Goal: Task Accomplishment & Management: Manage account settings

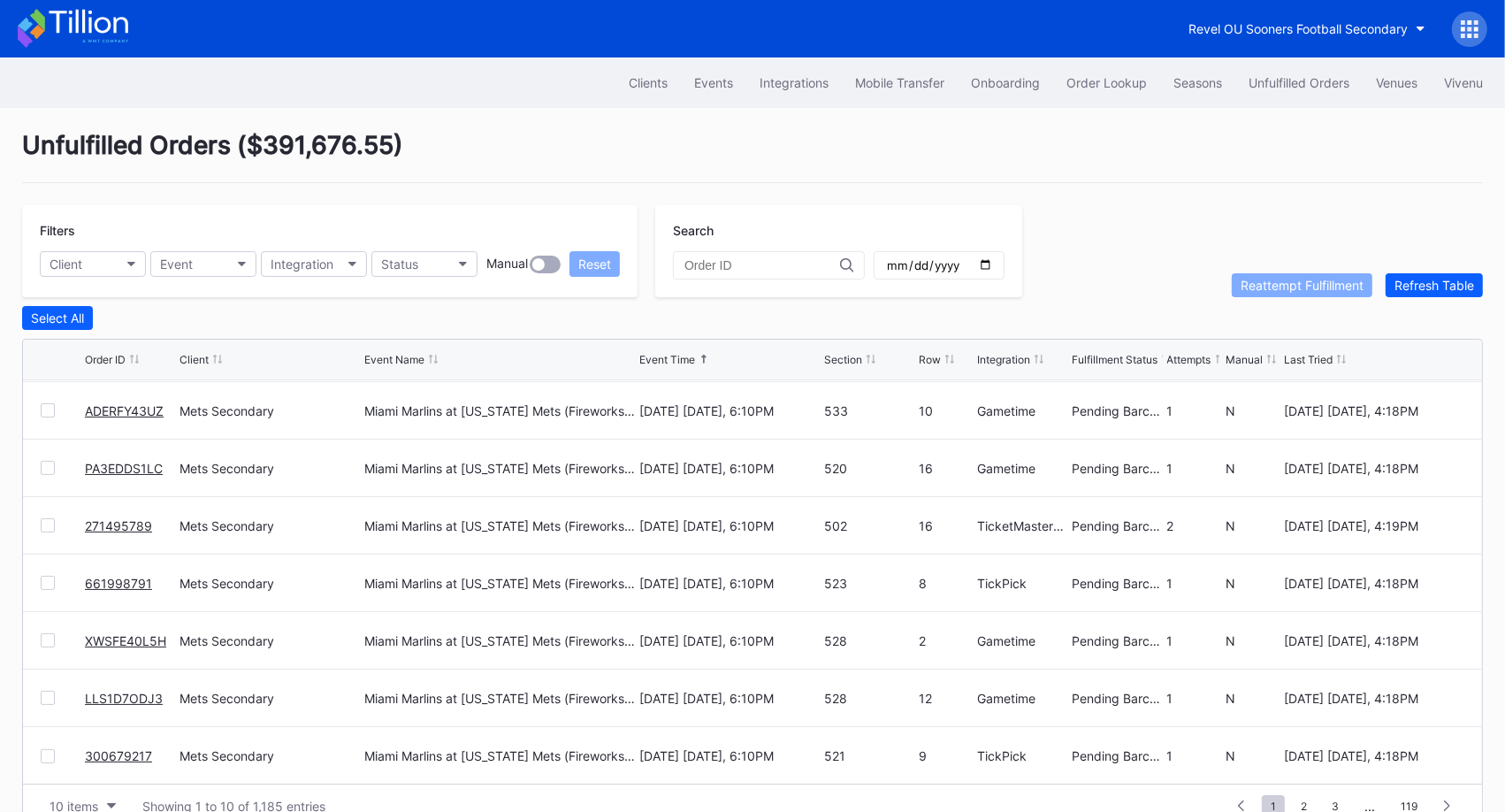
scroll to position [33, 0]
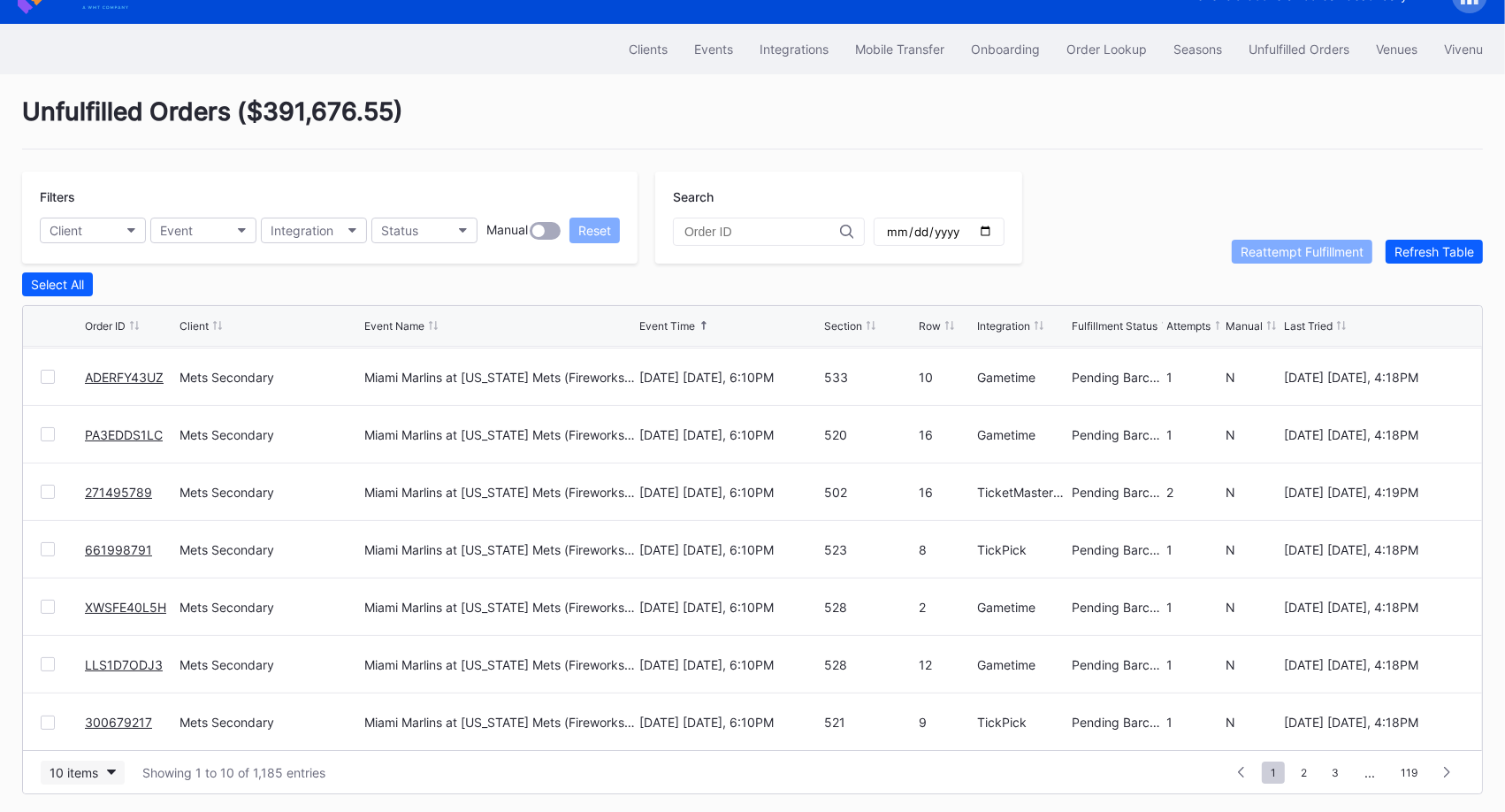
click at [111, 776] on button "10 items" at bounding box center [82, 772] width 84 height 24
click at [107, 667] on div "50 items" at bounding box center [82, 657] width 84 height 32
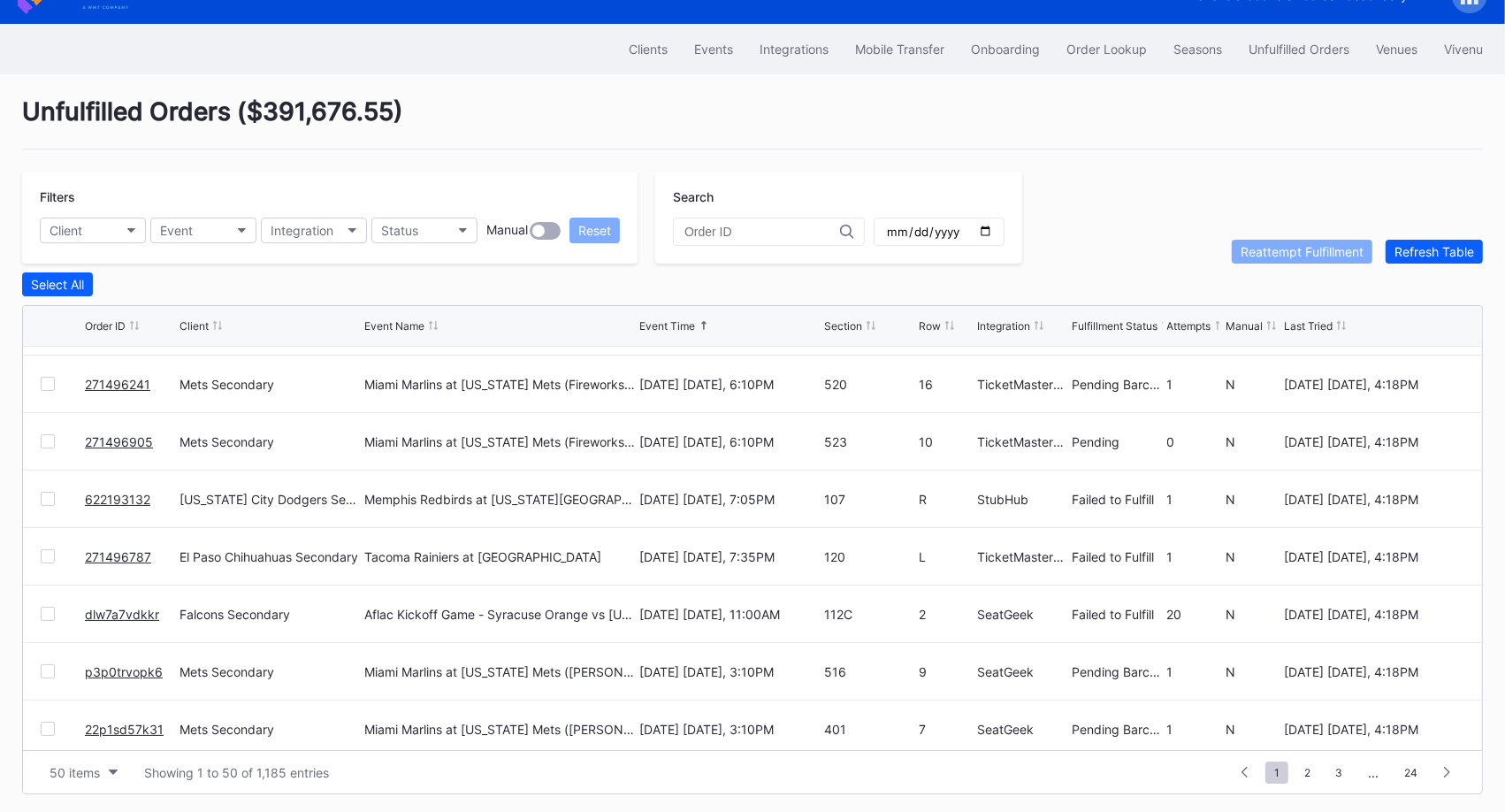
scroll to position [1177, 0]
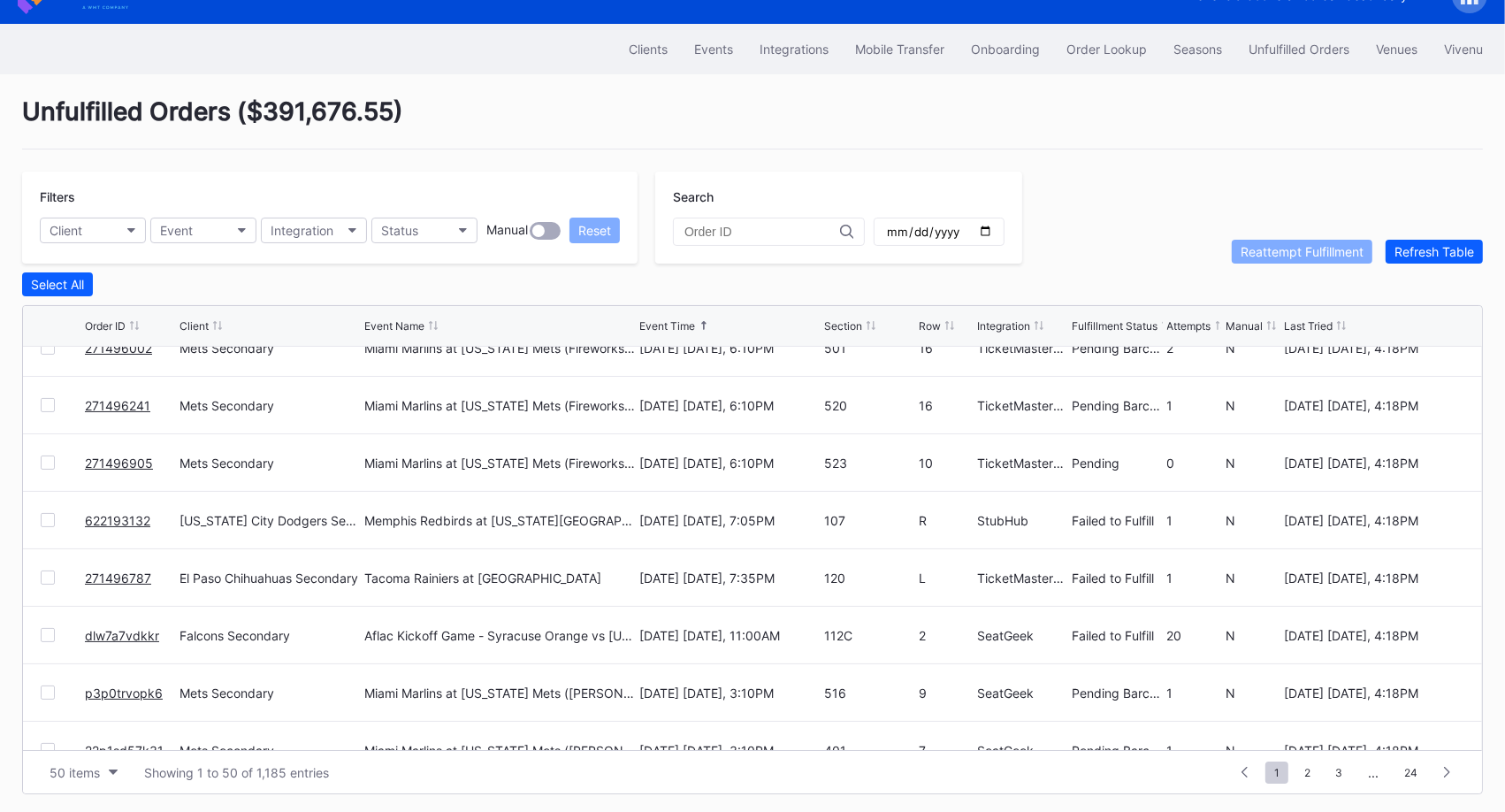
click at [49, 573] on div at bounding box center [47, 577] width 14 height 14
click at [1310, 252] on div "Reattempt Fulfillment" at bounding box center [1302, 252] width 123 height 15
click at [118, 515] on link "622193132" at bounding box center [118, 520] width 66 height 15
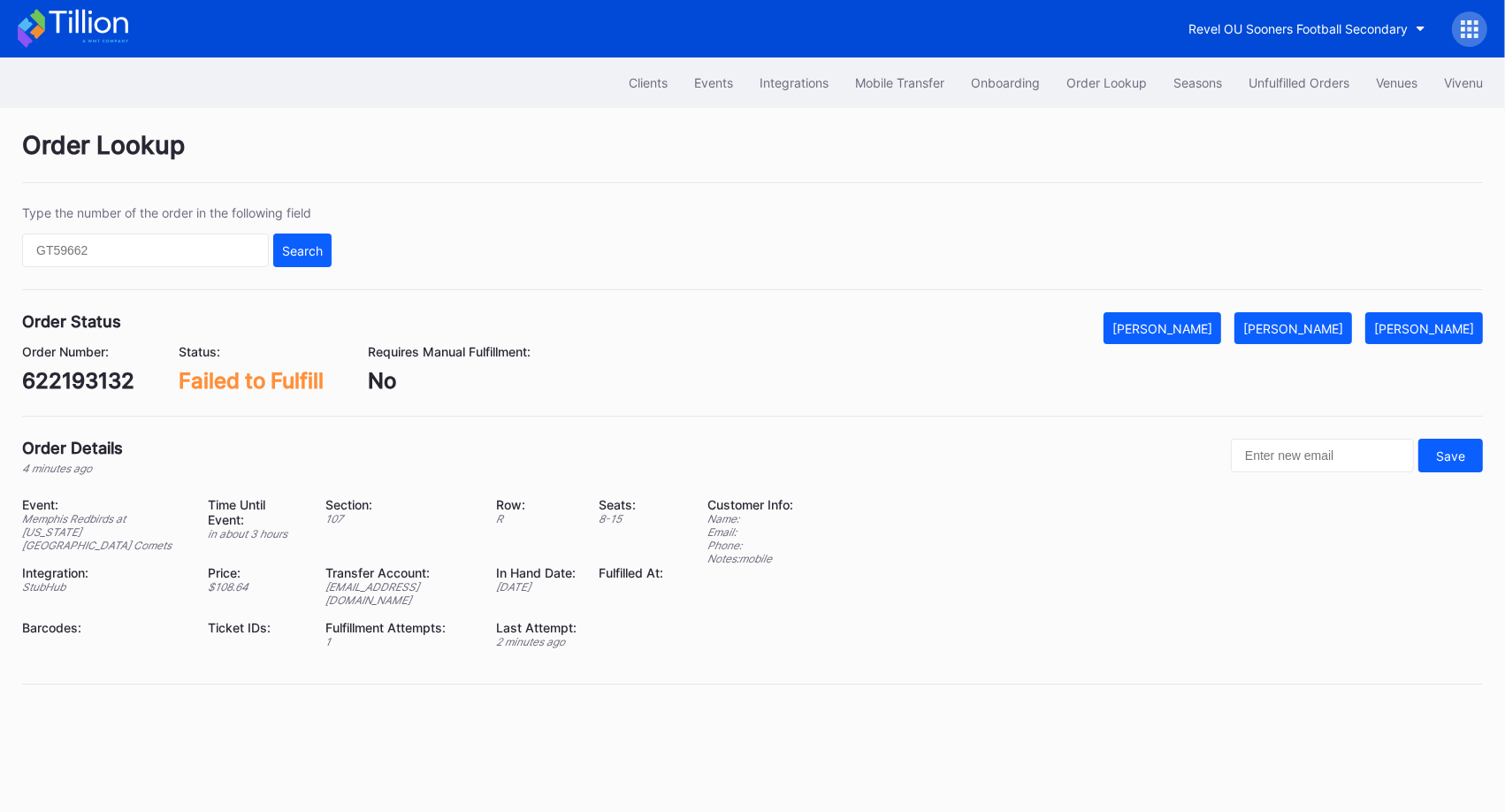
click at [107, 381] on div "622193132" at bounding box center [78, 381] width 112 height 26
copy div "622193132"
click at [1328, 328] on div "[PERSON_NAME]" at bounding box center [1294, 329] width 100 height 15
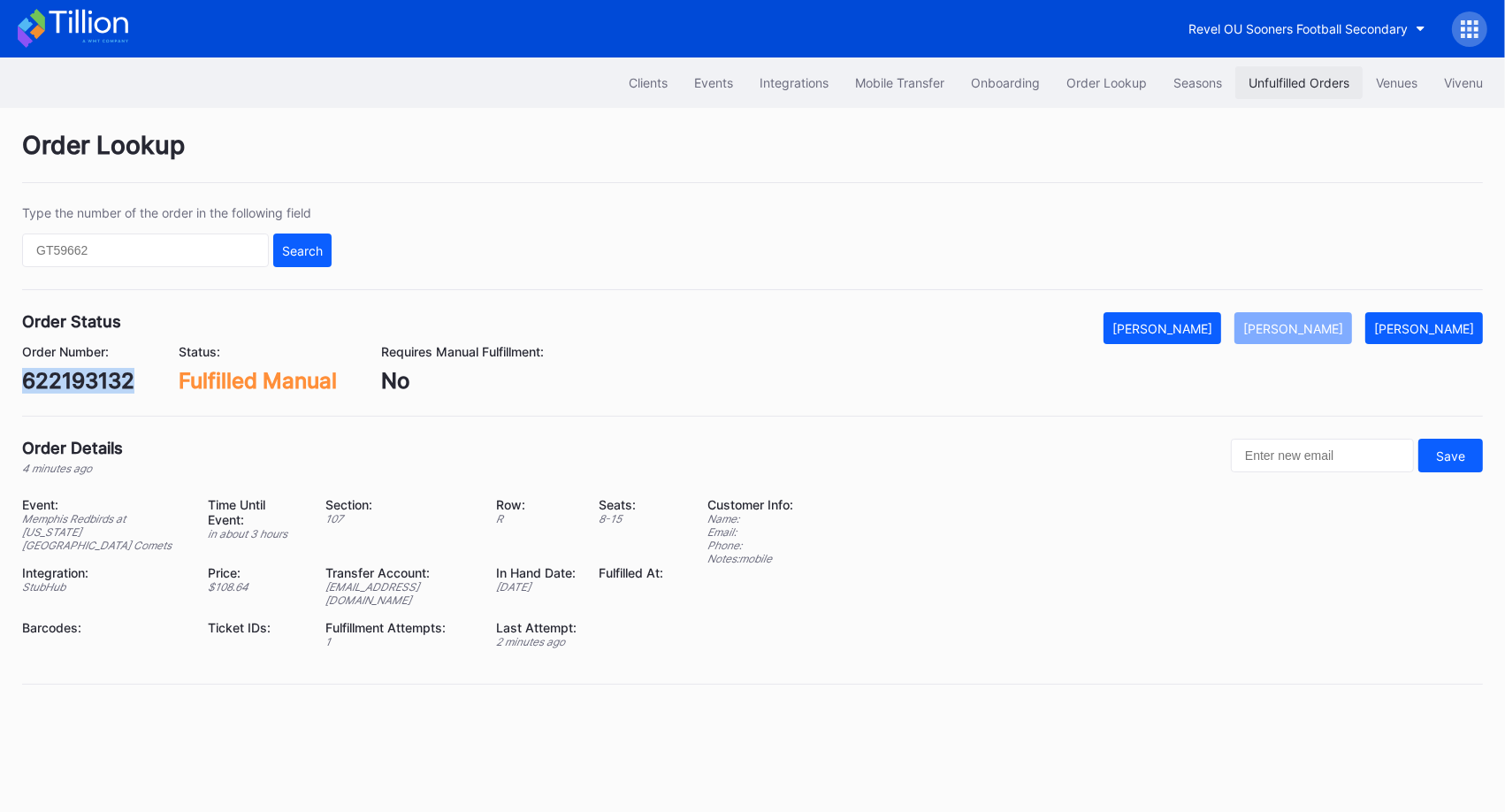
click at [1314, 88] on div "Unfulfilled Orders" at bounding box center [1298, 82] width 101 height 15
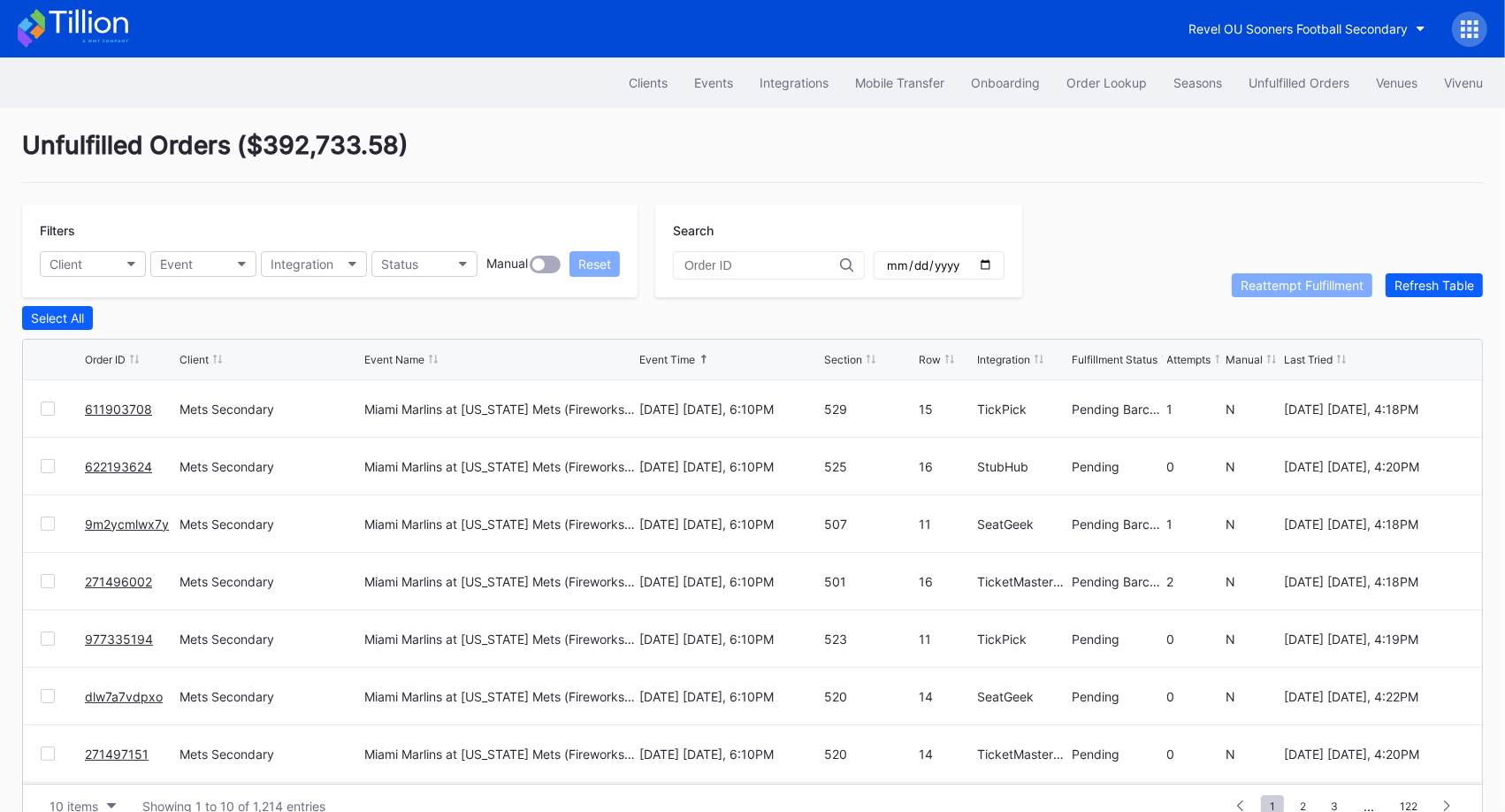
click at [738, 260] on input "text" at bounding box center [762, 265] width 156 height 14
click at [81, 798] on div "10 items" at bounding box center [73, 806] width 49 height 15
click at [97, 687] on div "50 items" at bounding box center [79, 692] width 50 height 15
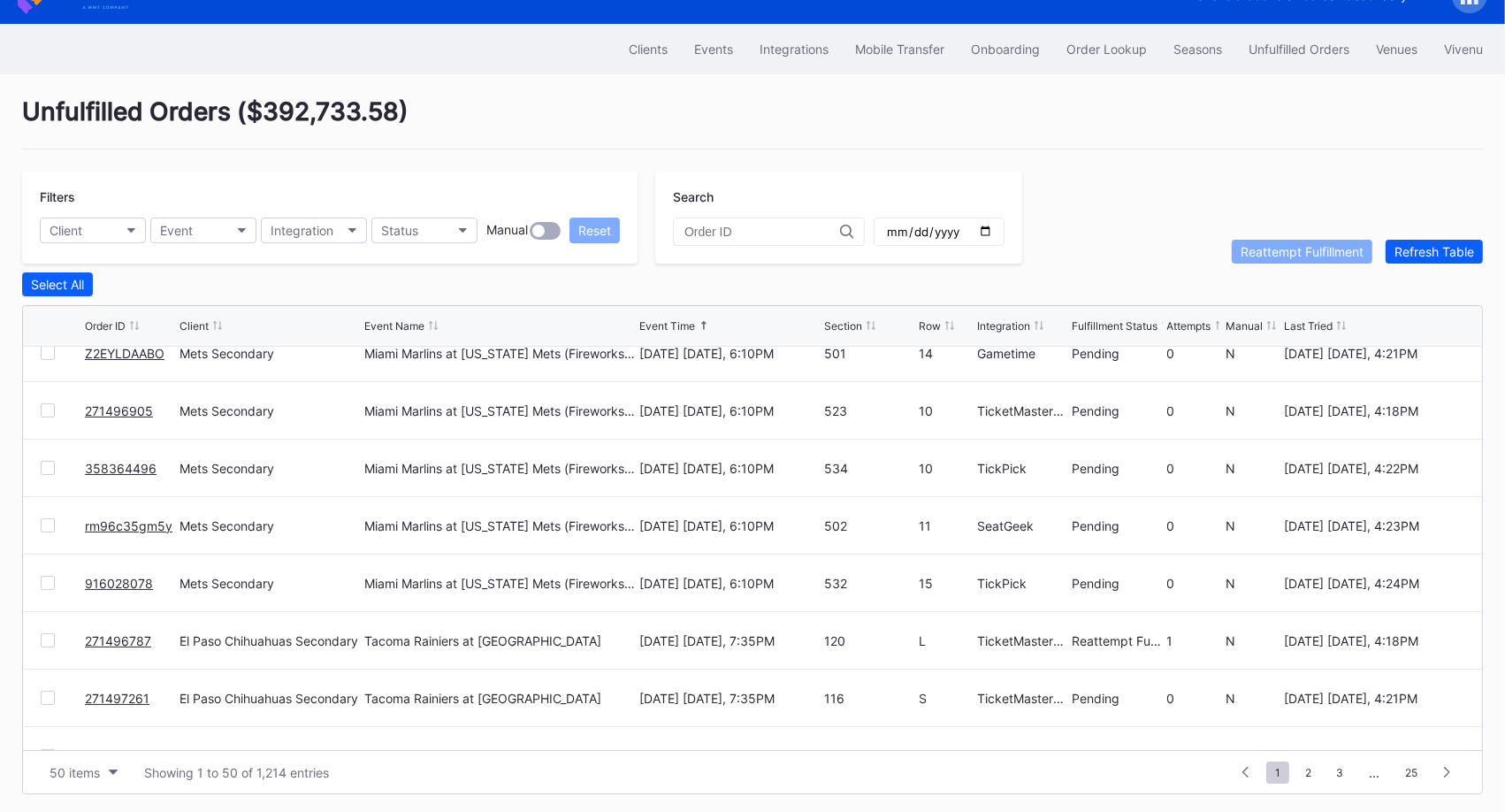
scroll to position [2469, 0]
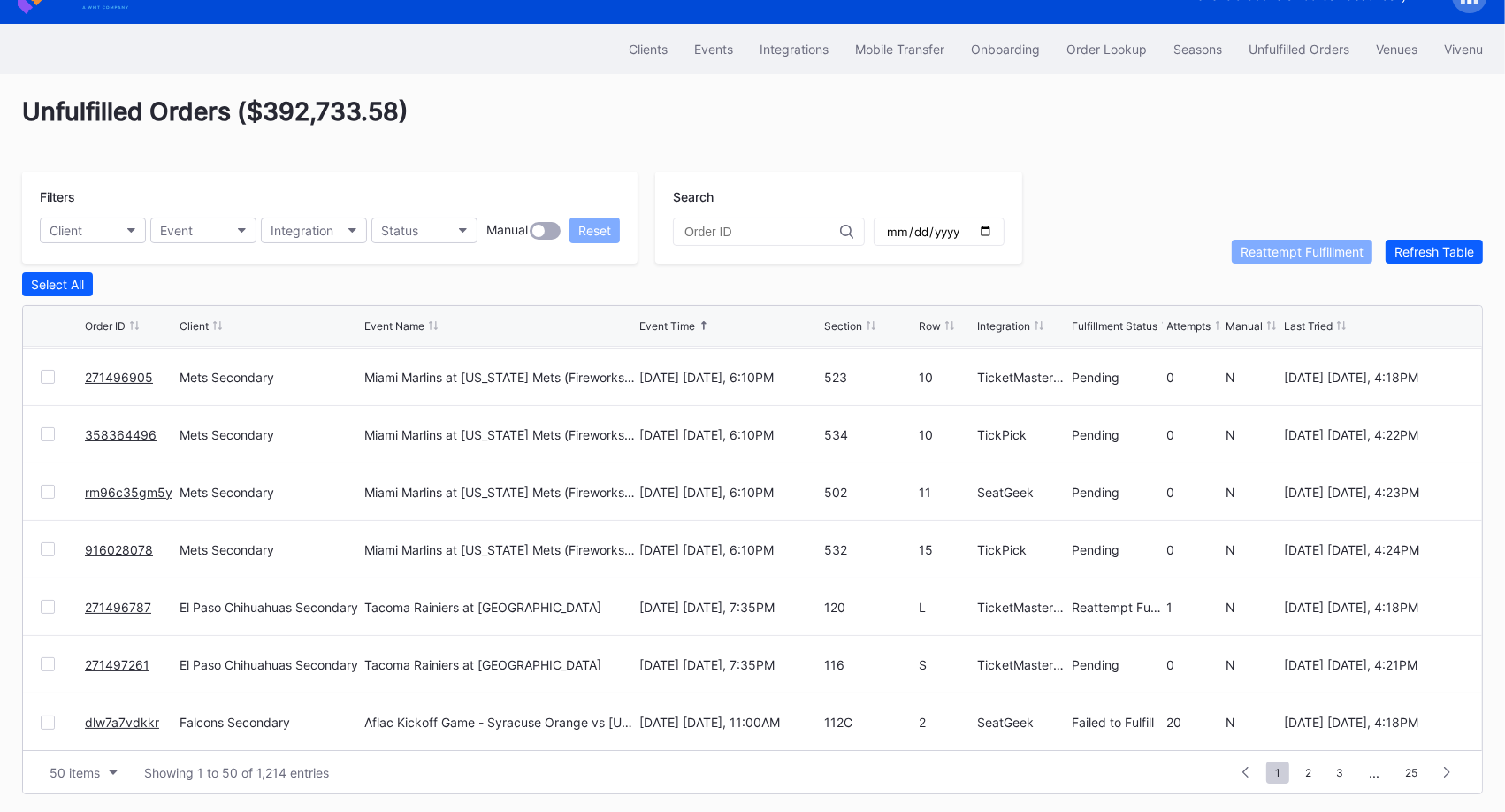
click at [737, 231] on input "text" at bounding box center [762, 231] width 156 height 14
paste input "271488083"
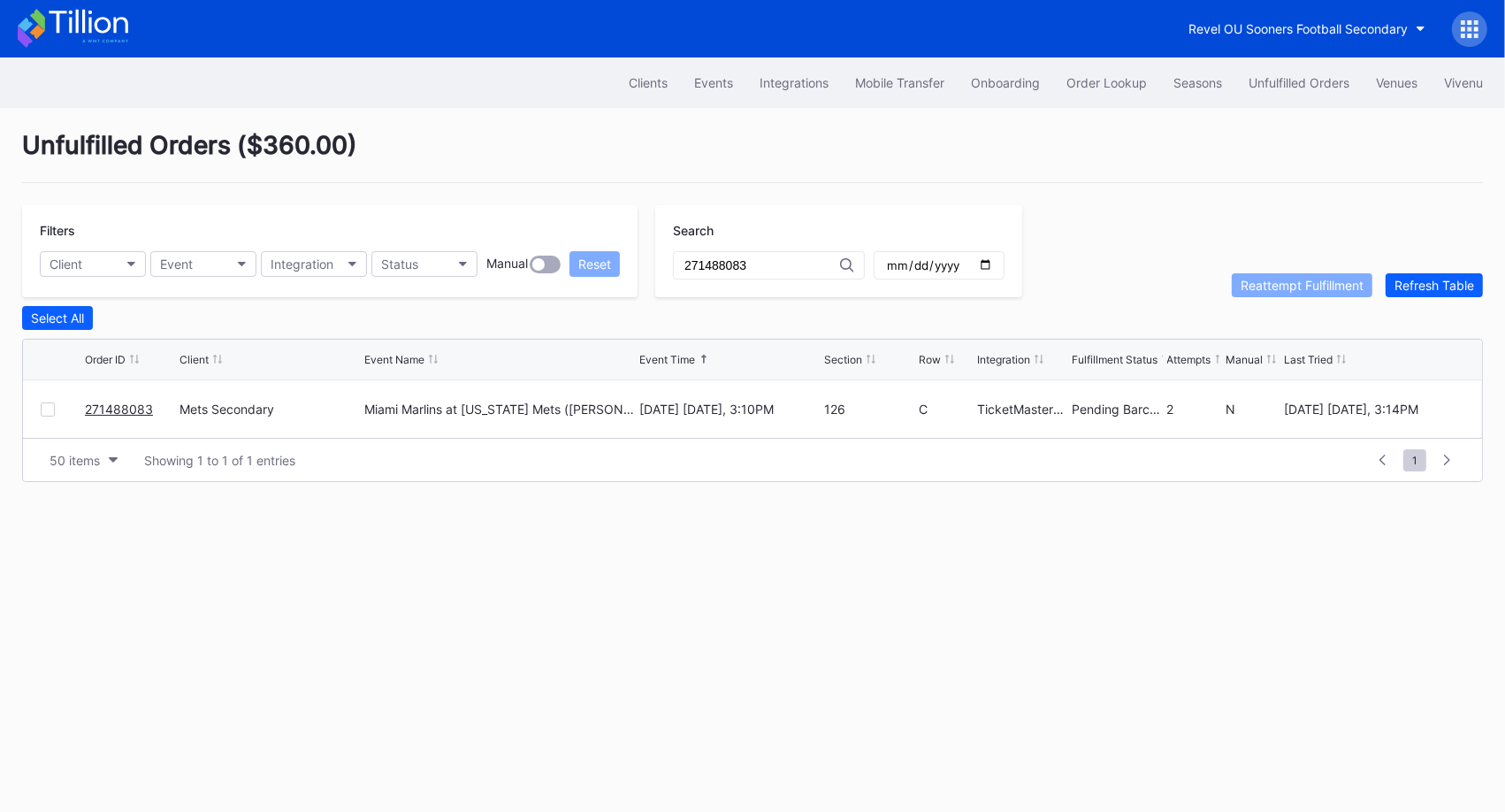
type input "271488083"
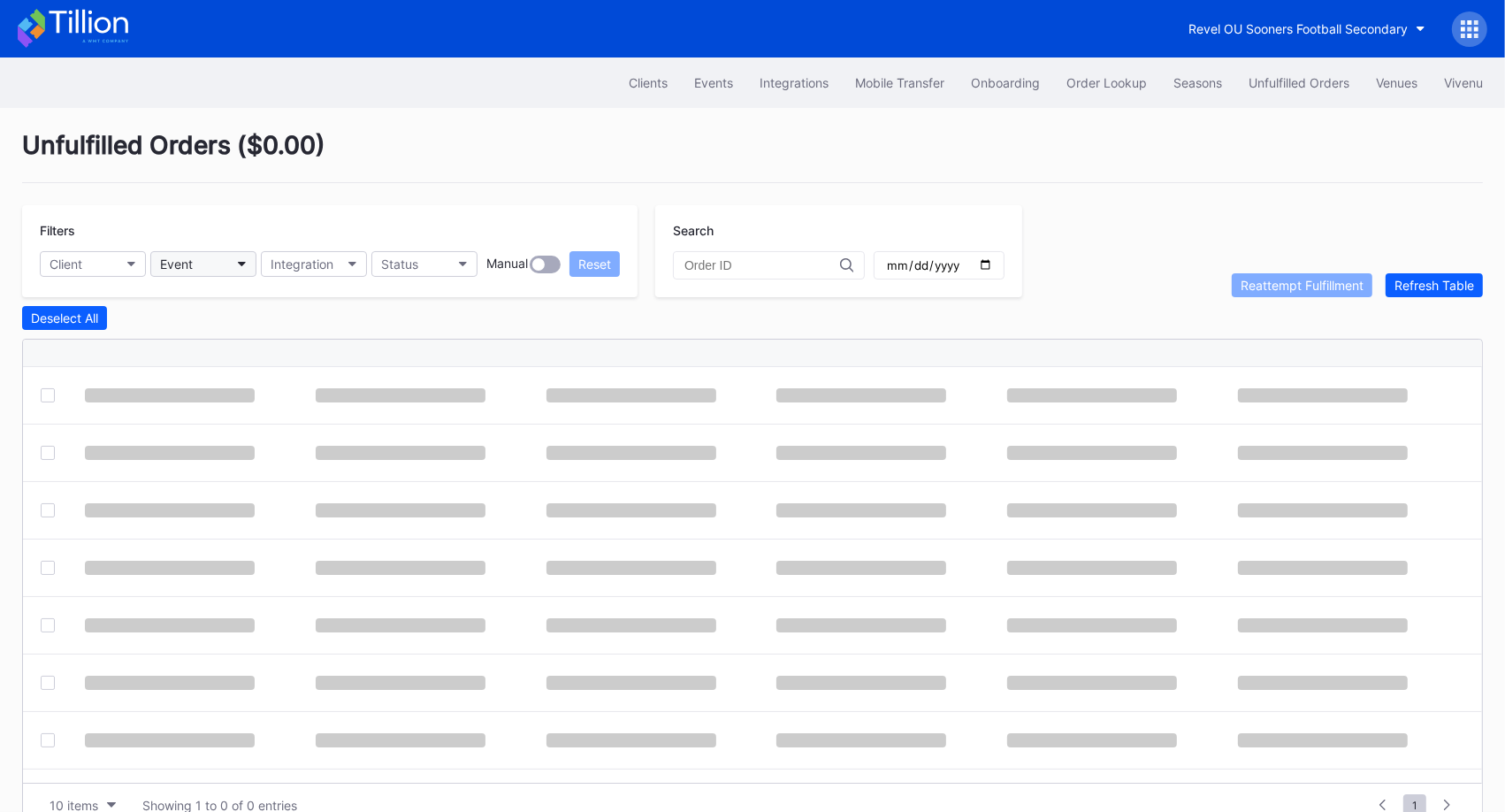
scroll to position [33, 0]
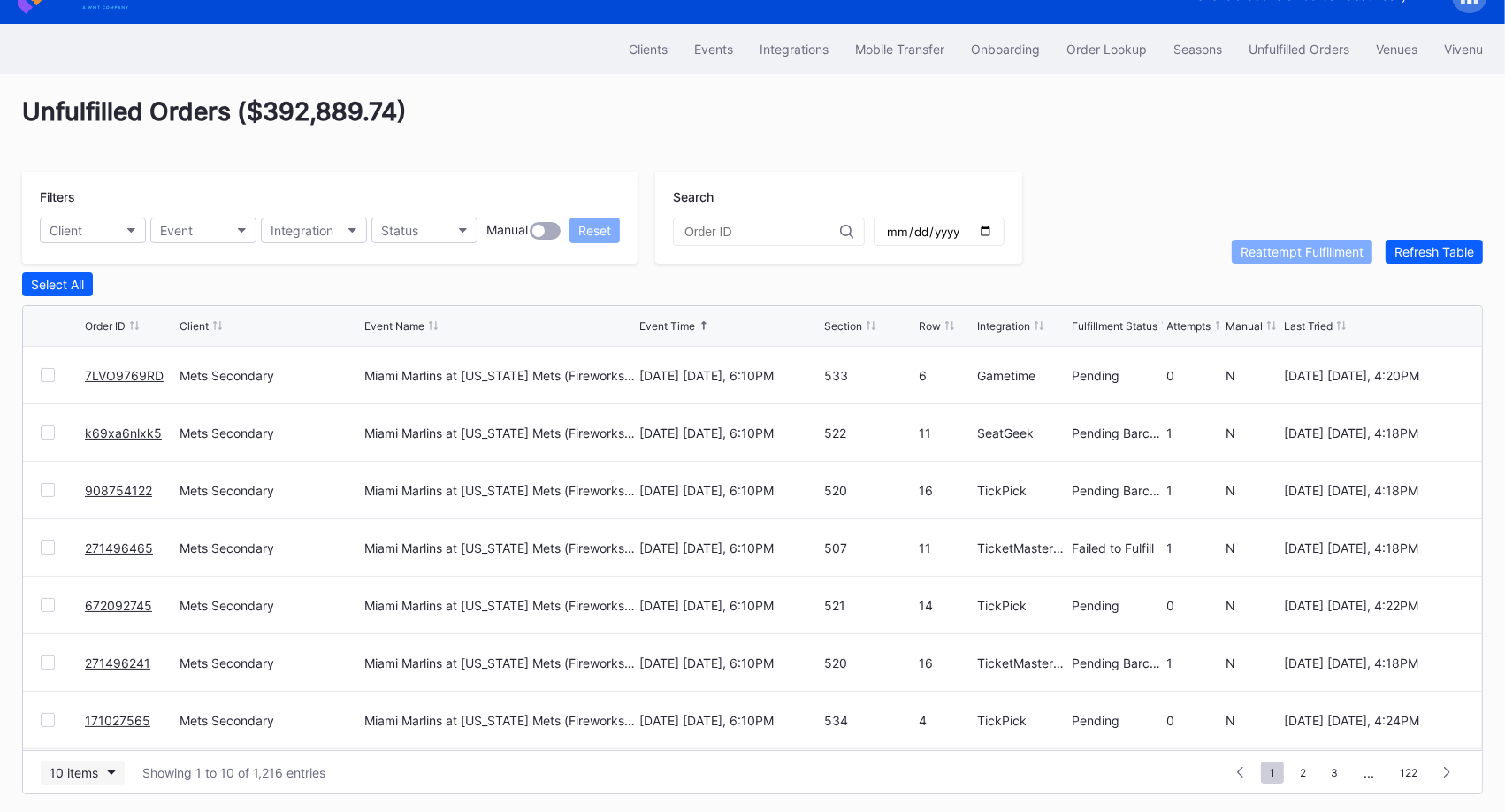
click at [97, 771] on button "10 items" at bounding box center [82, 772] width 84 height 24
click at [89, 667] on div "50 items" at bounding box center [82, 657] width 84 height 32
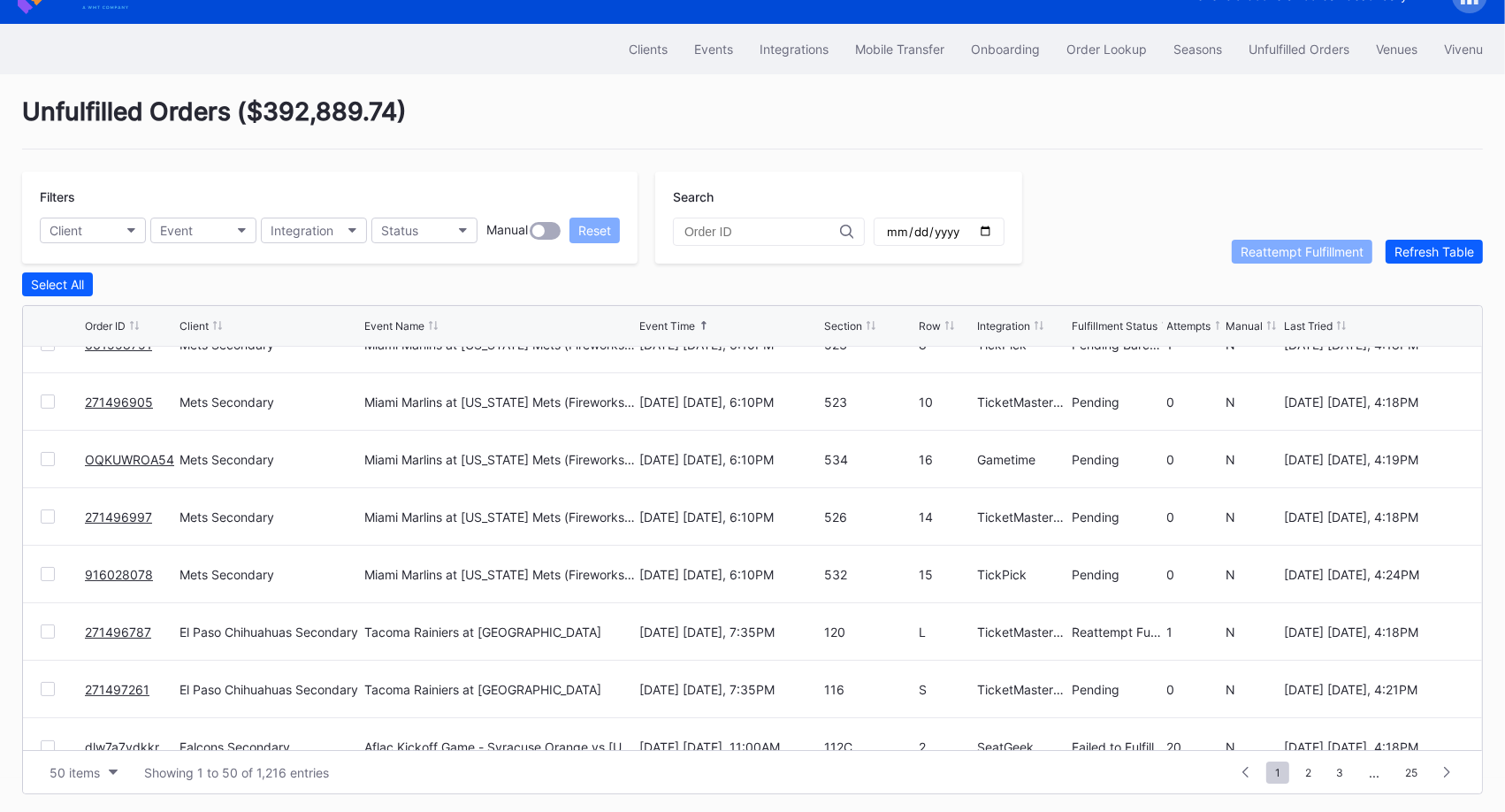
scroll to position [2469, 0]
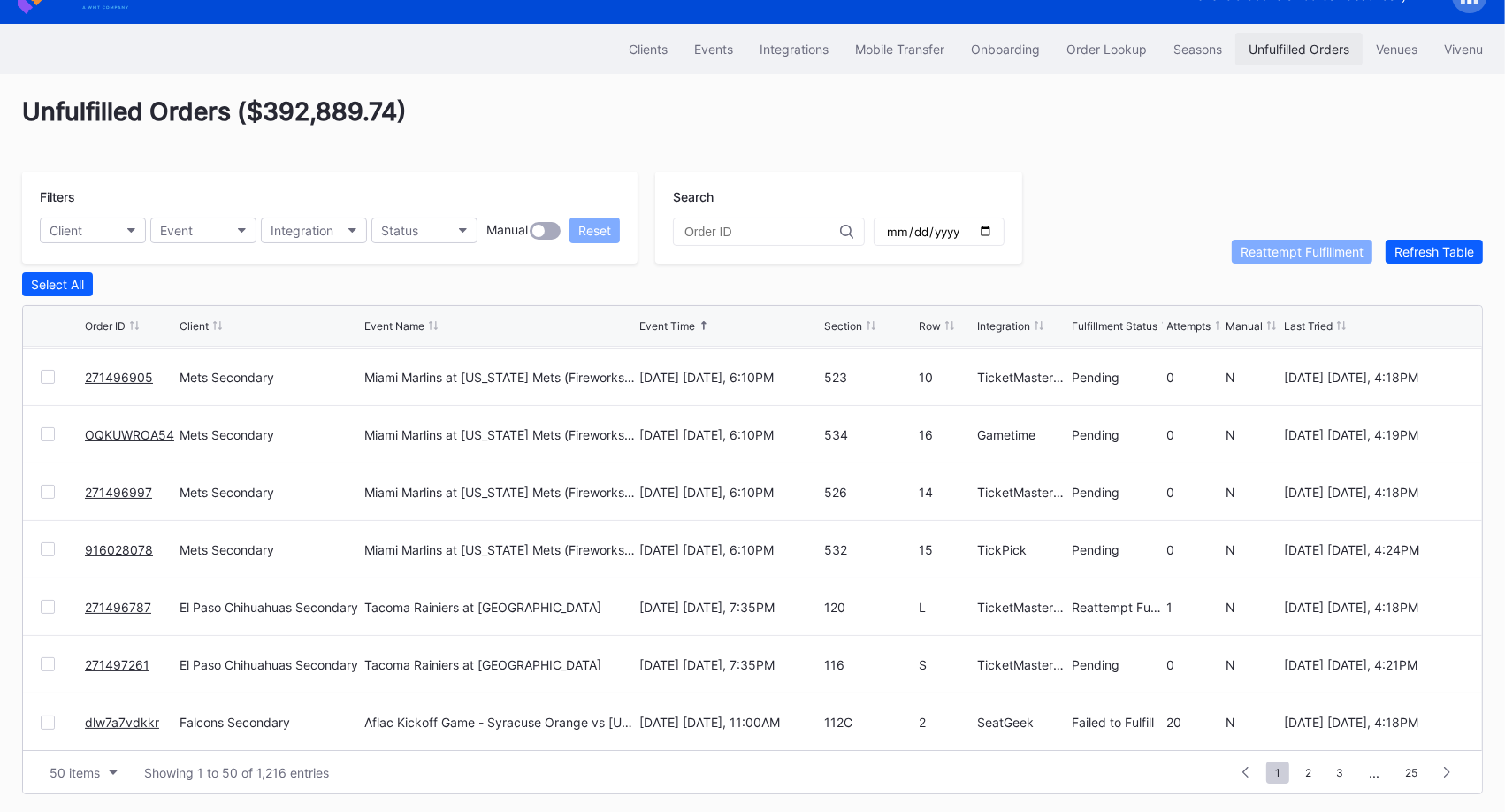
click at [1295, 35] on button "Unfulfilled Orders" at bounding box center [1299, 48] width 128 height 32
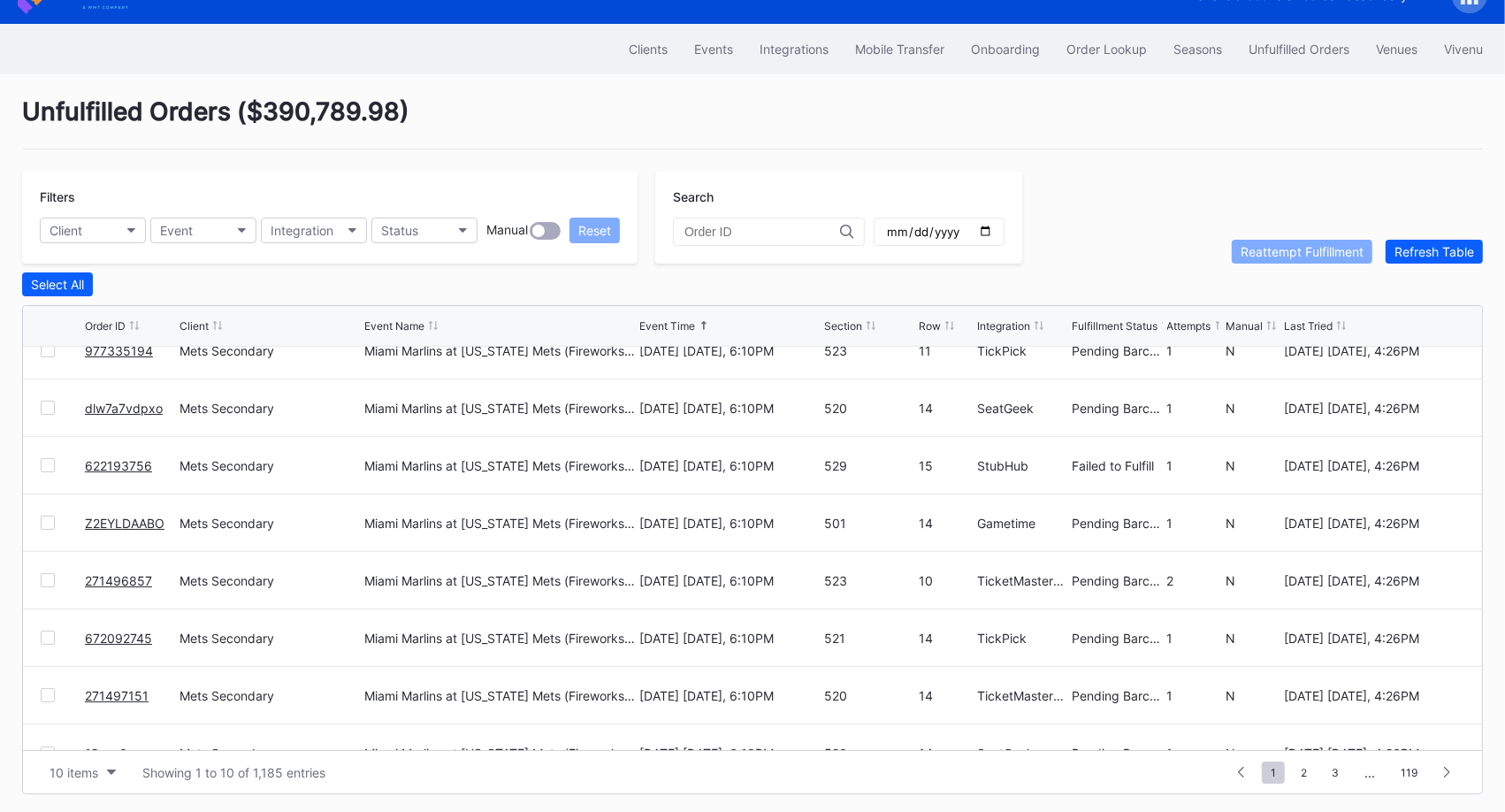
scroll to position [170, 0]
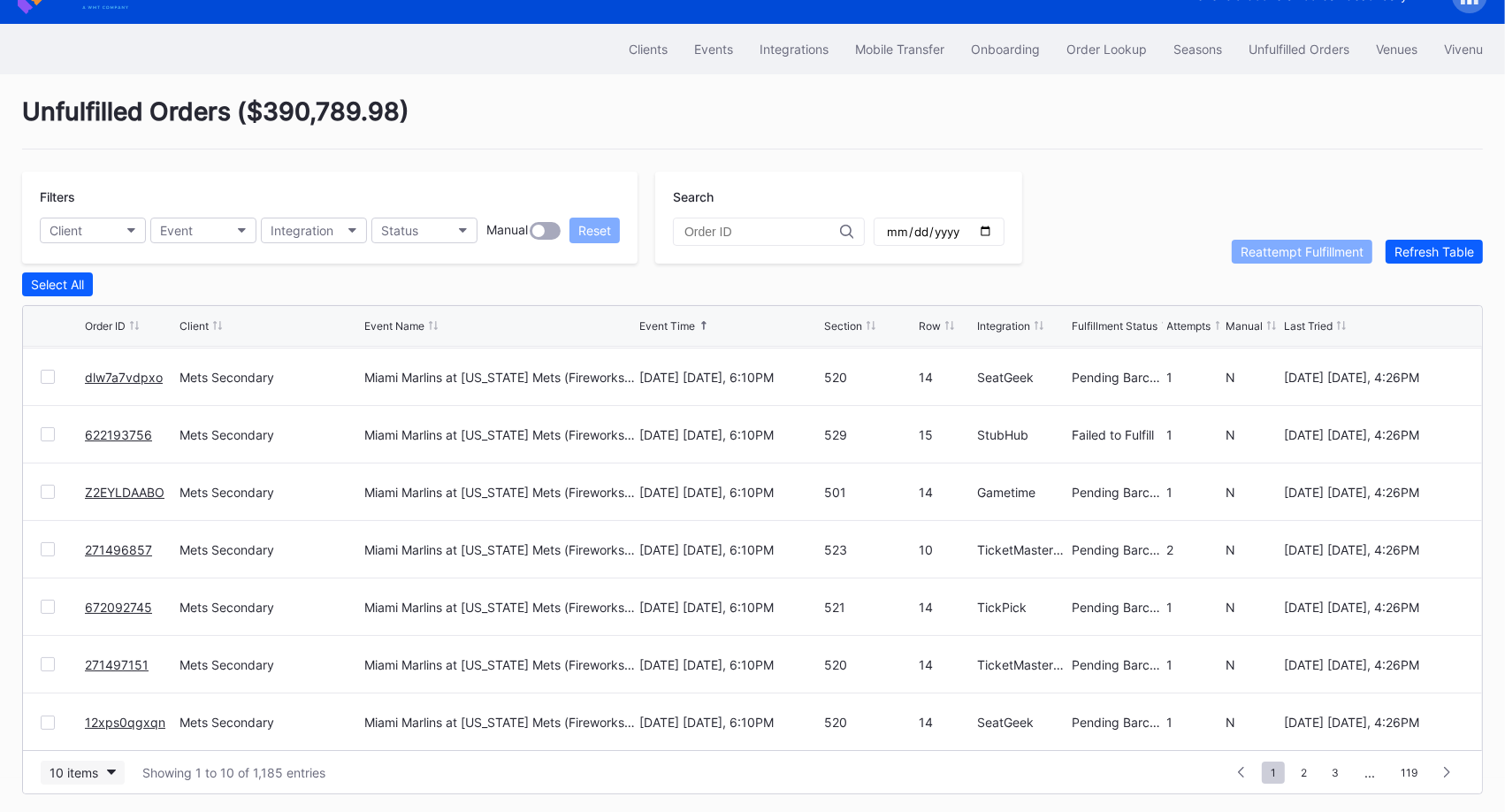
click at [95, 769] on div "10 items" at bounding box center [73, 772] width 49 height 15
click at [89, 664] on div "50 items" at bounding box center [79, 658] width 50 height 15
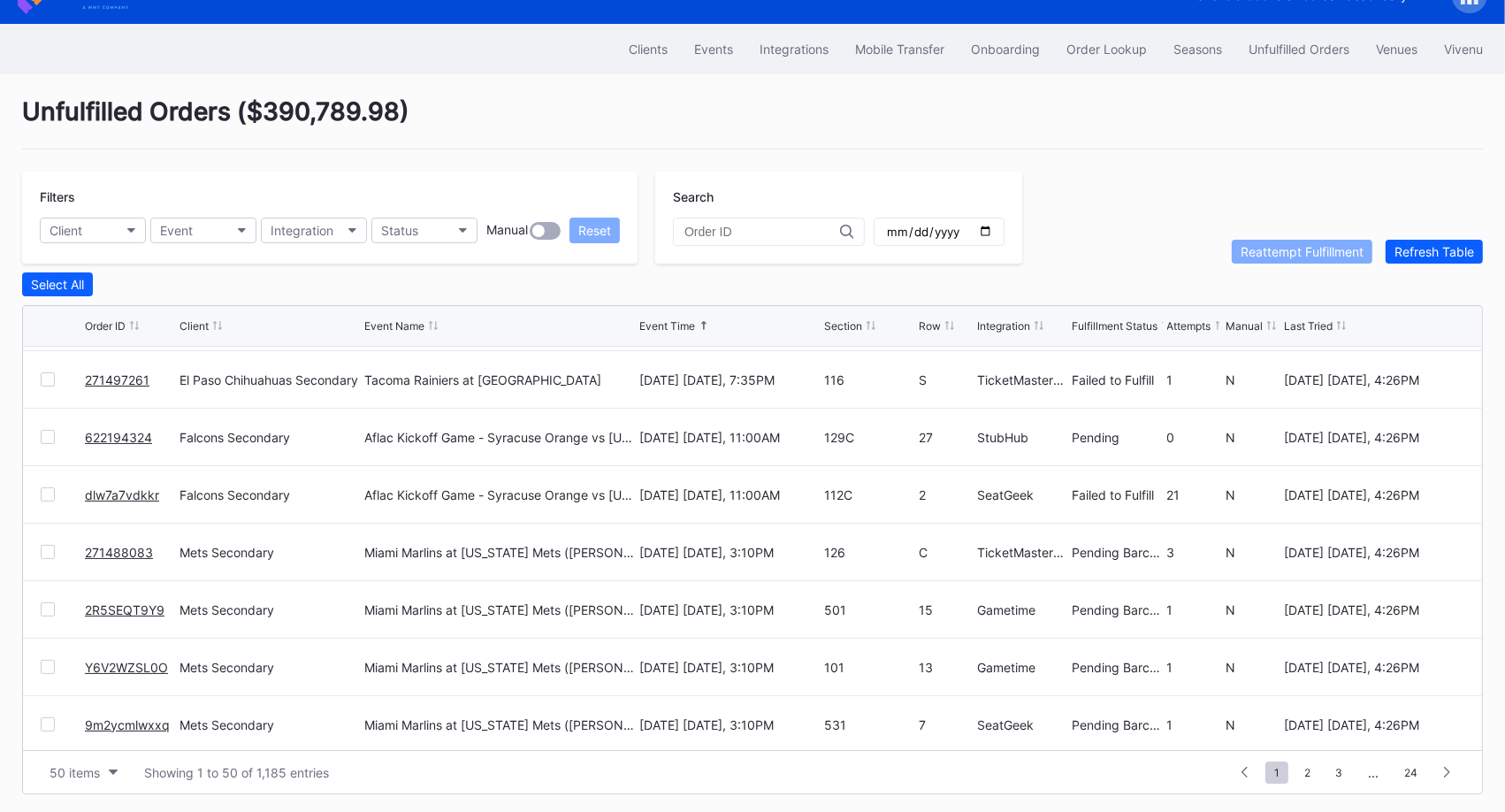
scroll to position [1603, 0]
copy link "dlw7a7vdkkr"
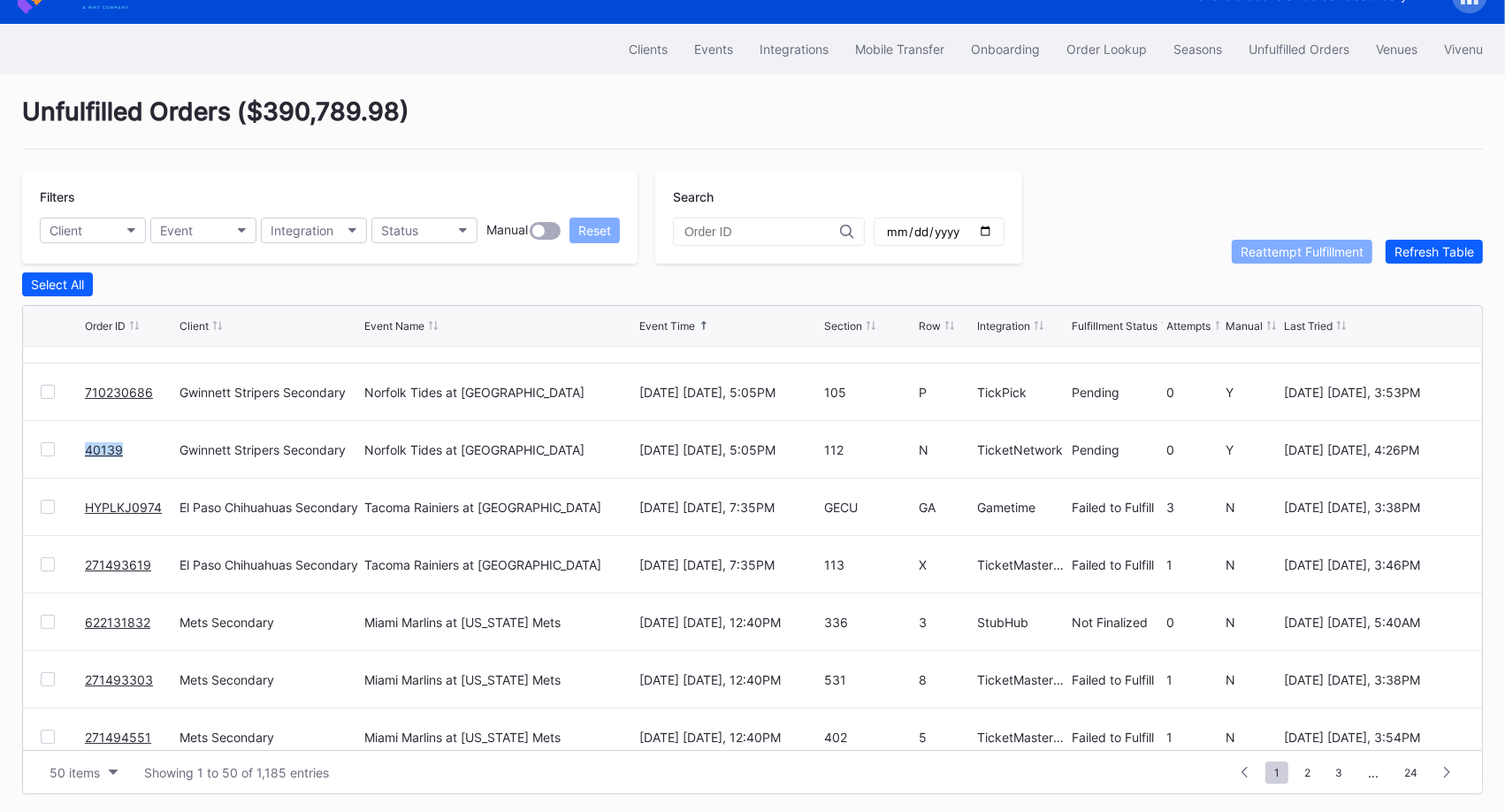
scroll to position [2029, 0]
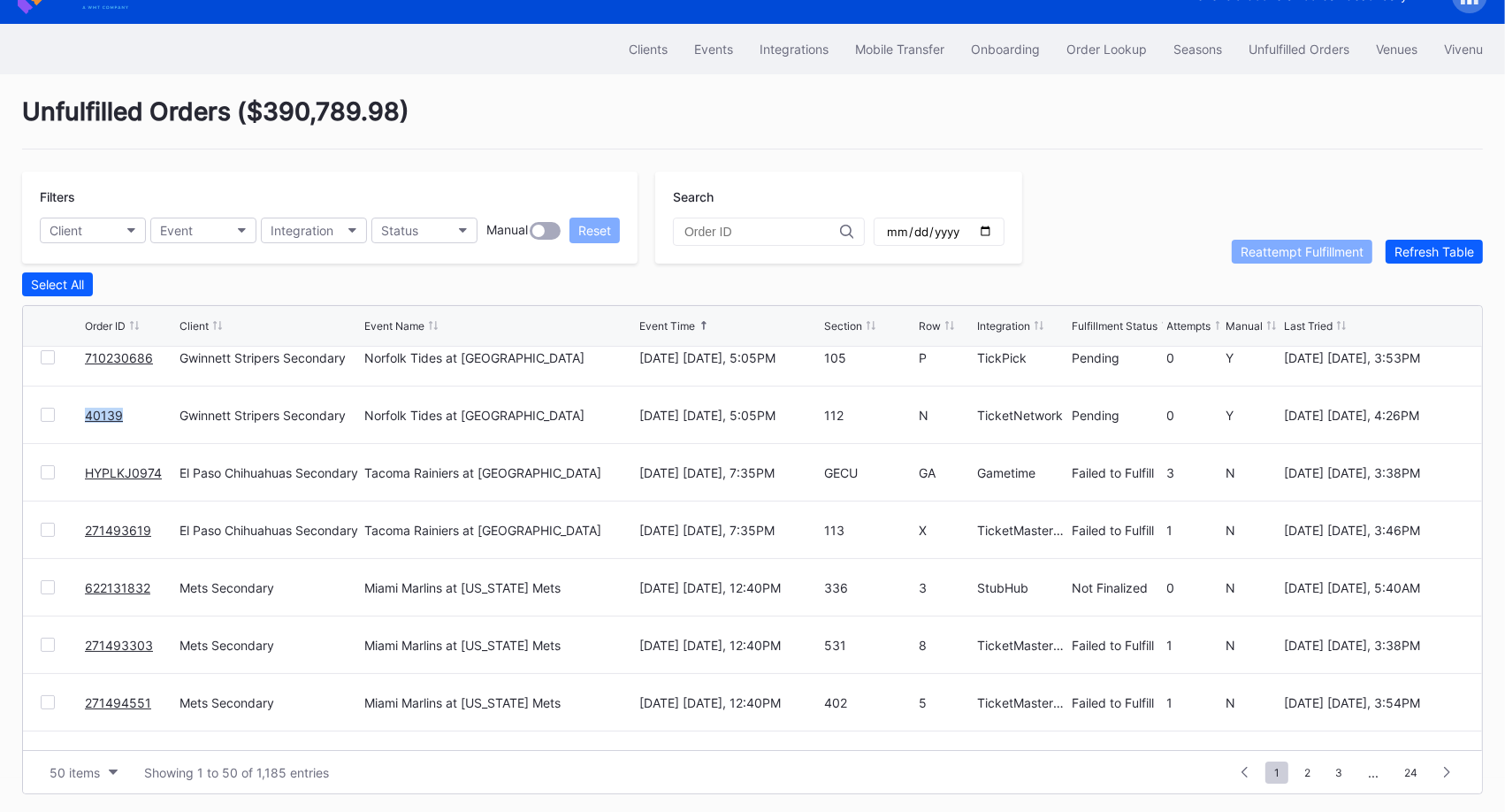
click at [122, 474] on link "HYPLKJ0974" at bounding box center [123, 472] width 77 height 15
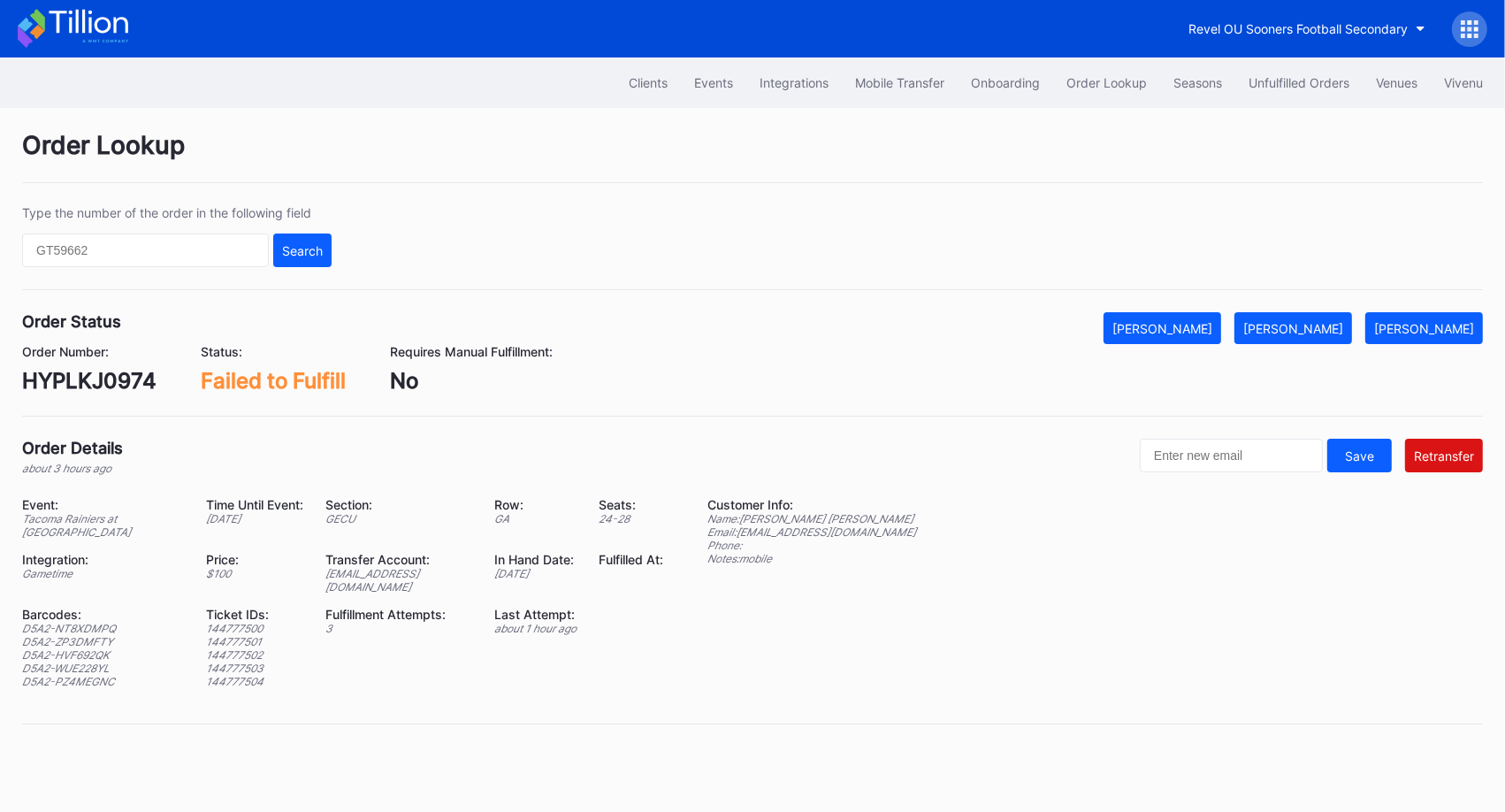
click at [109, 386] on div "HYPLKJ0974" at bounding box center [89, 381] width 134 height 26
copy div "HYPLKJ0974"
click at [426, 568] on div "epcbaseball1@eventdynamic.com" at bounding box center [398, 580] width 147 height 27
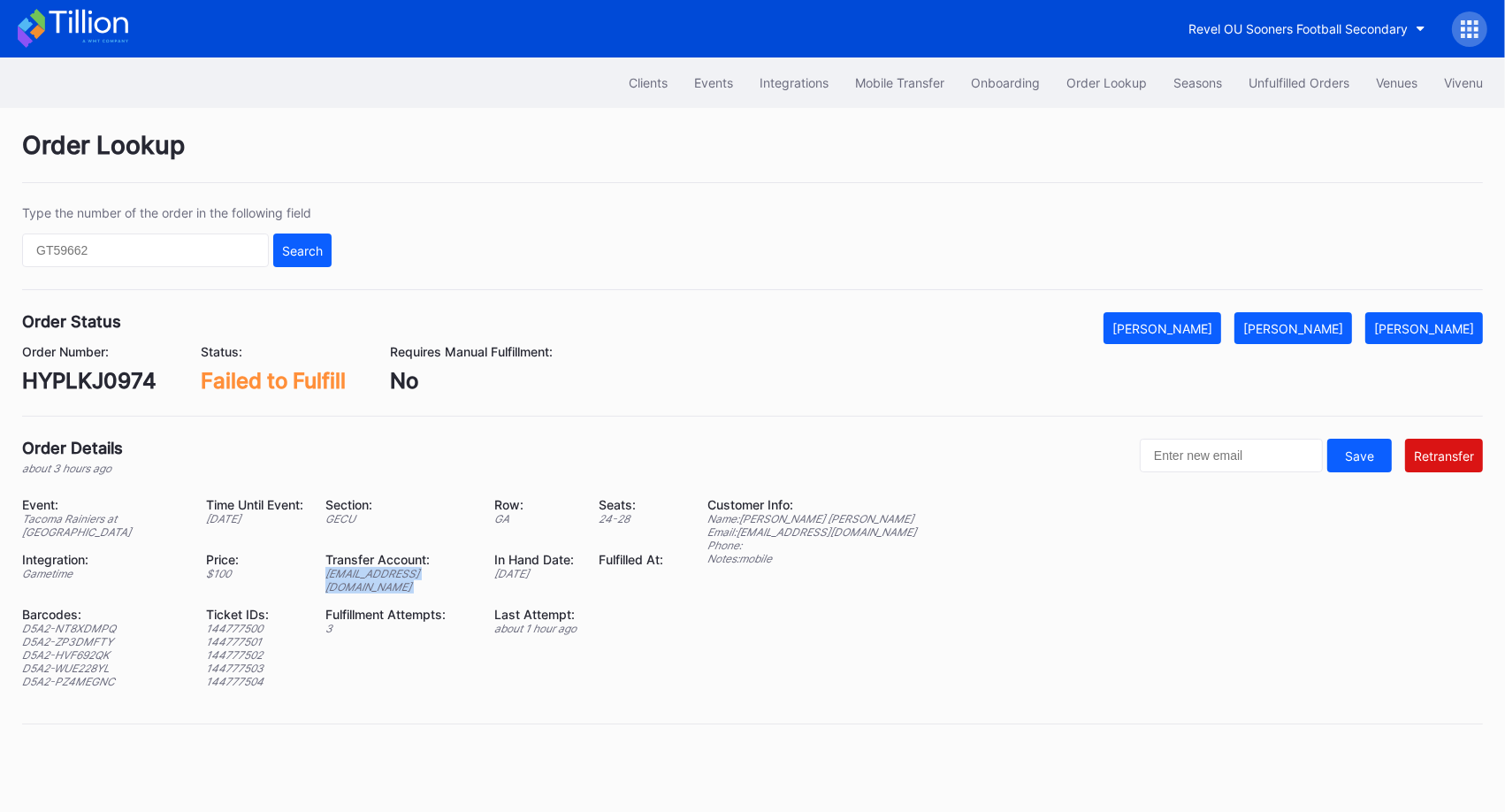
click at [426, 568] on div "epcbaseball1@eventdynamic.com" at bounding box center [398, 580] width 147 height 27
copy div "epcbaseball1@eventdynamic.com"
click at [1321, 314] on button "[PERSON_NAME]" at bounding box center [1293, 328] width 118 height 31
click at [1298, 68] on button "Unfulfilled Orders" at bounding box center [1299, 82] width 128 height 32
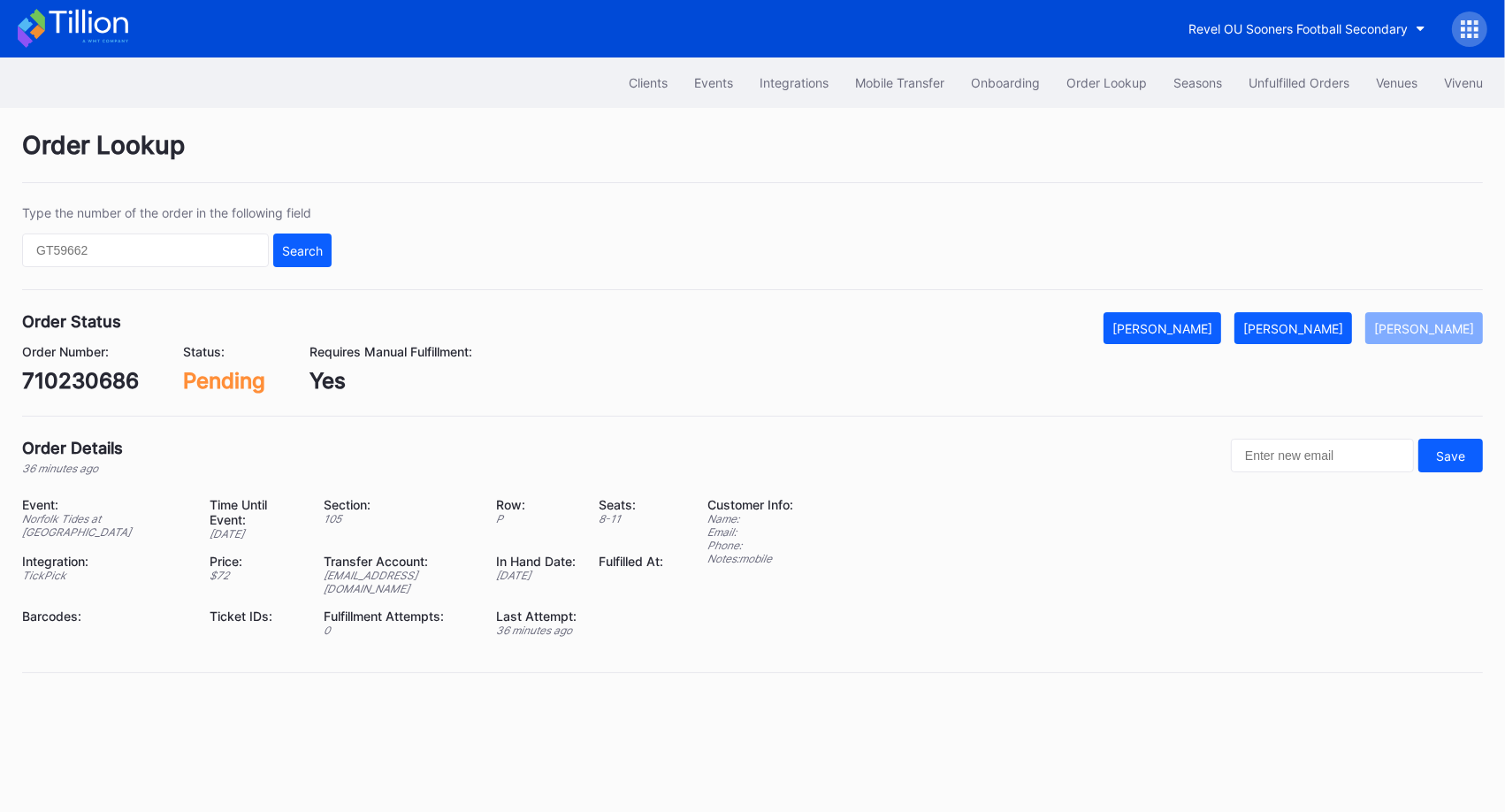
click at [86, 383] on div "710230686" at bounding box center [81, 381] width 117 height 26
copy div "710230686"
click at [1313, 312] on button "[PERSON_NAME]" at bounding box center [1293, 328] width 118 height 31
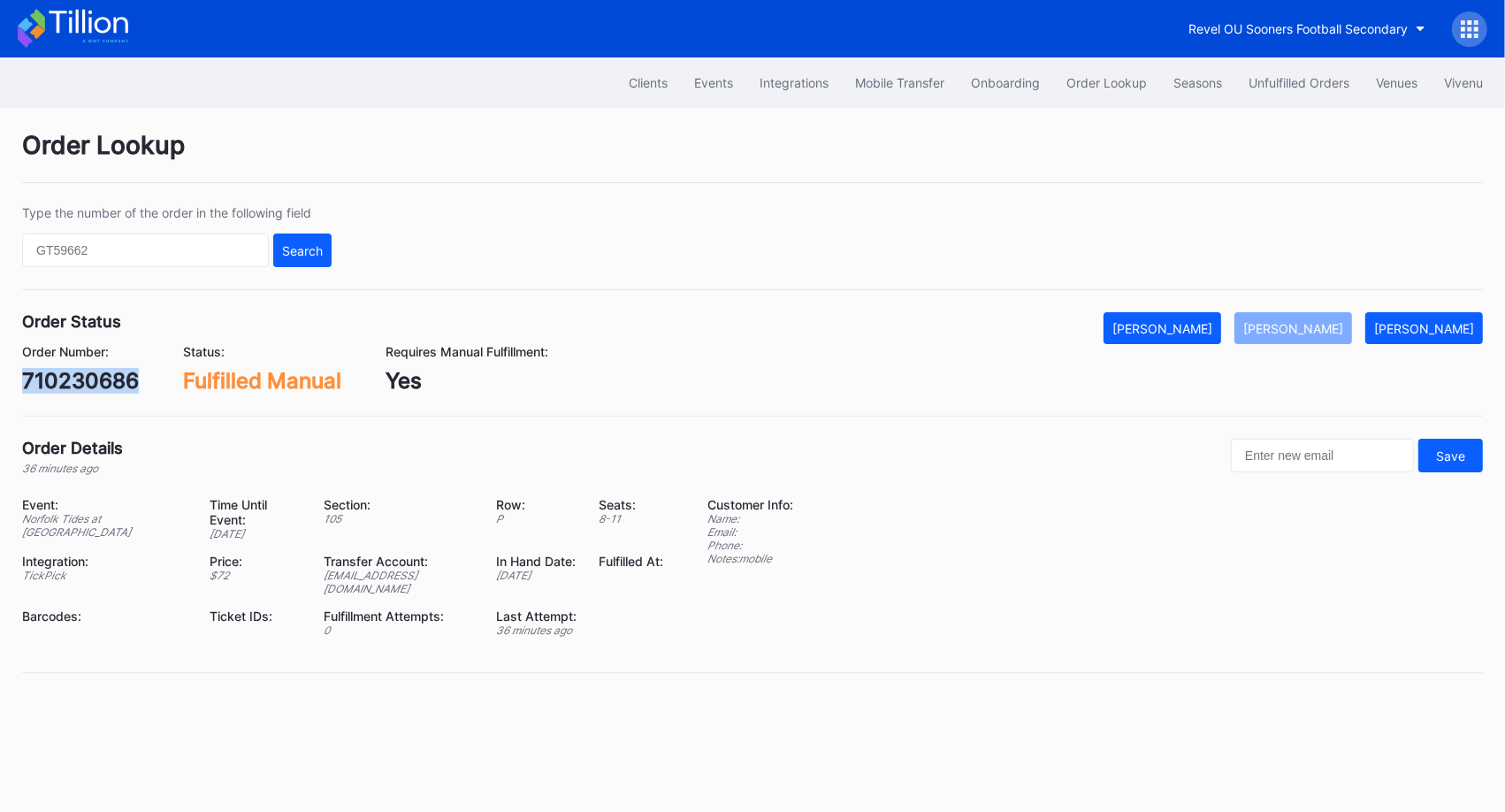
copy div "710230686"
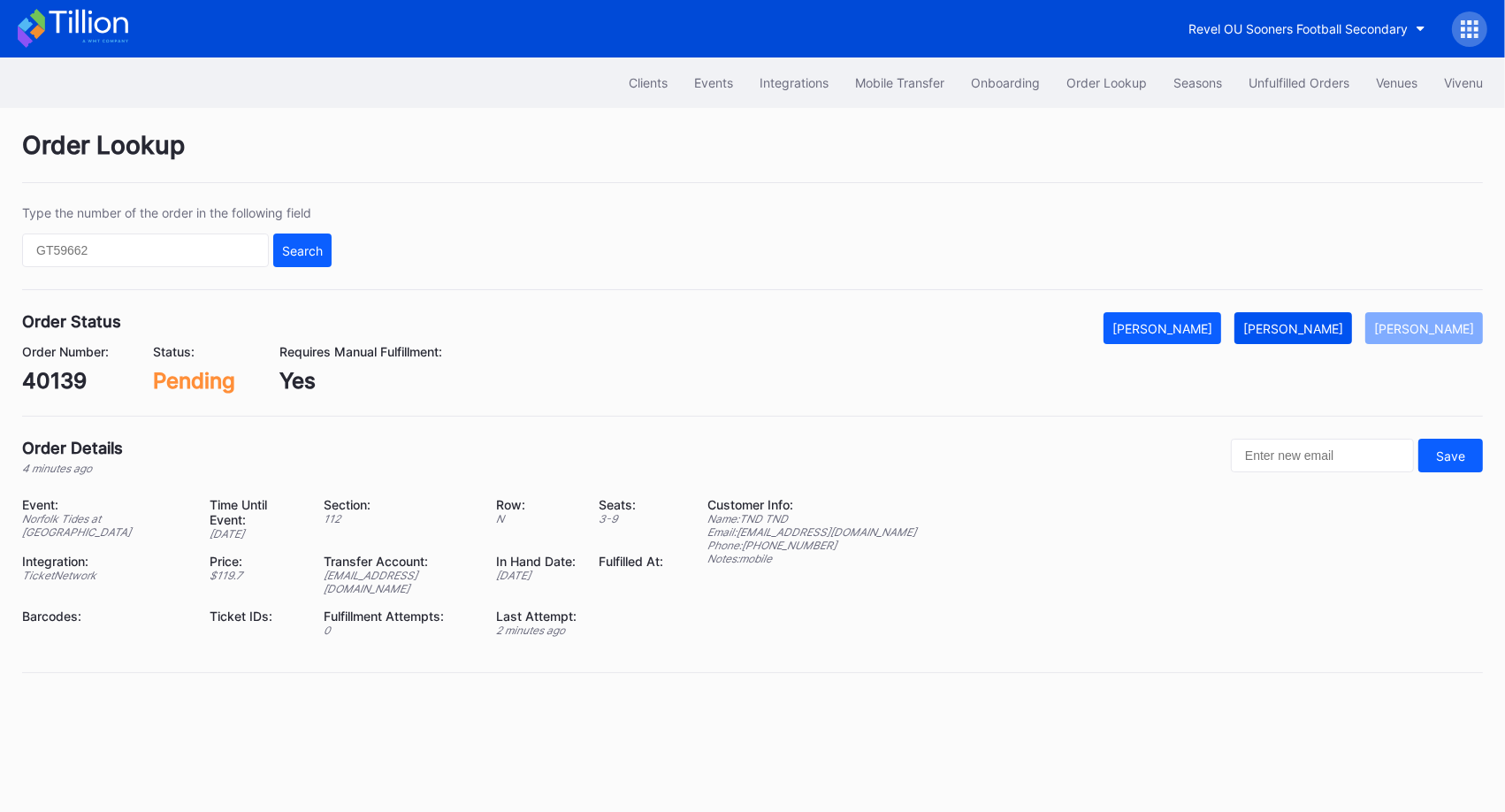
click at [1336, 338] on button "[PERSON_NAME]" at bounding box center [1293, 328] width 118 height 31
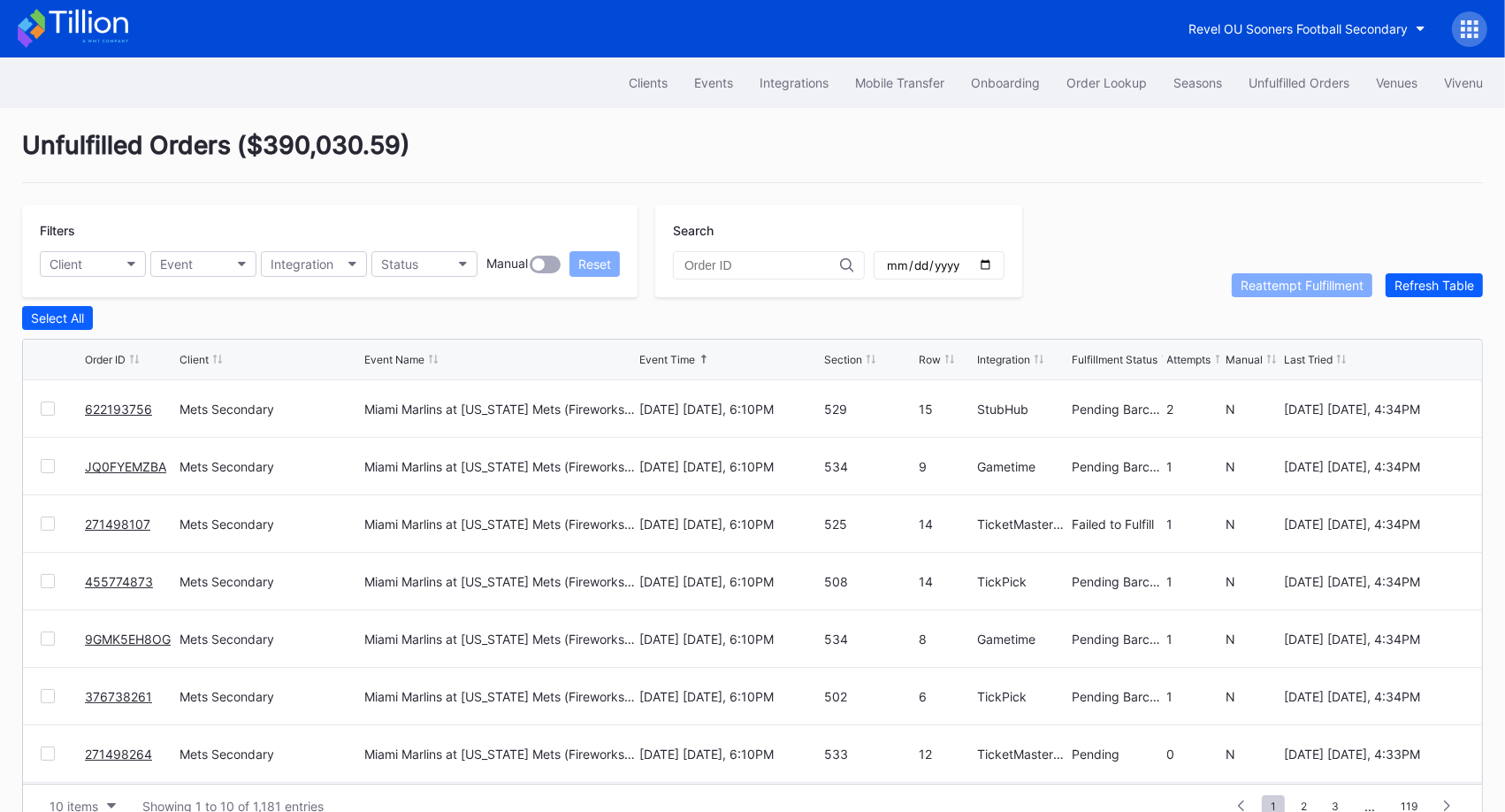
scroll to position [33, 0]
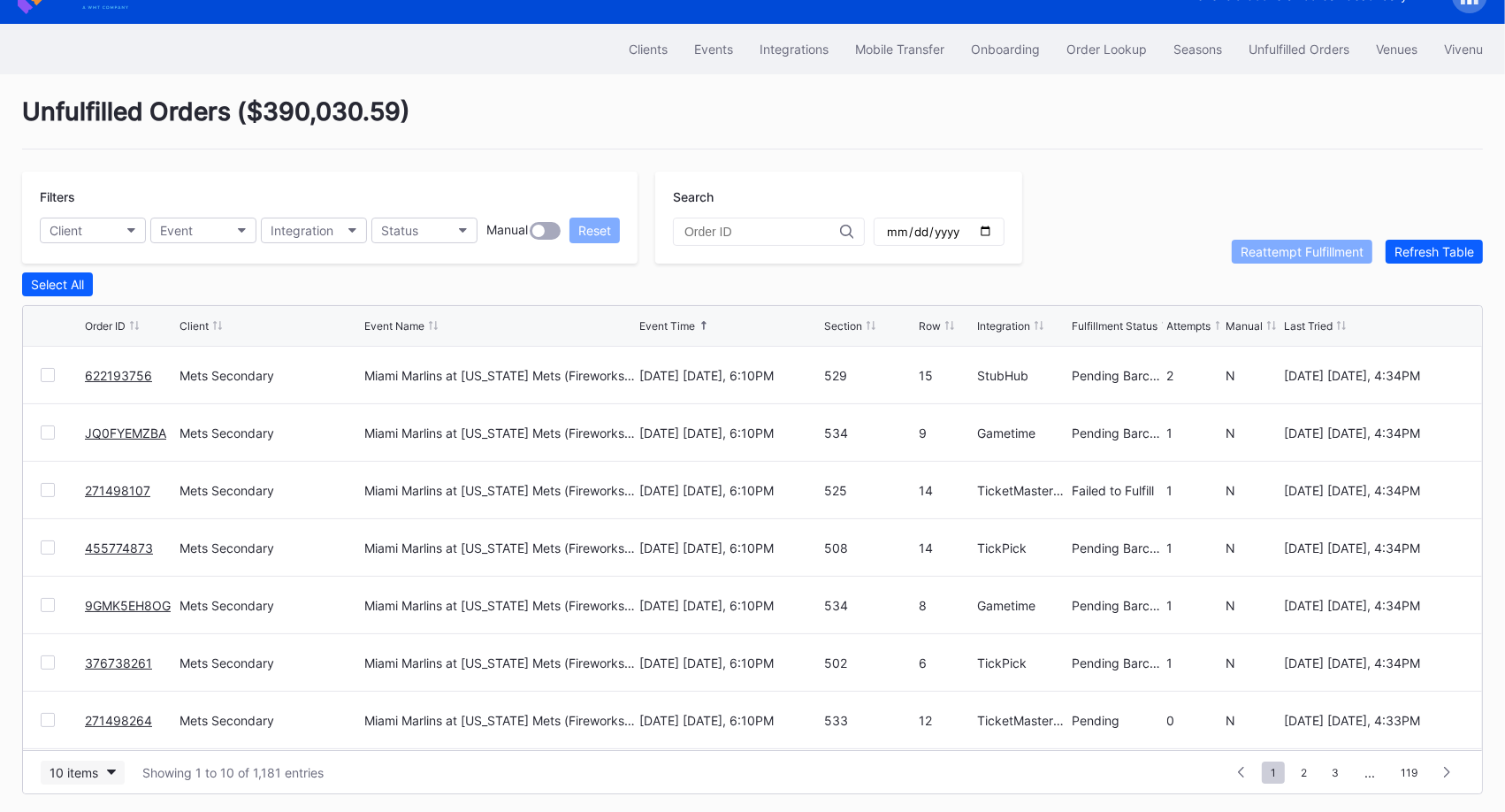
click at [88, 774] on div "10 items" at bounding box center [73, 772] width 49 height 15
click at [97, 656] on div "50 items" at bounding box center [79, 658] width 50 height 15
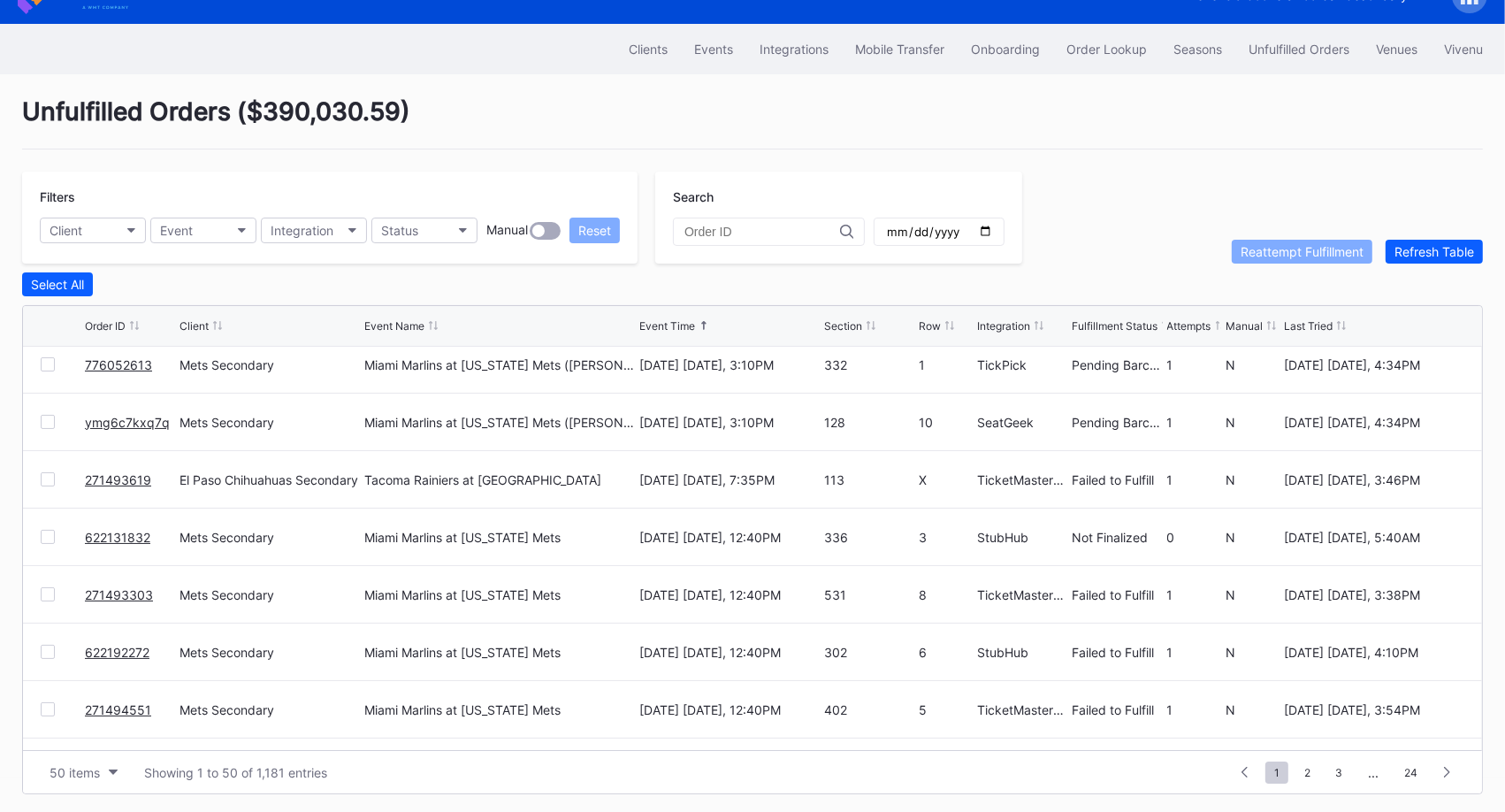
scroll to position [1792, 0]
click at [50, 478] on div at bounding box center [47, 480] width 14 height 14
click at [1320, 244] on div "Reattempt Fulfillment" at bounding box center [1302, 252] width 123 height 15
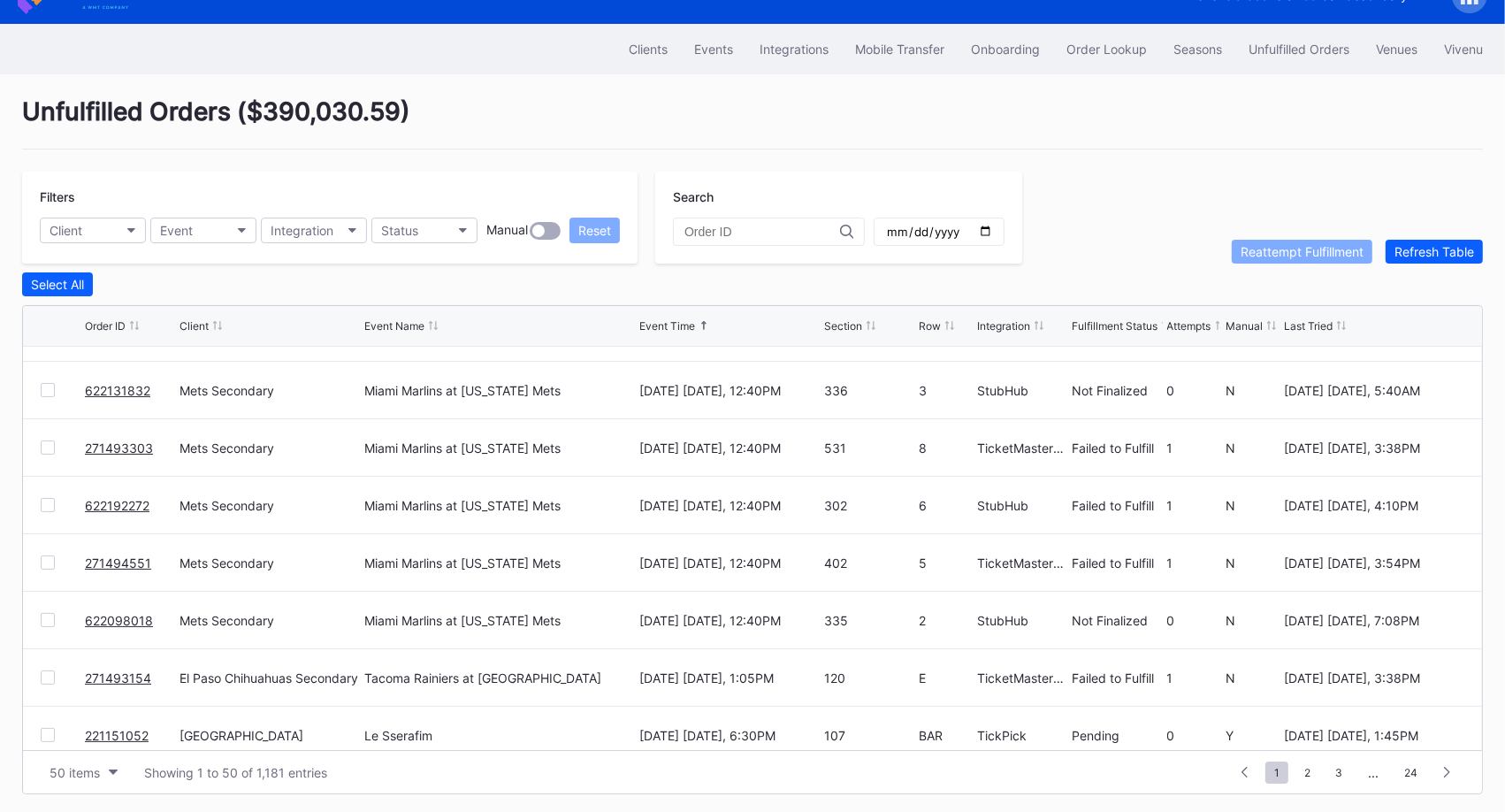
scroll to position [1942, 0]
click at [49, 441] on div at bounding box center [47, 444] width 14 height 14
click at [45, 495] on div at bounding box center [47, 502] width 14 height 14
click at [45, 553] on div at bounding box center [47, 559] width 14 height 14
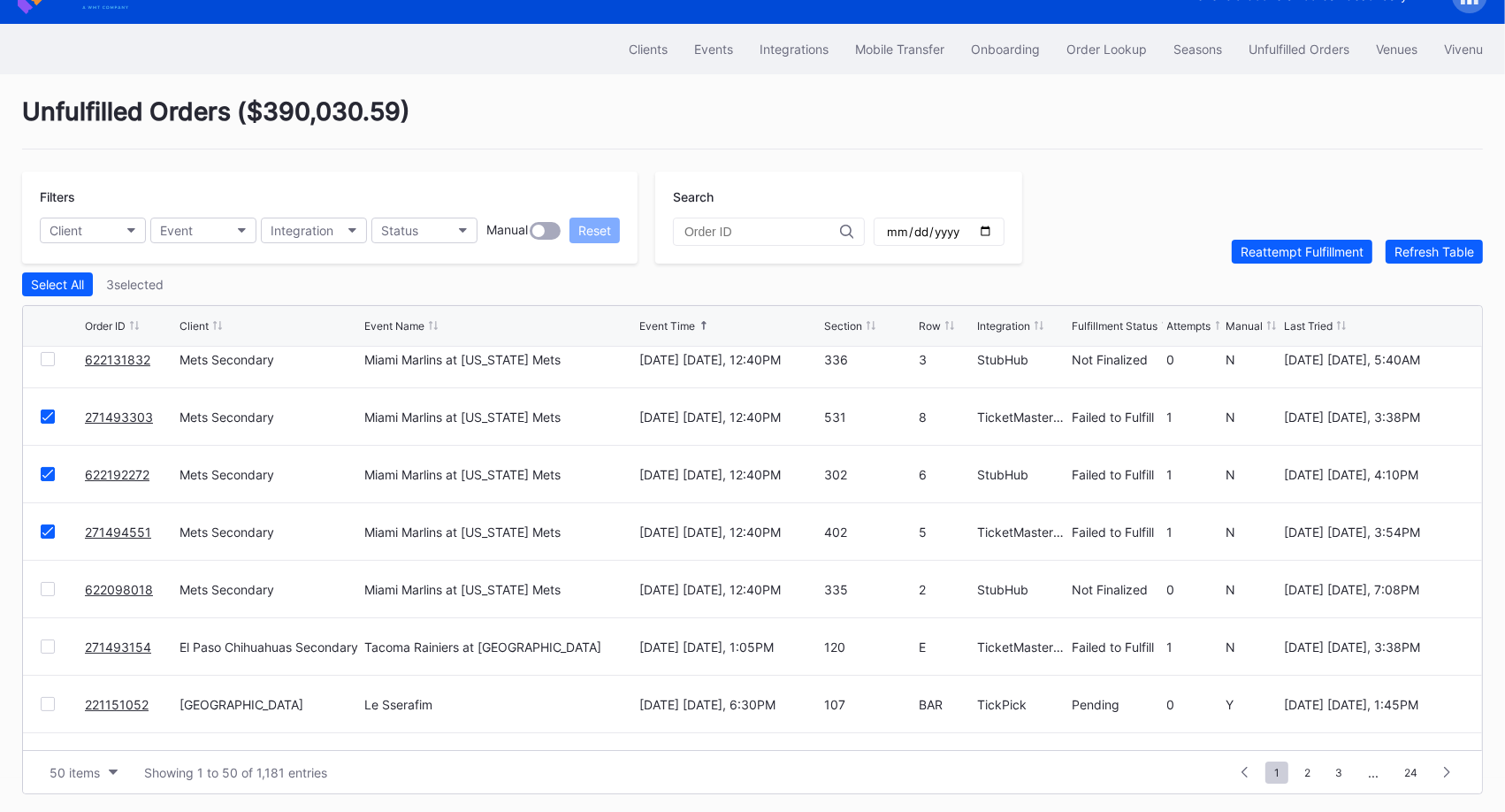
scroll to position [1968, 0]
click at [1265, 251] on div "Reattempt Fulfillment" at bounding box center [1302, 252] width 123 height 15
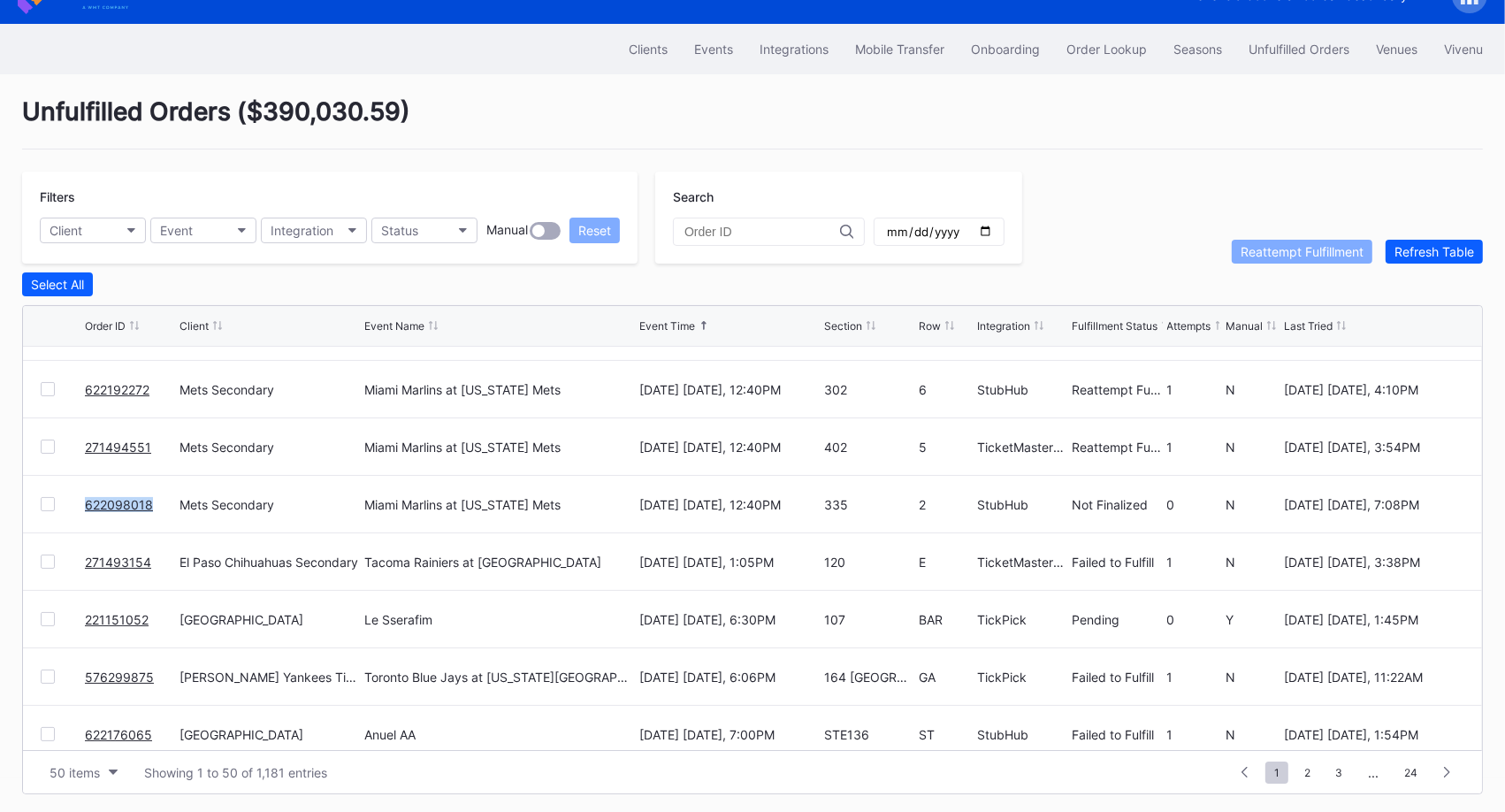
scroll to position [2055, 0]
click at [48, 556] on div at bounding box center [47, 560] width 14 height 14
click at [1267, 252] on div "Reattempt Fulfillment" at bounding box center [1302, 252] width 123 height 15
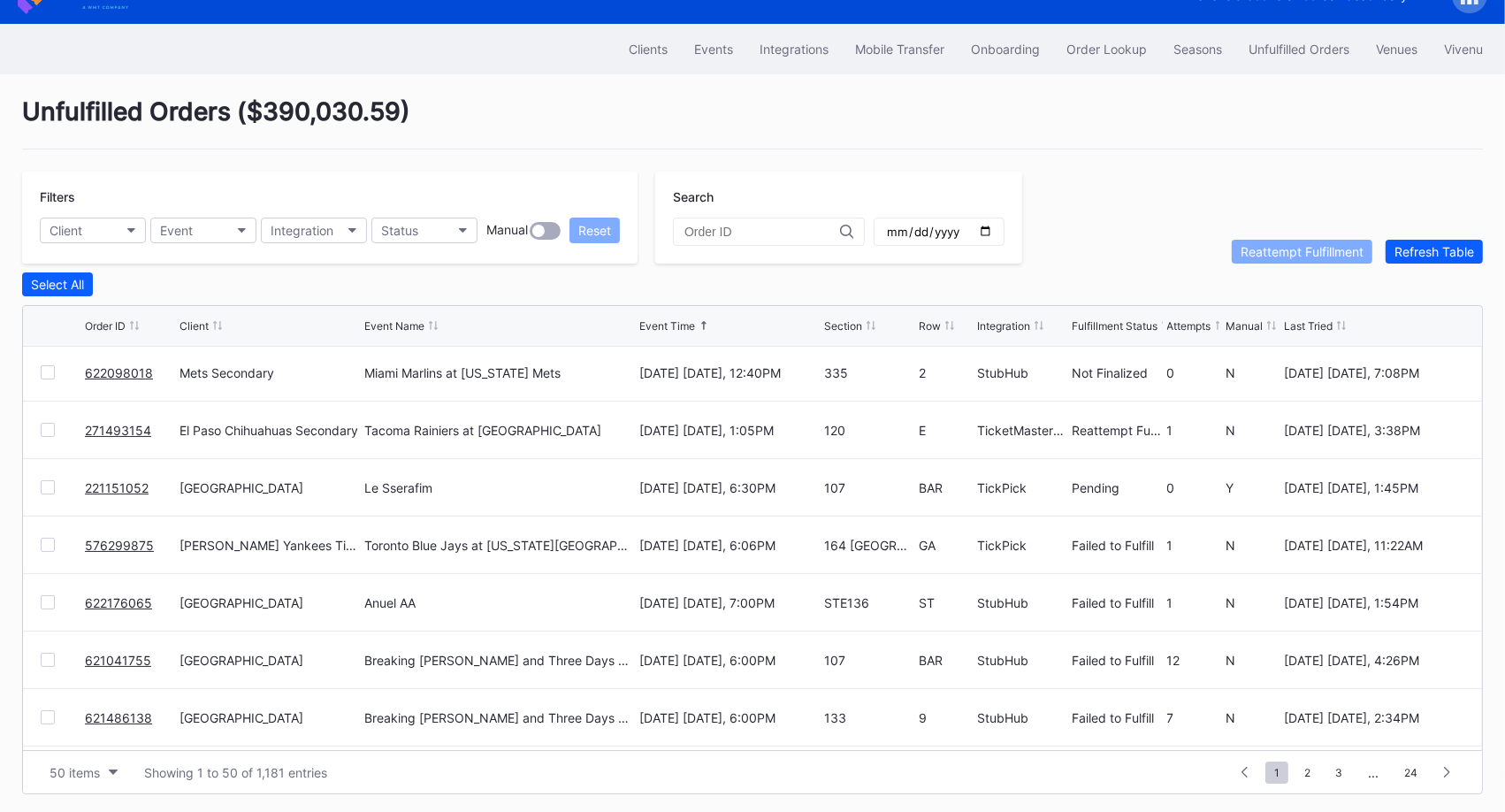
scroll to position [2228, 0]
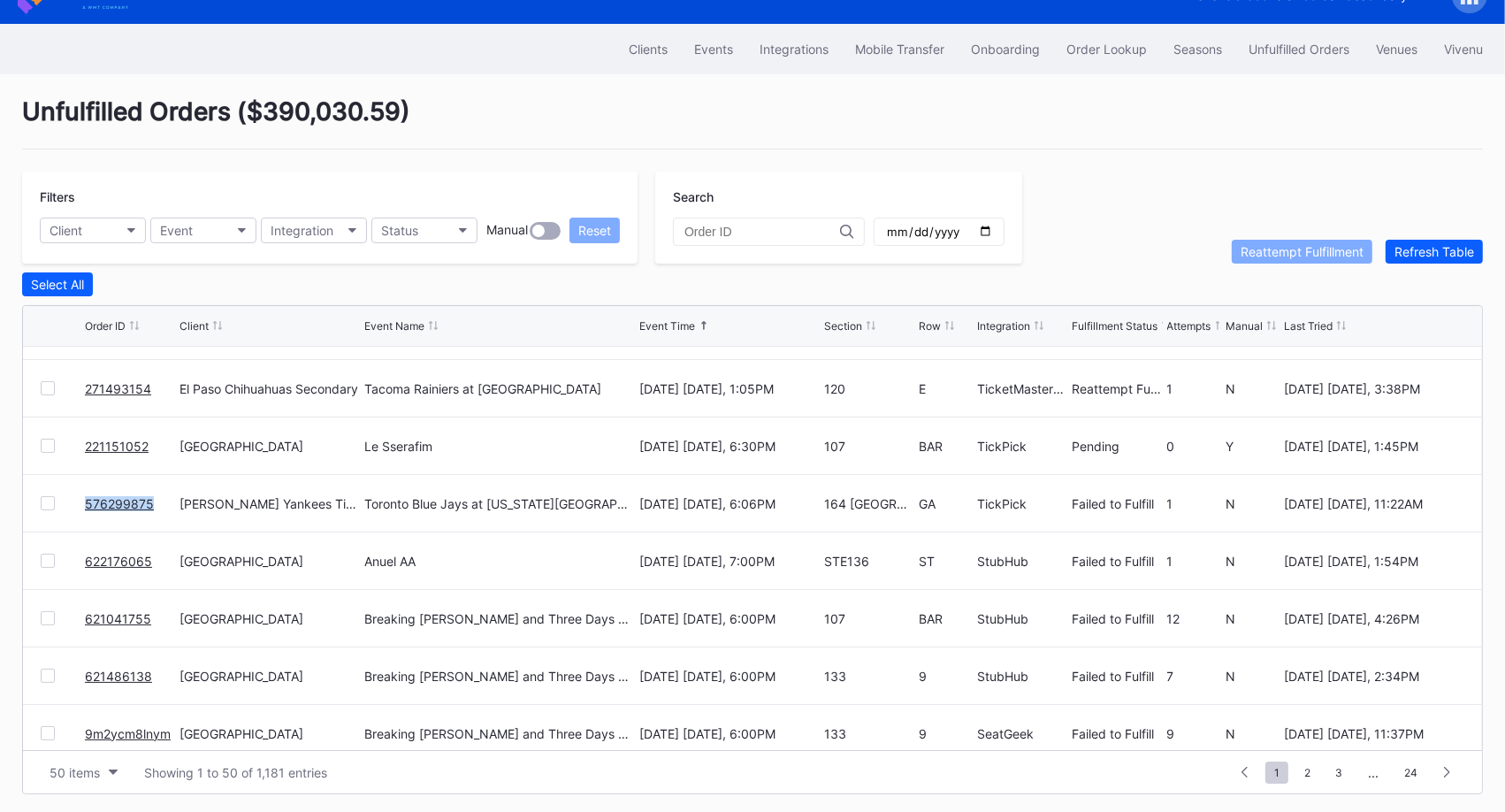
click at [124, 498] on link "576299875" at bounding box center [119, 504] width 69 height 15
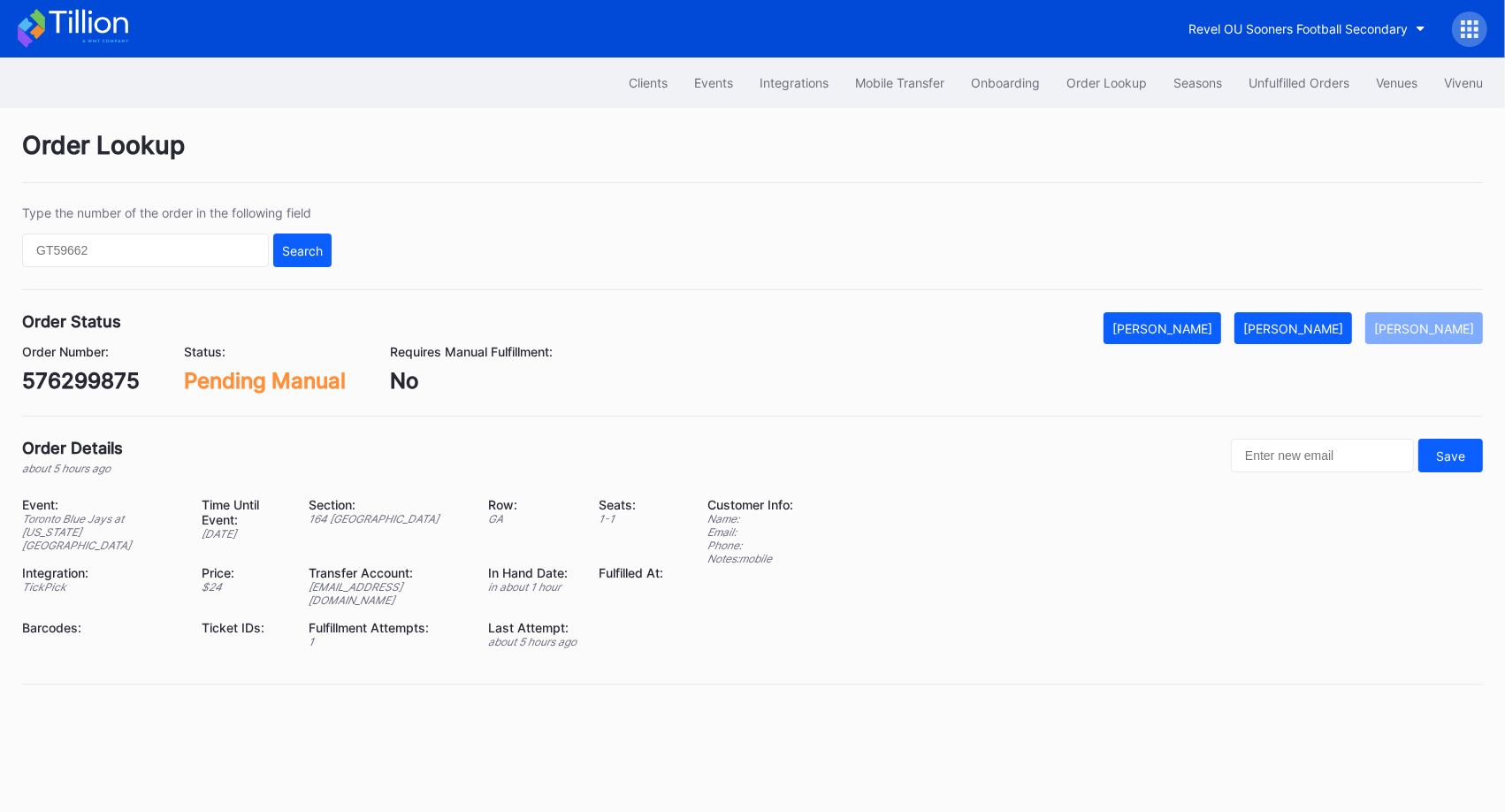
click at [108, 382] on div "576299875" at bounding box center [81, 381] width 118 height 26
copy div "576299875"
click at [1283, 84] on div "Unfulfilled Orders" at bounding box center [1298, 82] width 101 height 15
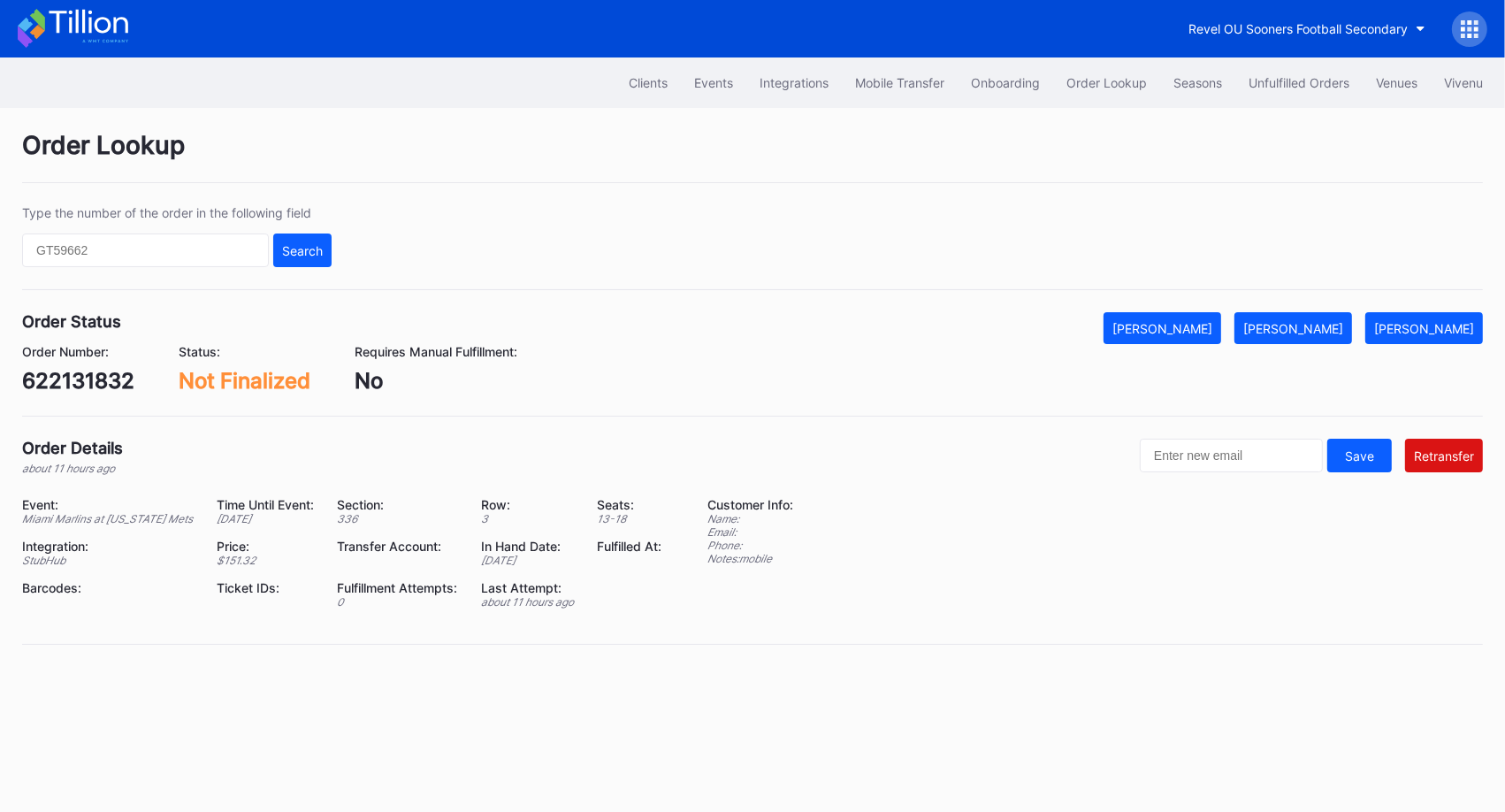
click at [516, 489] on div "Order Details about 11 hours ago Save Retransfer Event: Miami Marlins at New Yo…" at bounding box center [752, 542] width 1461 height 206
click at [96, 375] on div "622131832" at bounding box center [78, 381] width 112 height 26
copy div "622131832"
click at [1202, 316] on button "[PERSON_NAME]" at bounding box center [1162, 328] width 118 height 31
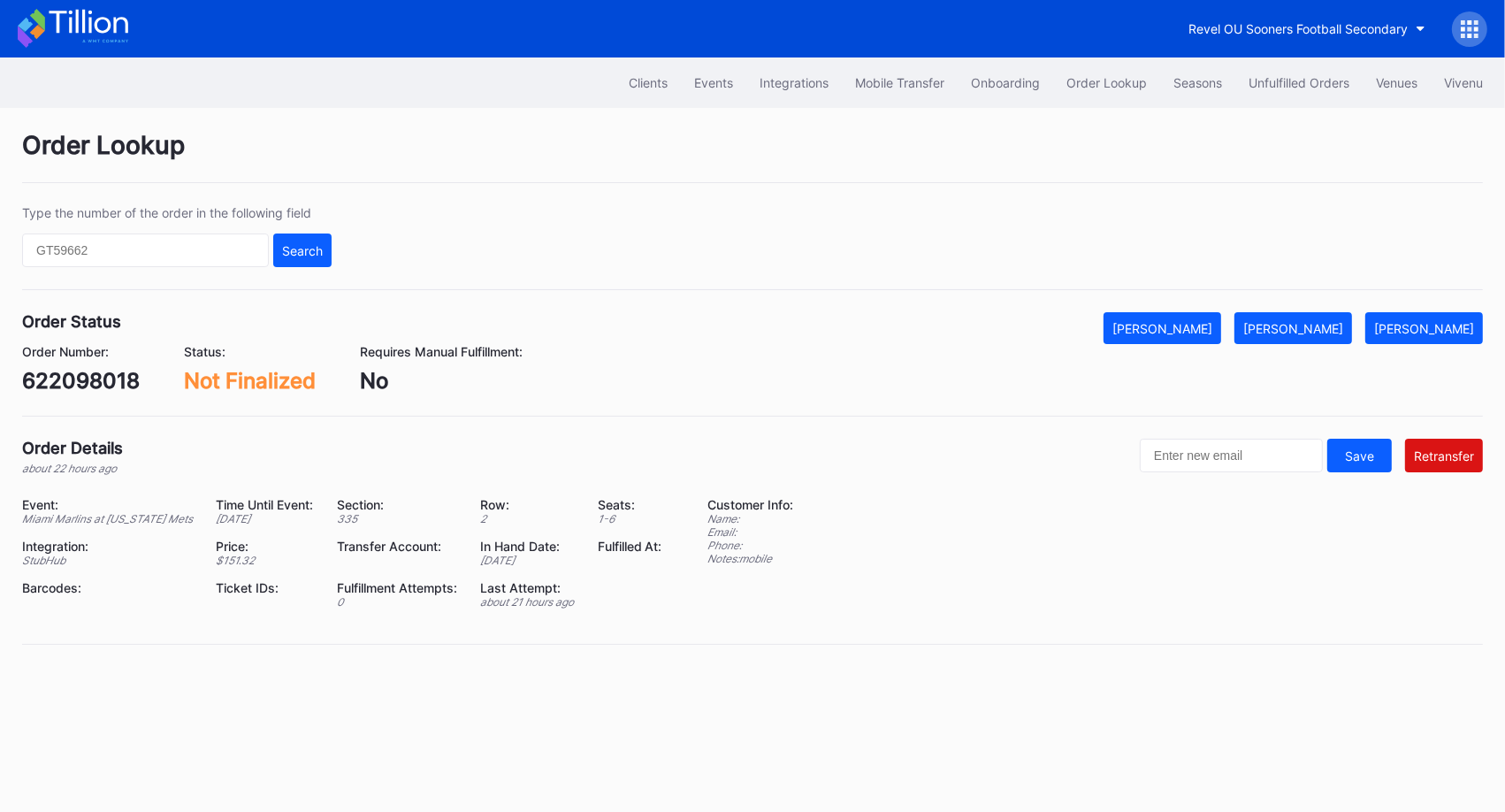
click at [82, 382] on div "622098018" at bounding box center [81, 381] width 118 height 26
copy div "622098018"
click at [1211, 348] on div "Order Number: 622098018 Status: Not Finalized Requires Manual Fulfillment: No" at bounding box center [752, 368] width 1461 height 49
click at [1210, 325] on div "[PERSON_NAME]" at bounding box center [1162, 329] width 100 height 15
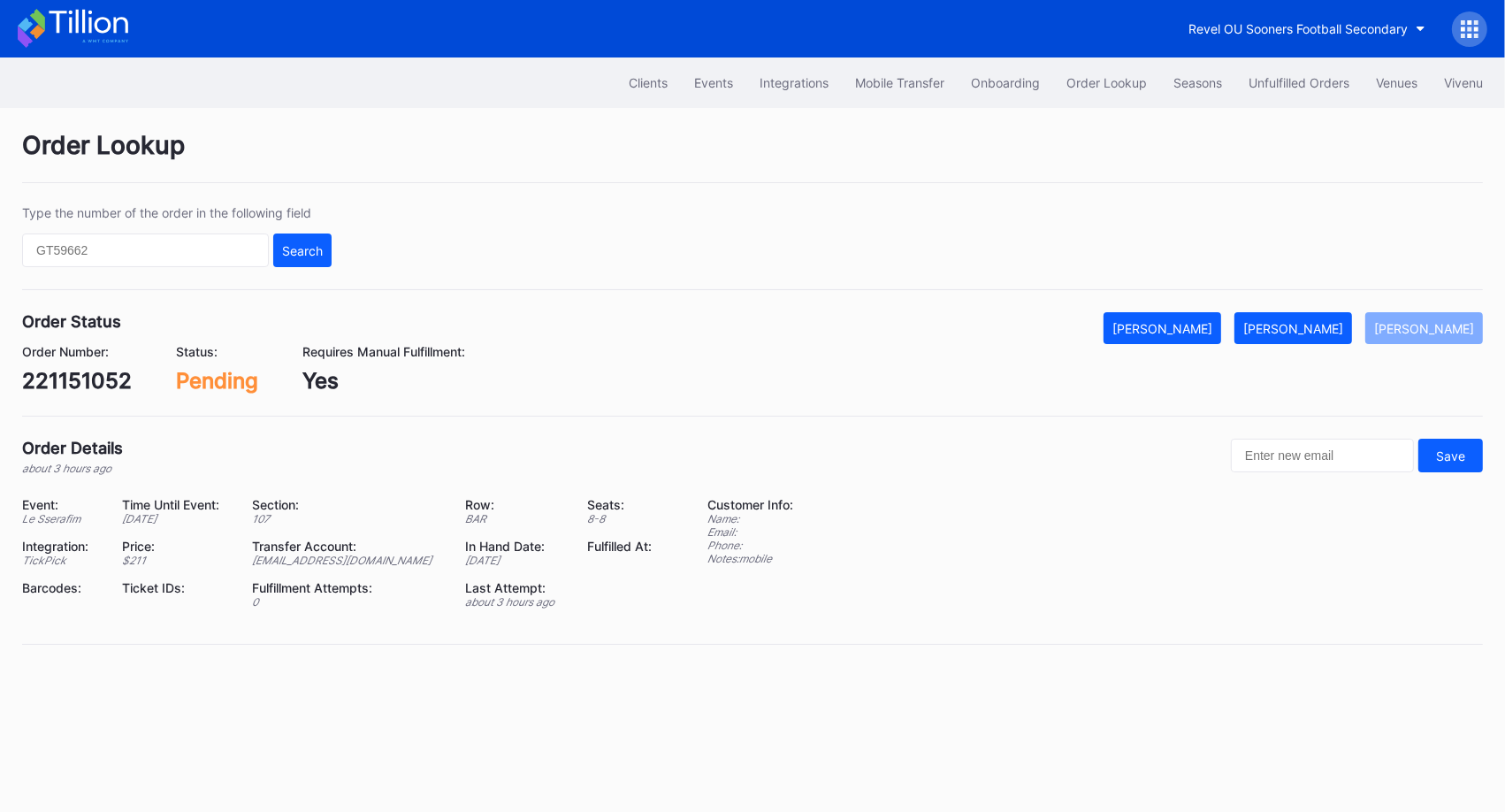
click at [101, 380] on div "221151052" at bounding box center [77, 381] width 109 height 26
copy div "221151052"
click at [1322, 314] on button "[PERSON_NAME]" at bounding box center [1293, 328] width 118 height 31
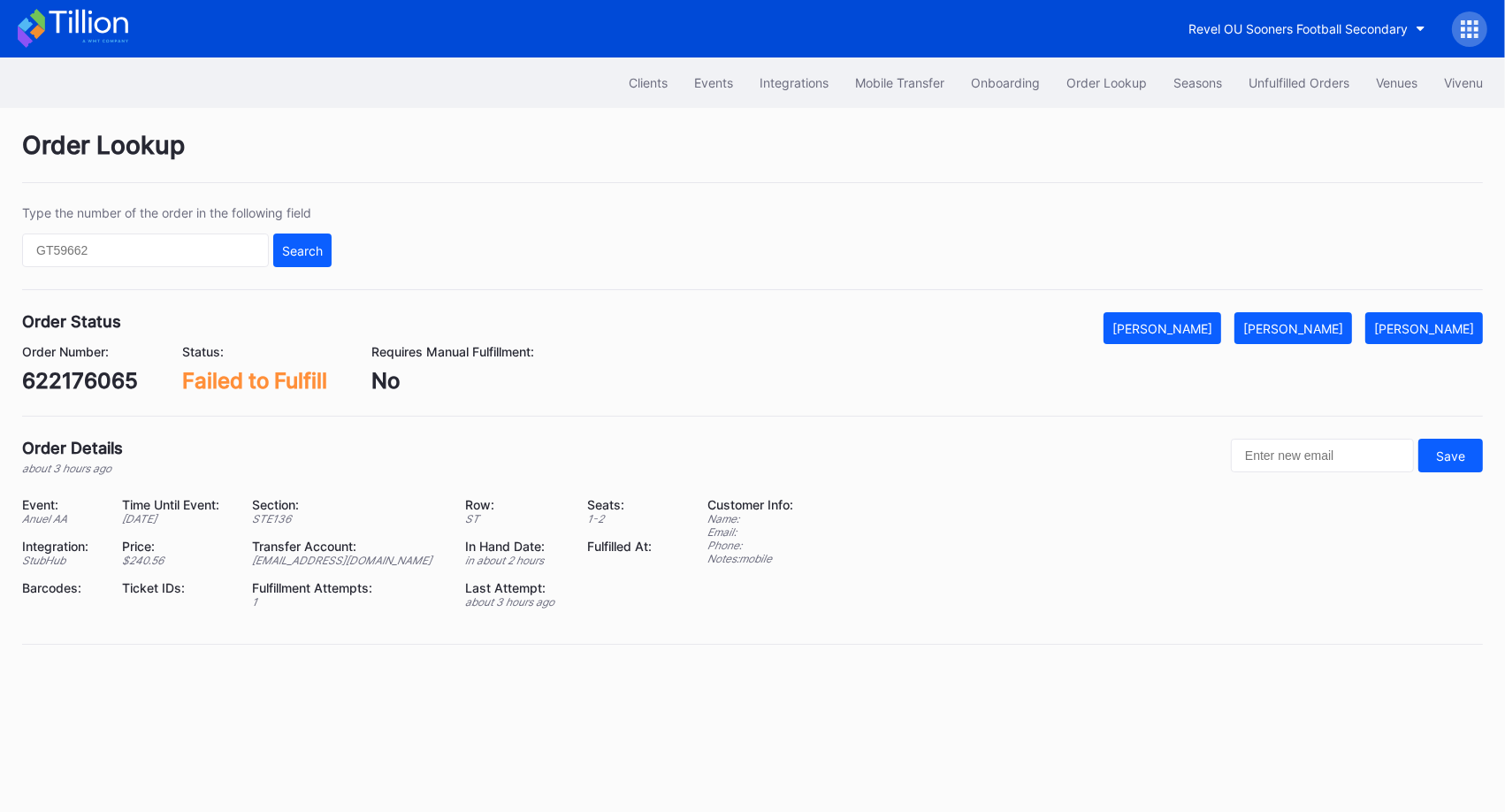
click at [111, 370] on div "622176065" at bounding box center [80, 381] width 116 height 26
copy div "622176065"
click at [1339, 328] on div "[PERSON_NAME]" at bounding box center [1294, 329] width 100 height 15
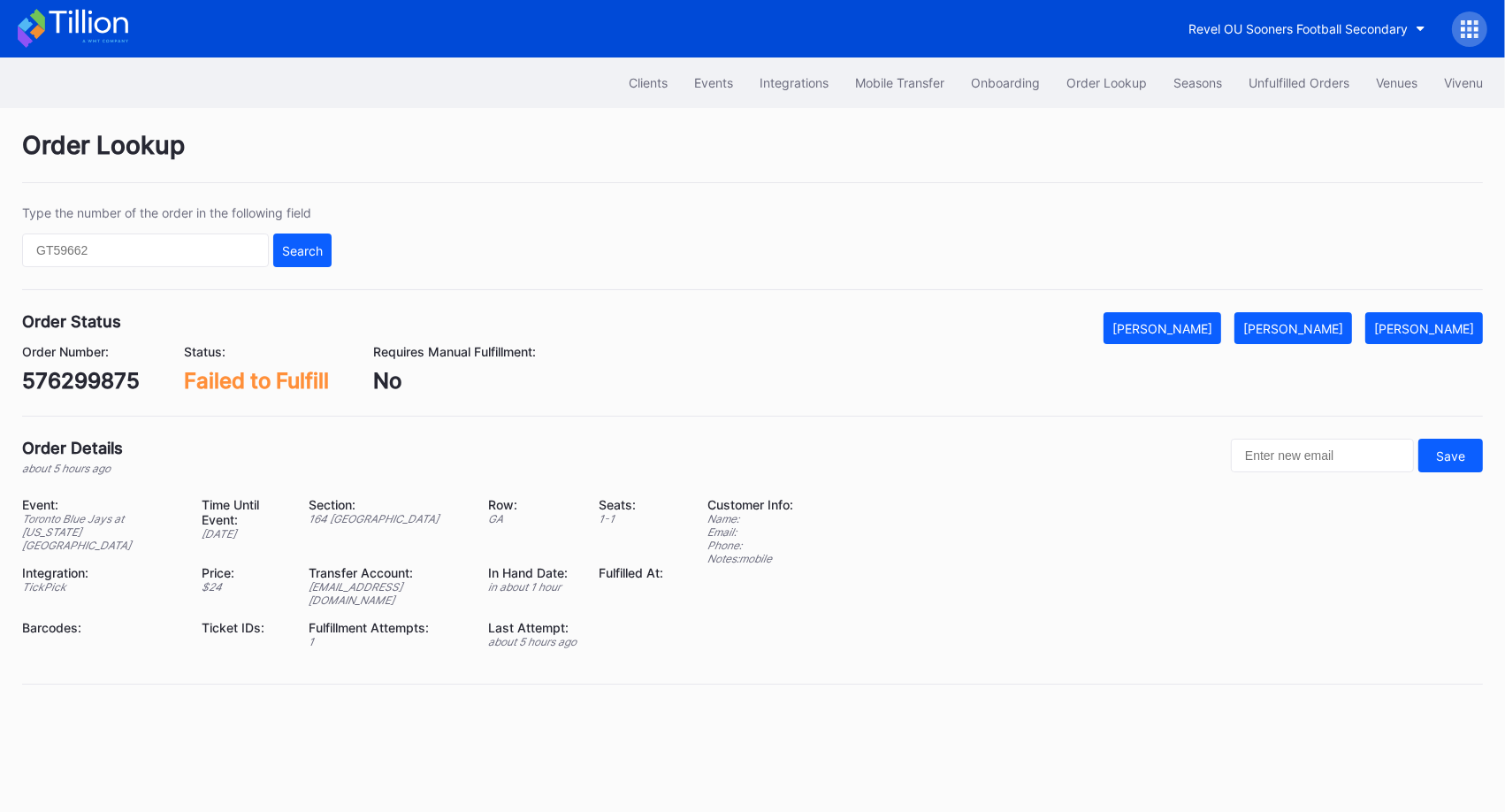
click at [87, 381] on div "576299875" at bounding box center [81, 381] width 118 height 26
copy div "576299875"
click at [1351, 338] on button "[PERSON_NAME]" at bounding box center [1293, 328] width 118 height 31
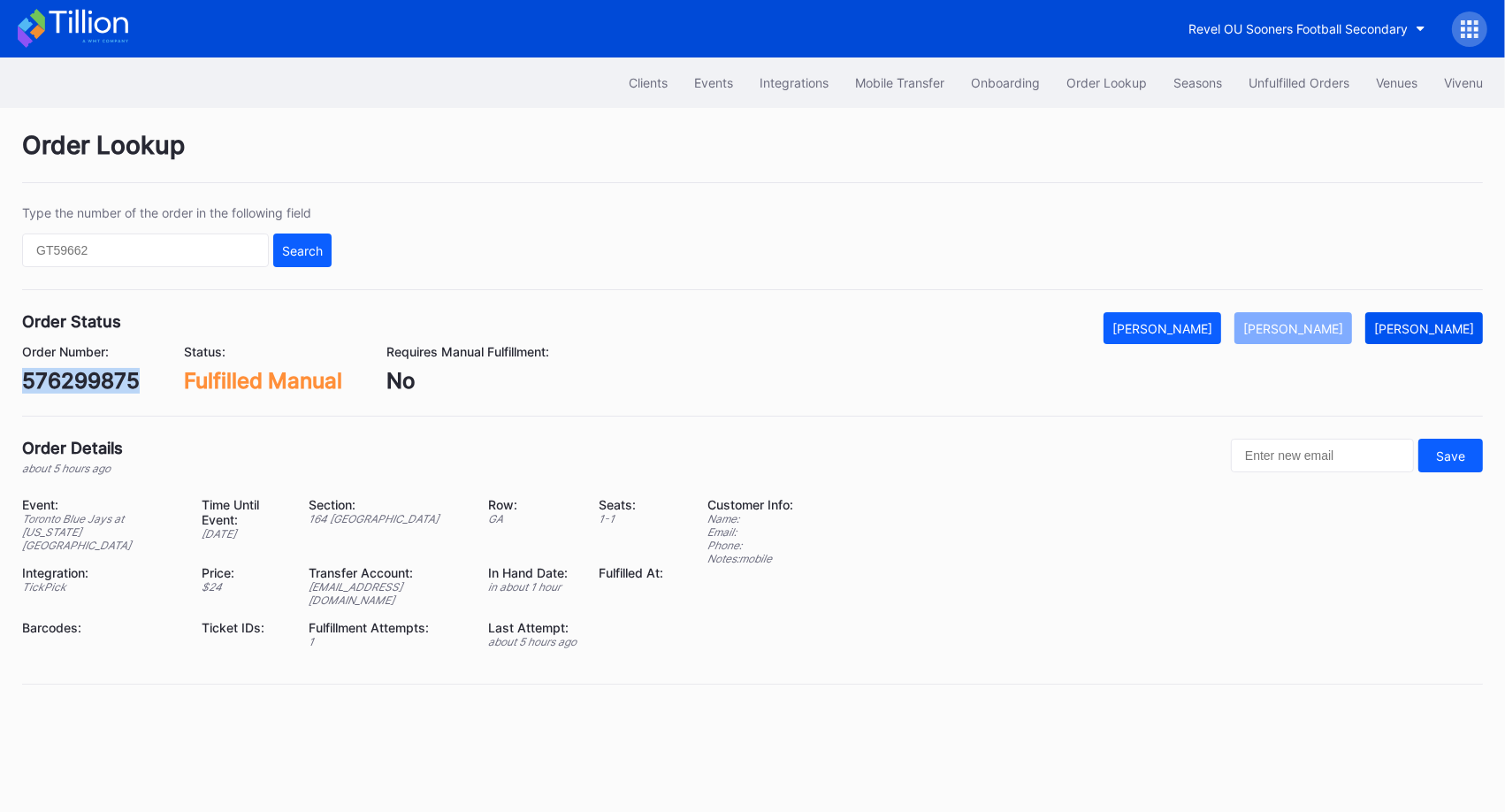
click at [1432, 332] on div "[PERSON_NAME]" at bounding box center [1424, 329] width 100 height 15
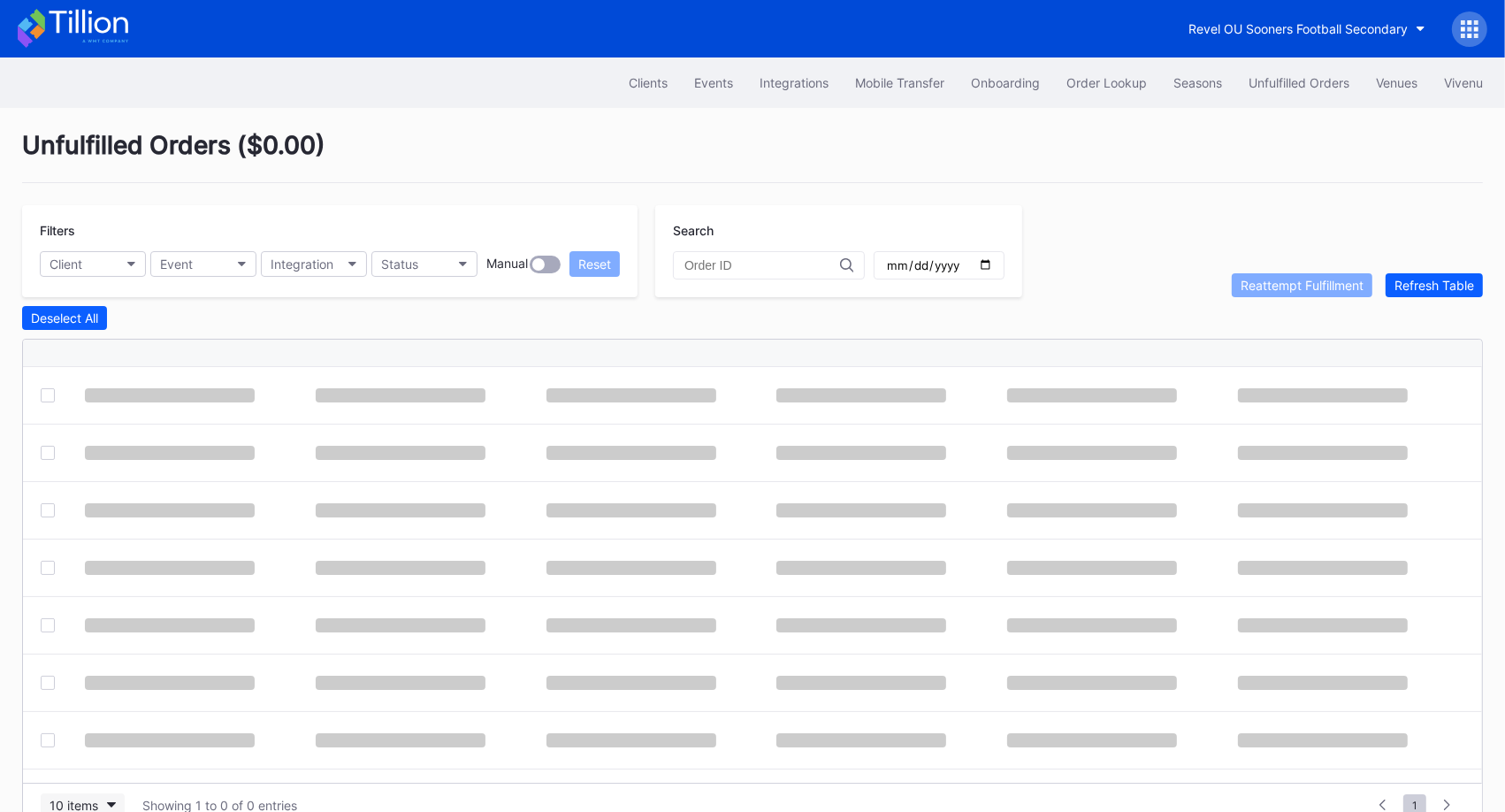
click at [105, 793] on button "10 items" at bounding box center [82, 806] width 84 height 24
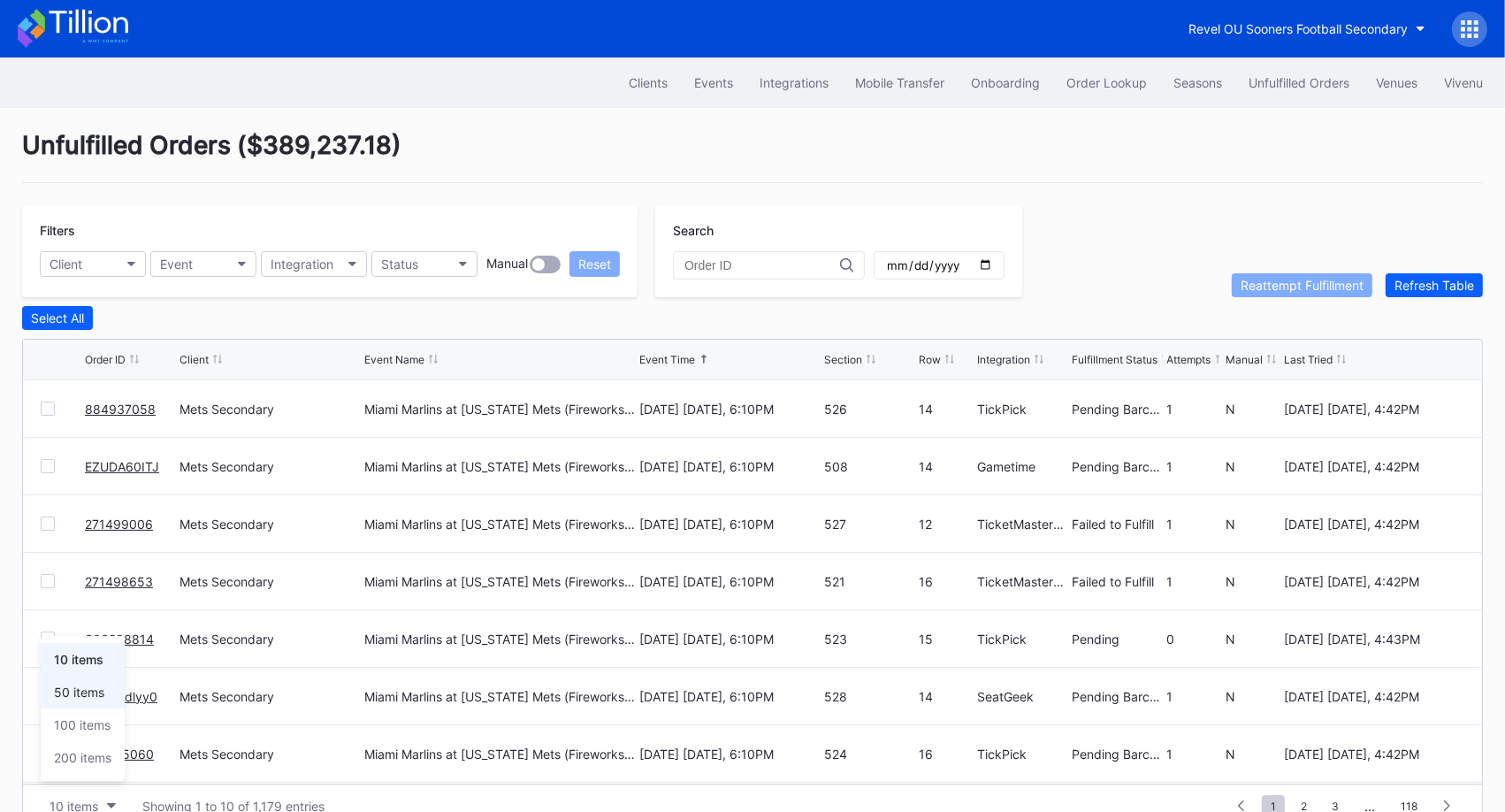
click at [78, 695] on div "50 items" at bounding box center [79, 692] width 50 height 15
click at [1124, 79] on div "Order Lookup" at bounding box center [1107, 82] width 81 height 15
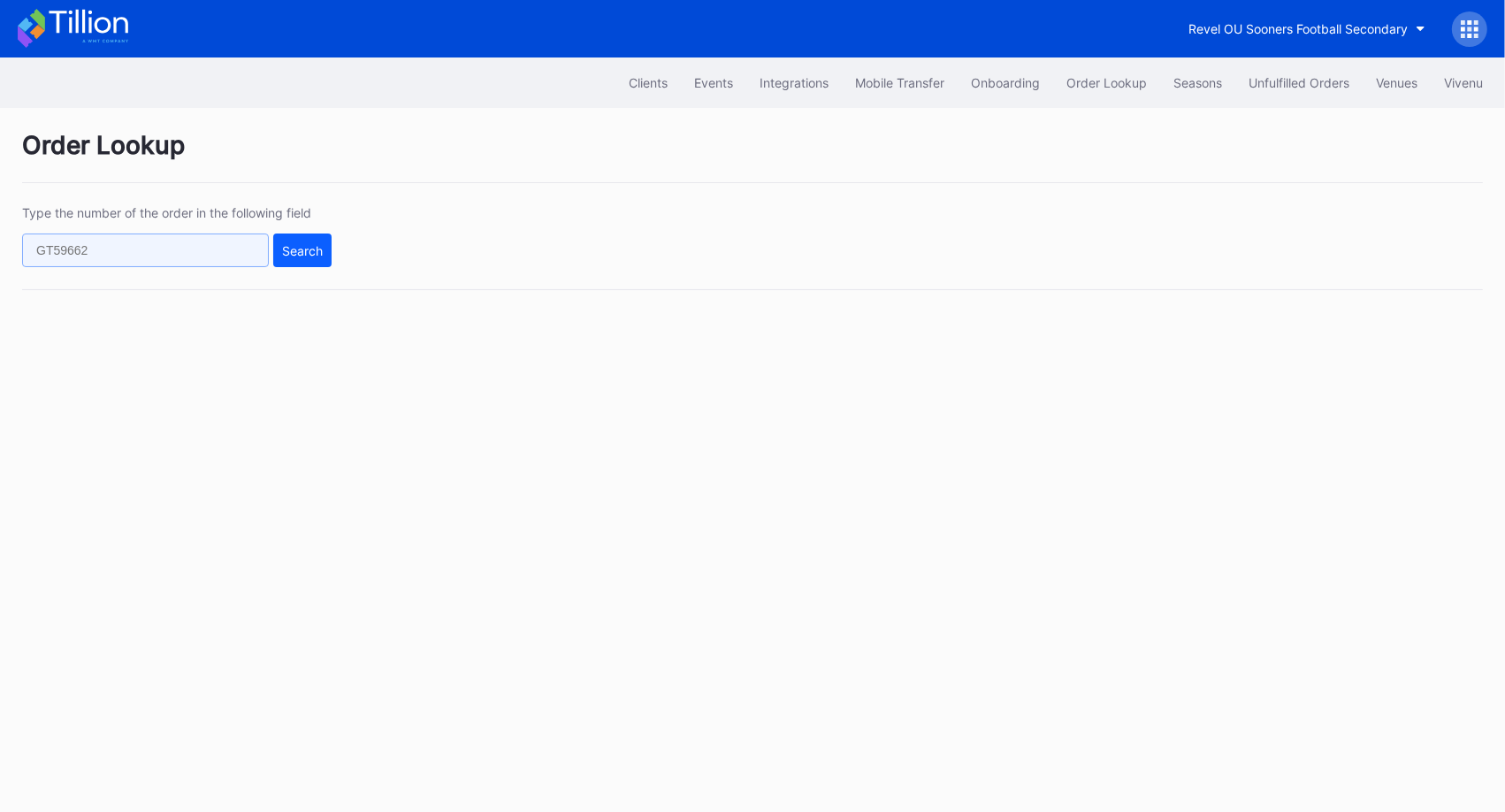
click at [203, 237] on input "text" at bounding box center [145, 250] width 246 height 33
paste input "622196284"
click at [297, 252] on div "Search" at bounding box center [303, 251] width 41 height 15
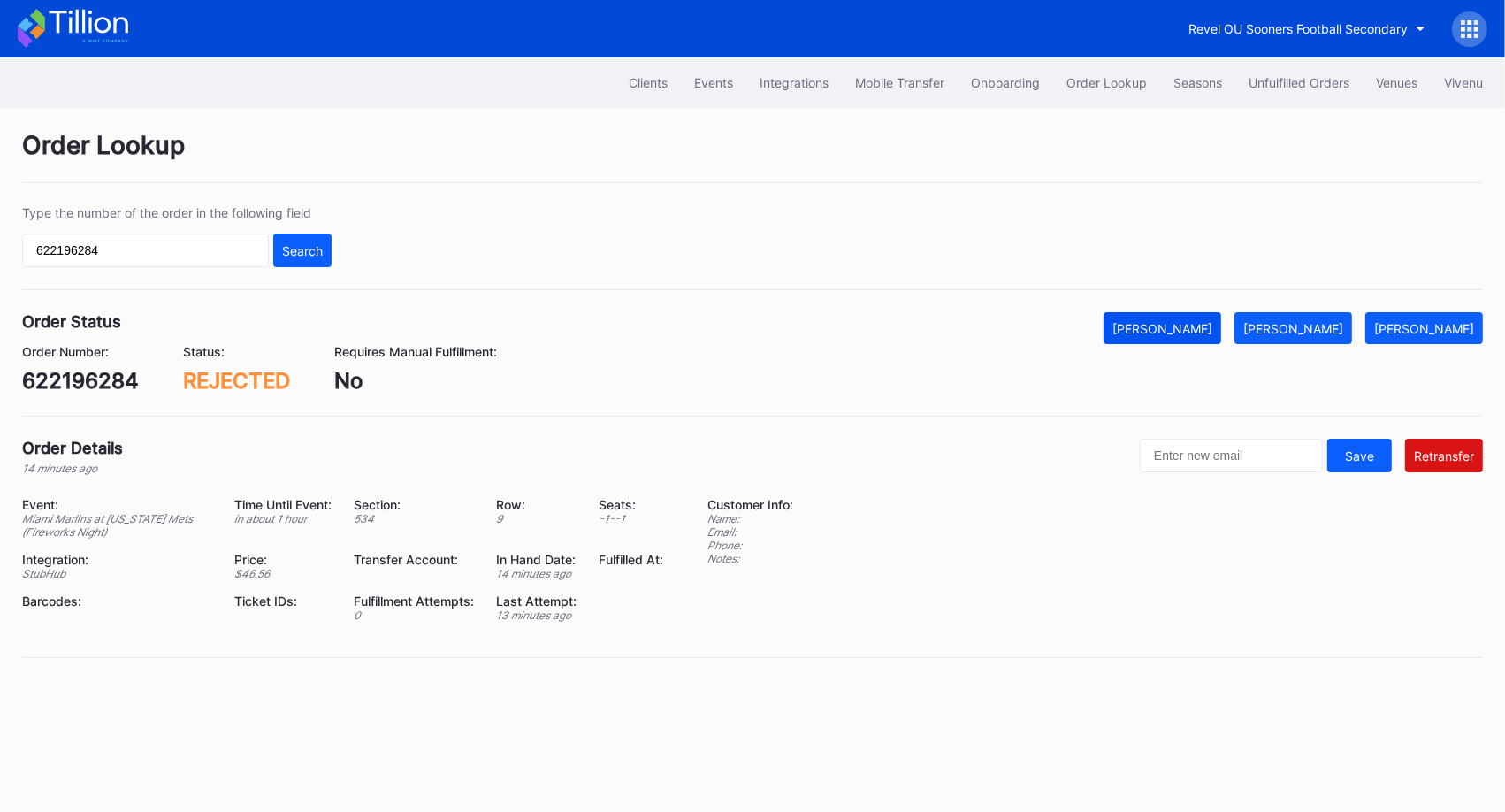
click at [1189, 323] on div "[PERSON_NAME]" at bounding box center [1162, 329] width 100 height 15
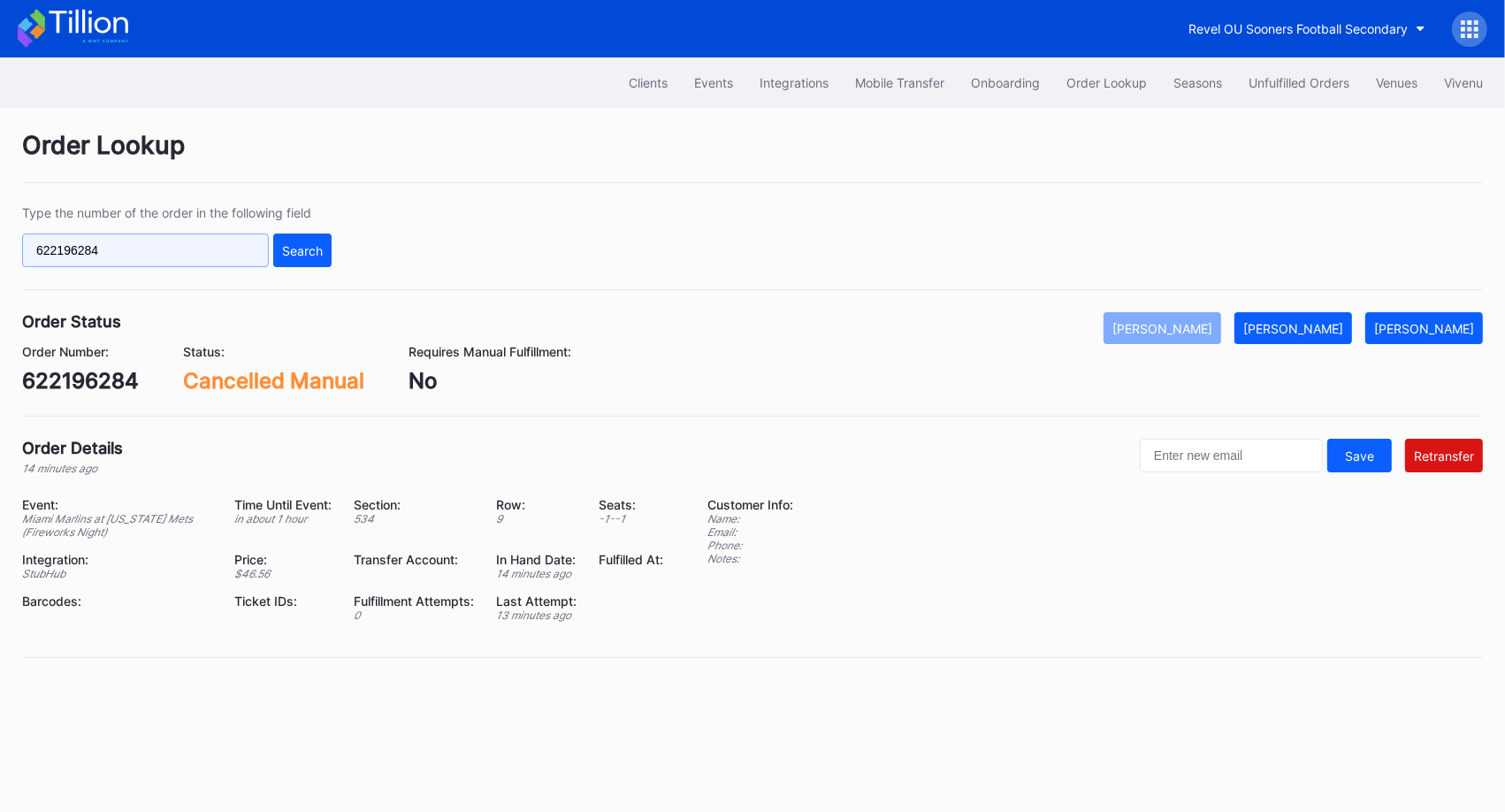
click at [224, 255] on input "622196284" at bounding box center [145, 250] width 246 height 33
paste input "50610585"
type input "50610585"
click at [314, 259] on button "Search" at bounding box center [302, 250] width 58 height 33
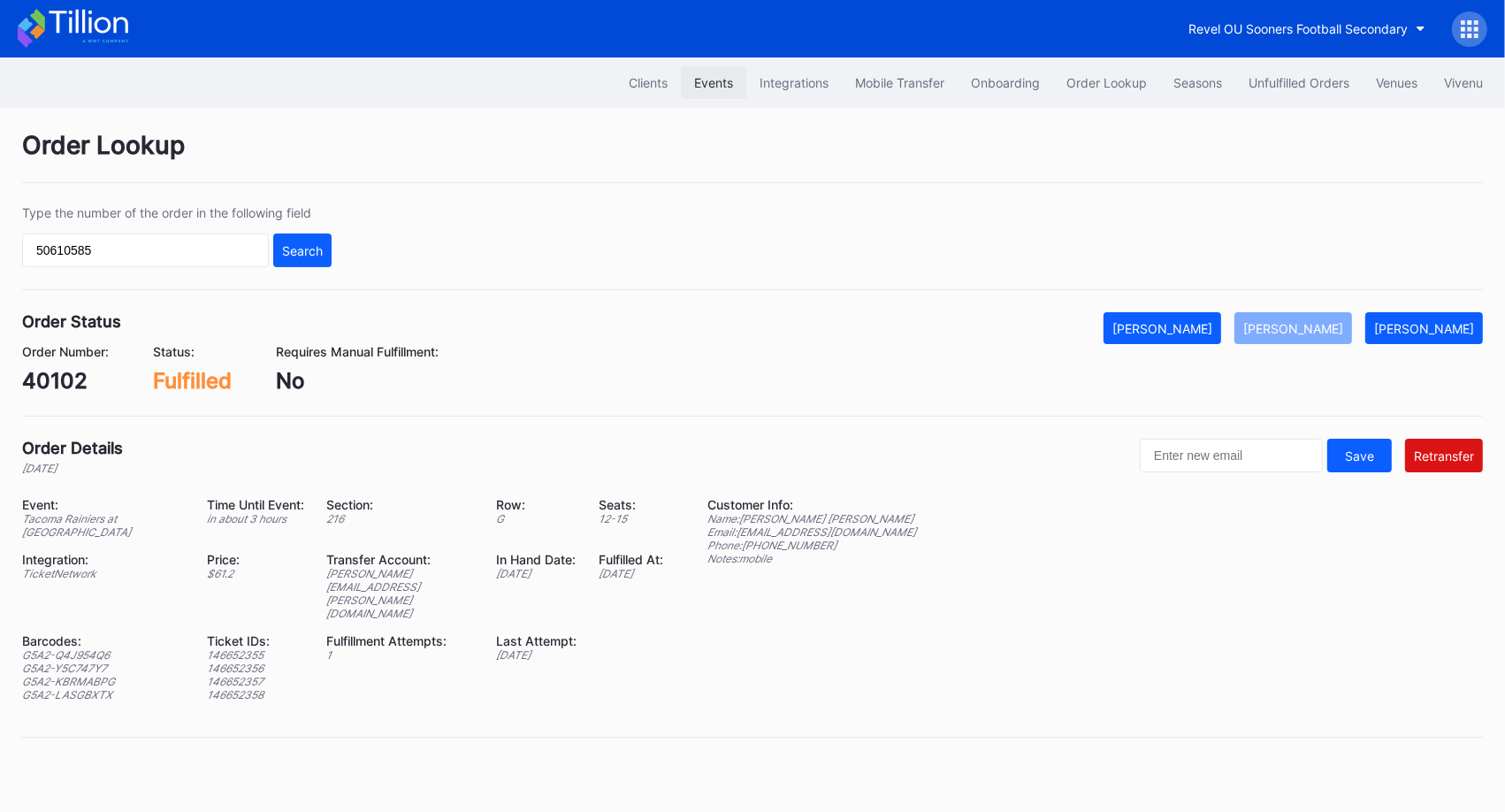
click at [706, 89] on button "Events" at bounding box center [713, 82] width 66 height 32
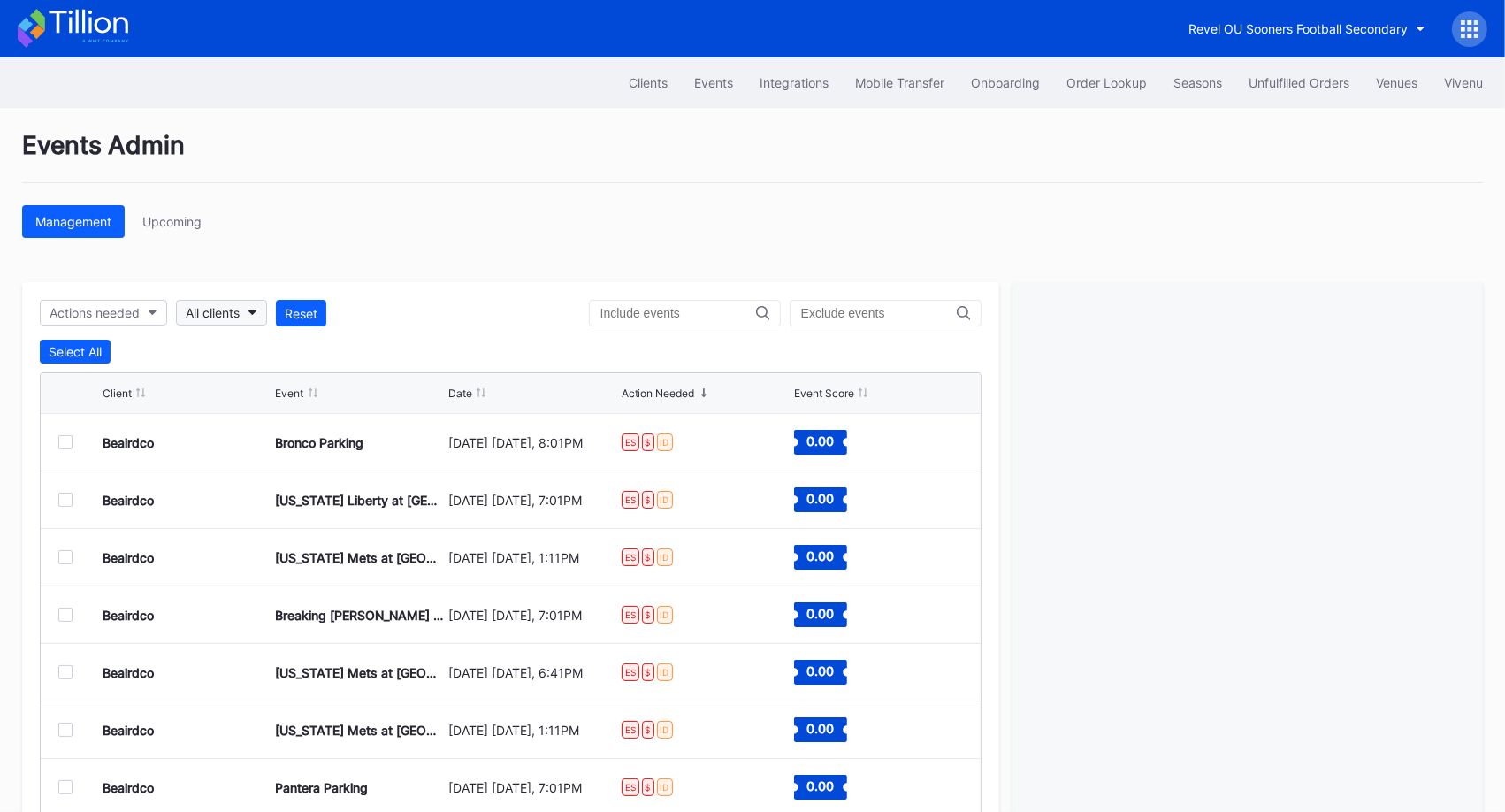
click at [219, 311] on div "All clients" at bounding box center [213, 312] width 54 height 15
type input "rough"
click at [239, 382] on div "Frisco RoughRiders Primary" at bounding box center [270, 390] width 159 height 15
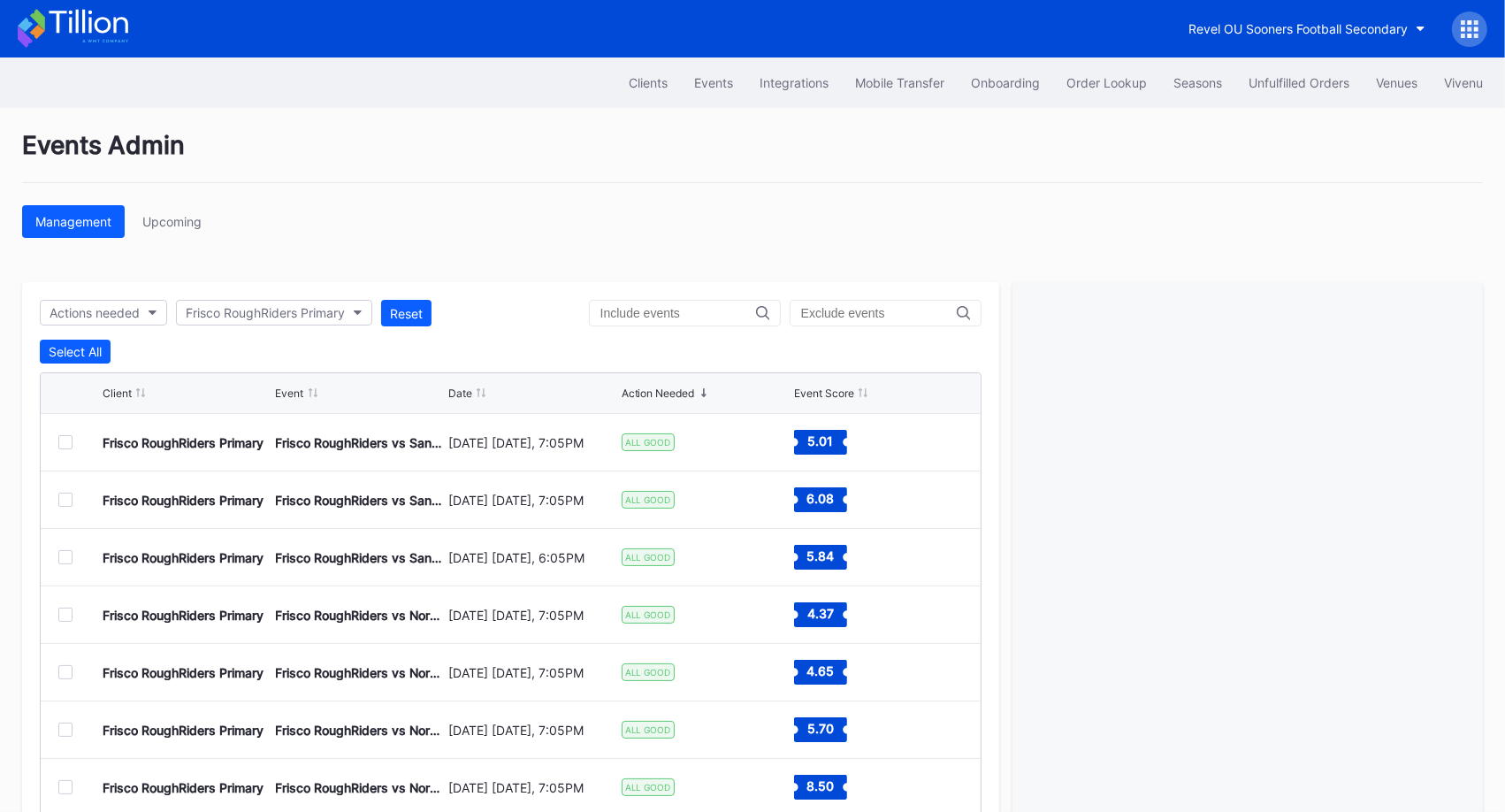
click at [59, 435] on div at bounding box center [65, 442] width 14 height 14
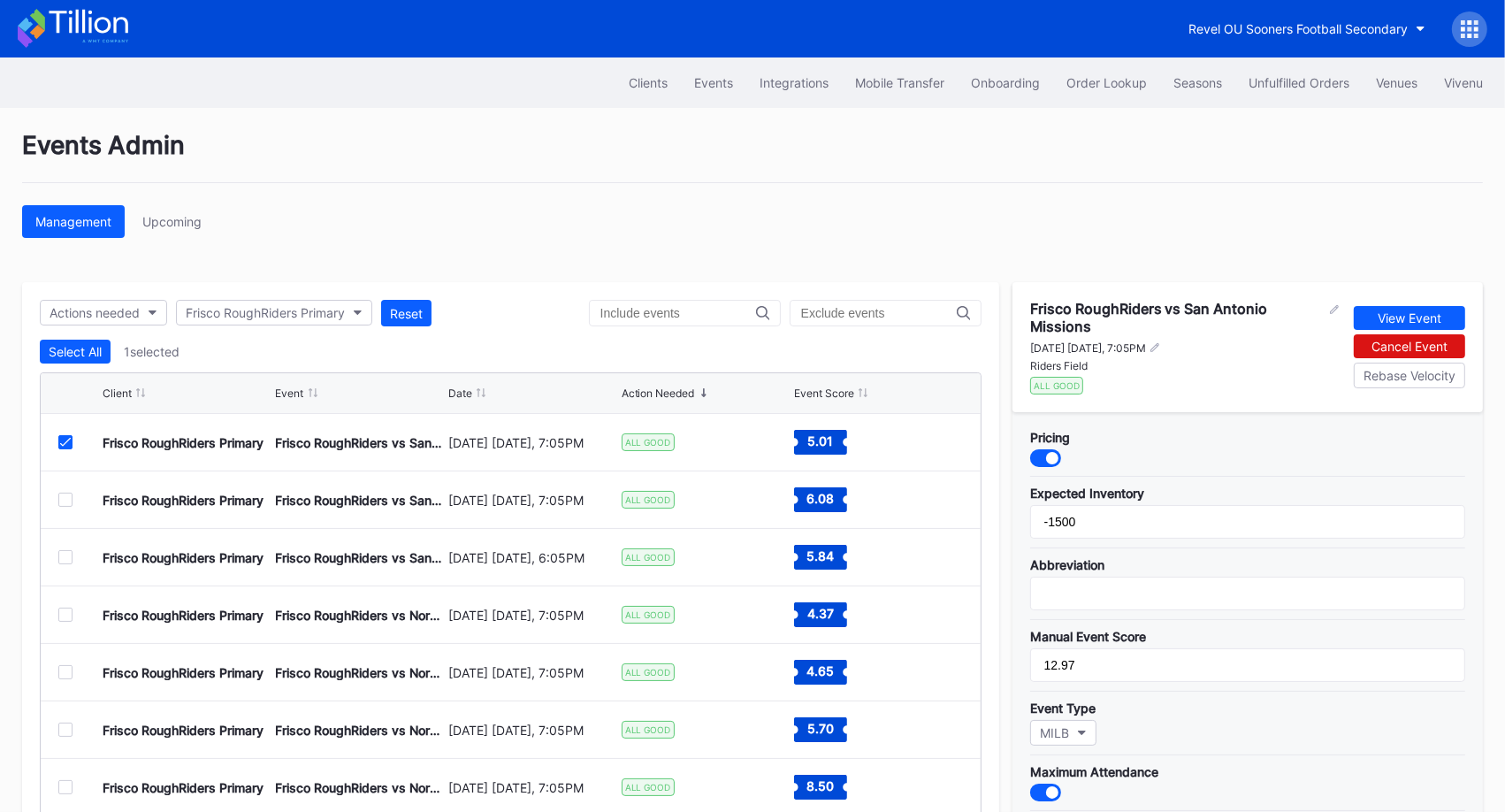
click at [1040, 454] on div at bounding box center [1045, 457] width 31 height 18
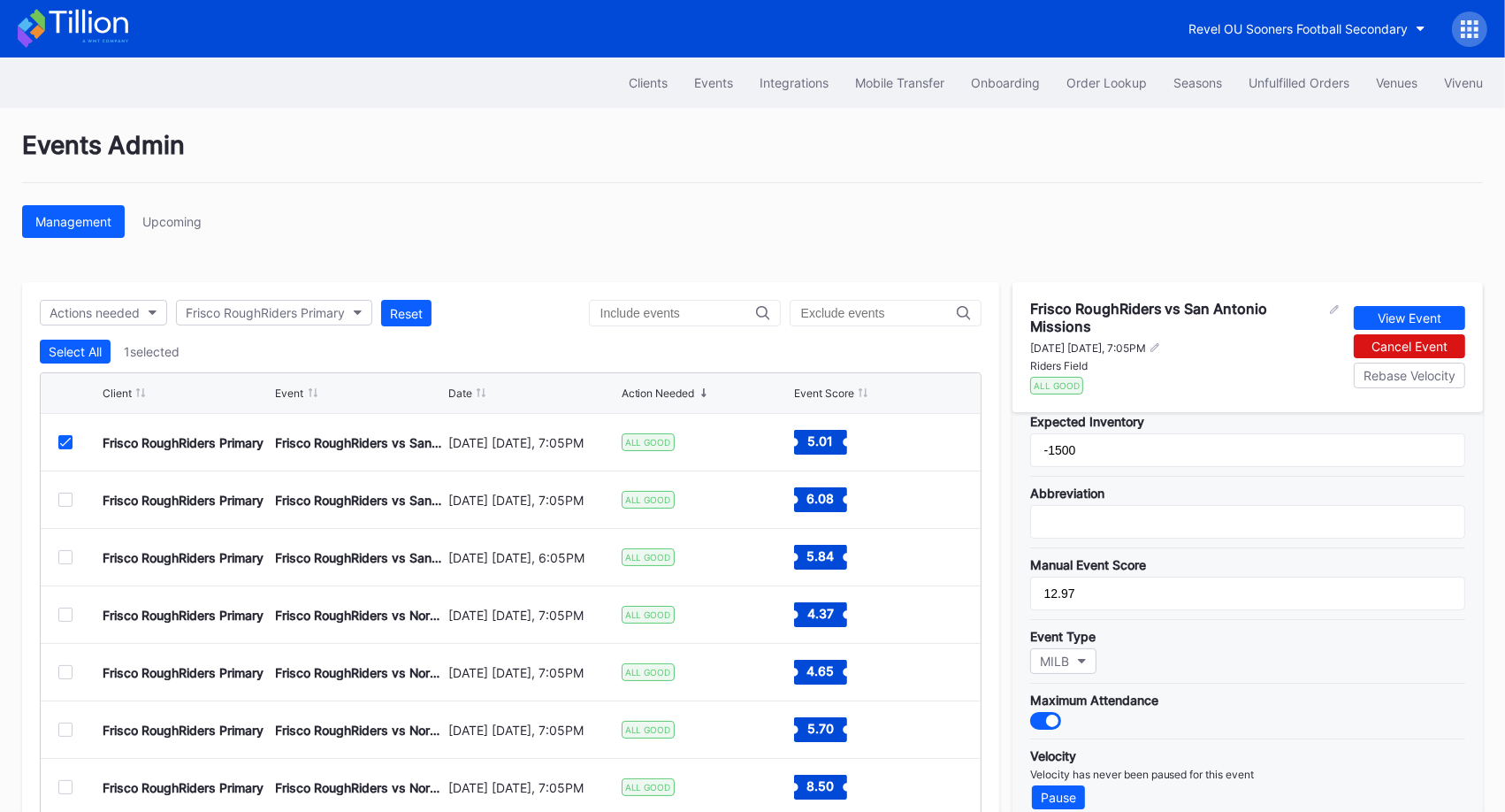
scroll to position [85, 0]
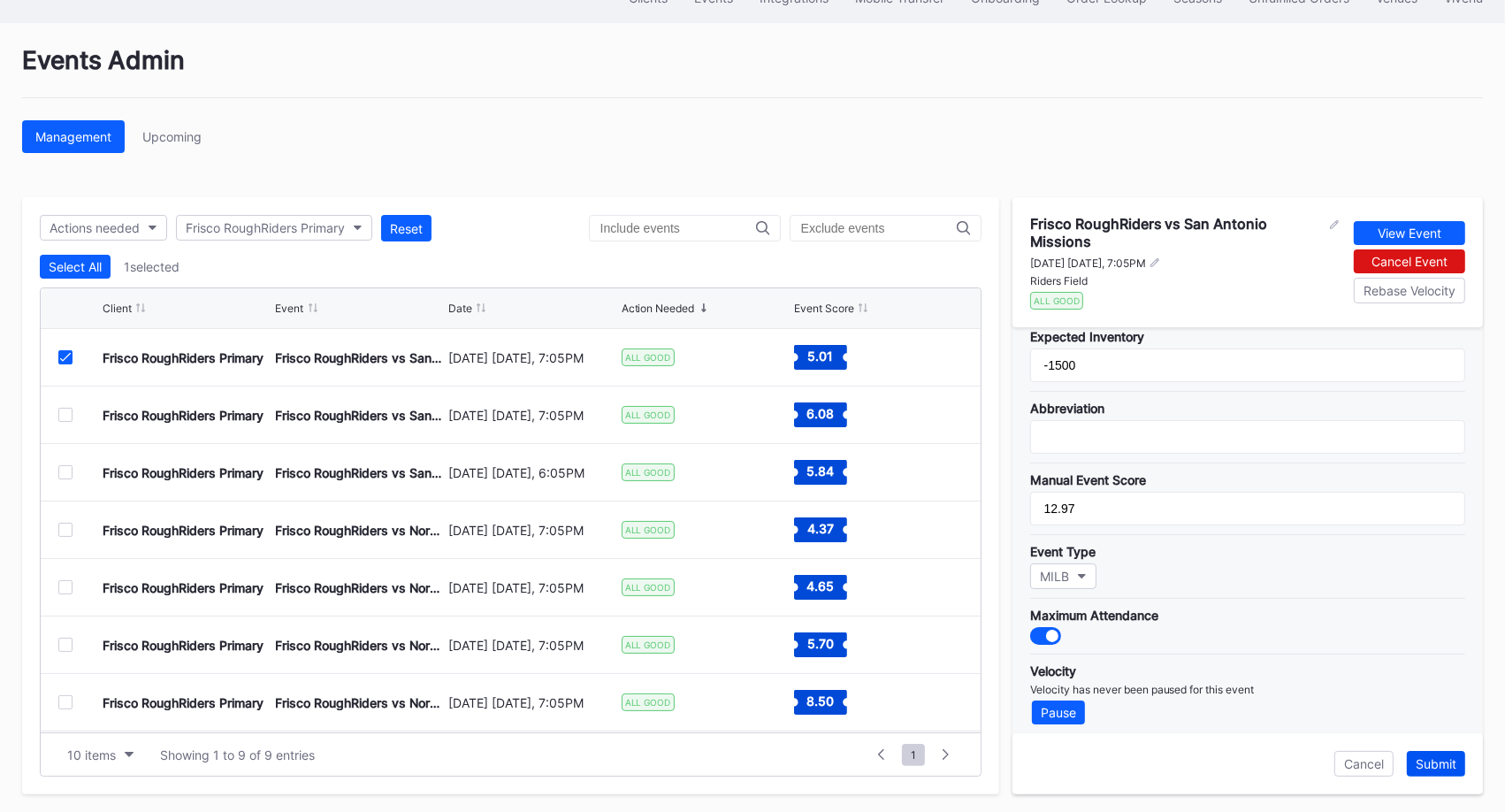
click at [1429, 766] on div "Submit" at bounding box center [1436, 763] width 41 height 15
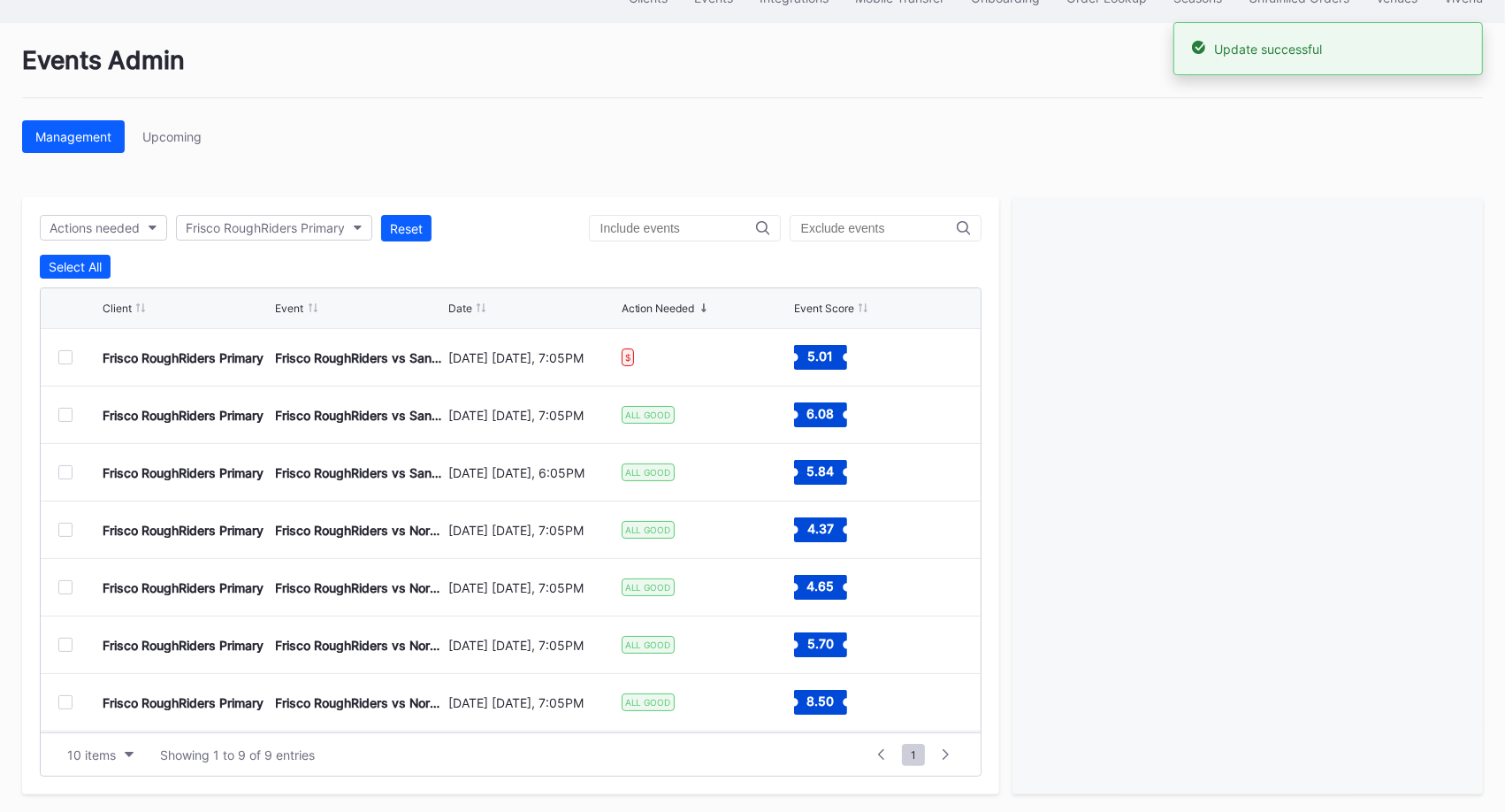
scroll to position [0, 0]
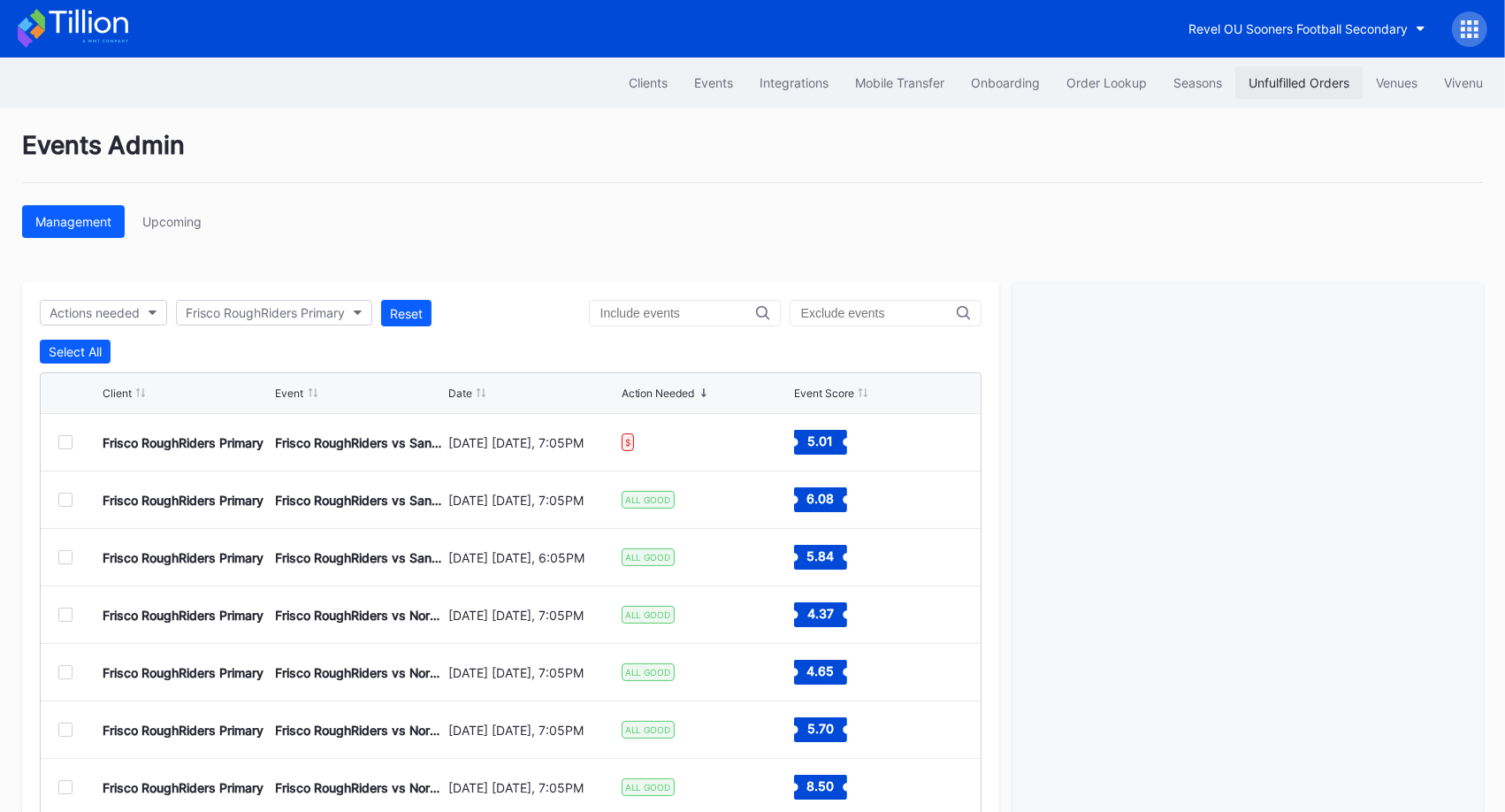
click at [1281, 83] on div "Unfulfilled Orders" at bounding box center [1298, 82] width 101 height 15
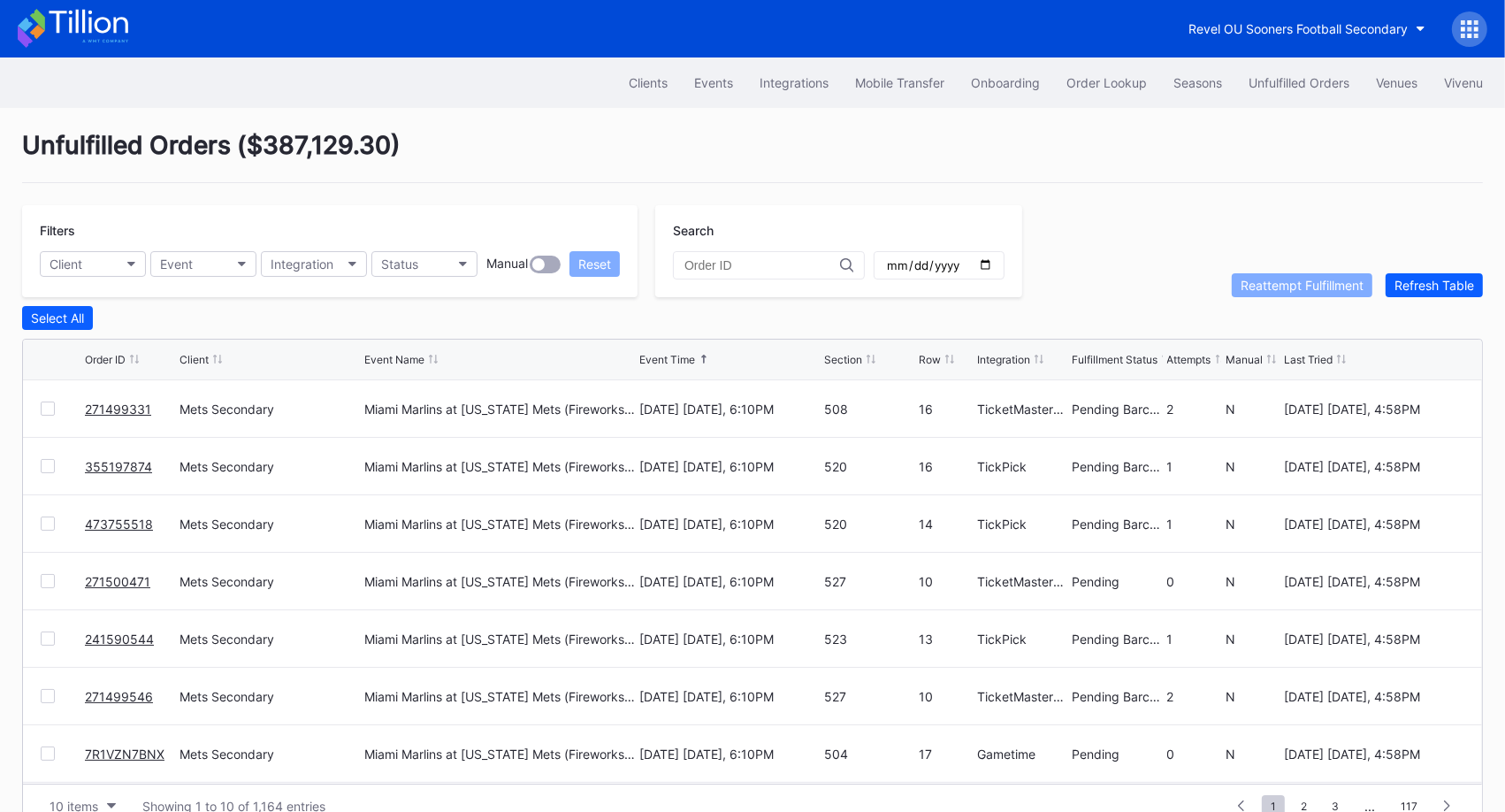
scroll to position [33, 0]
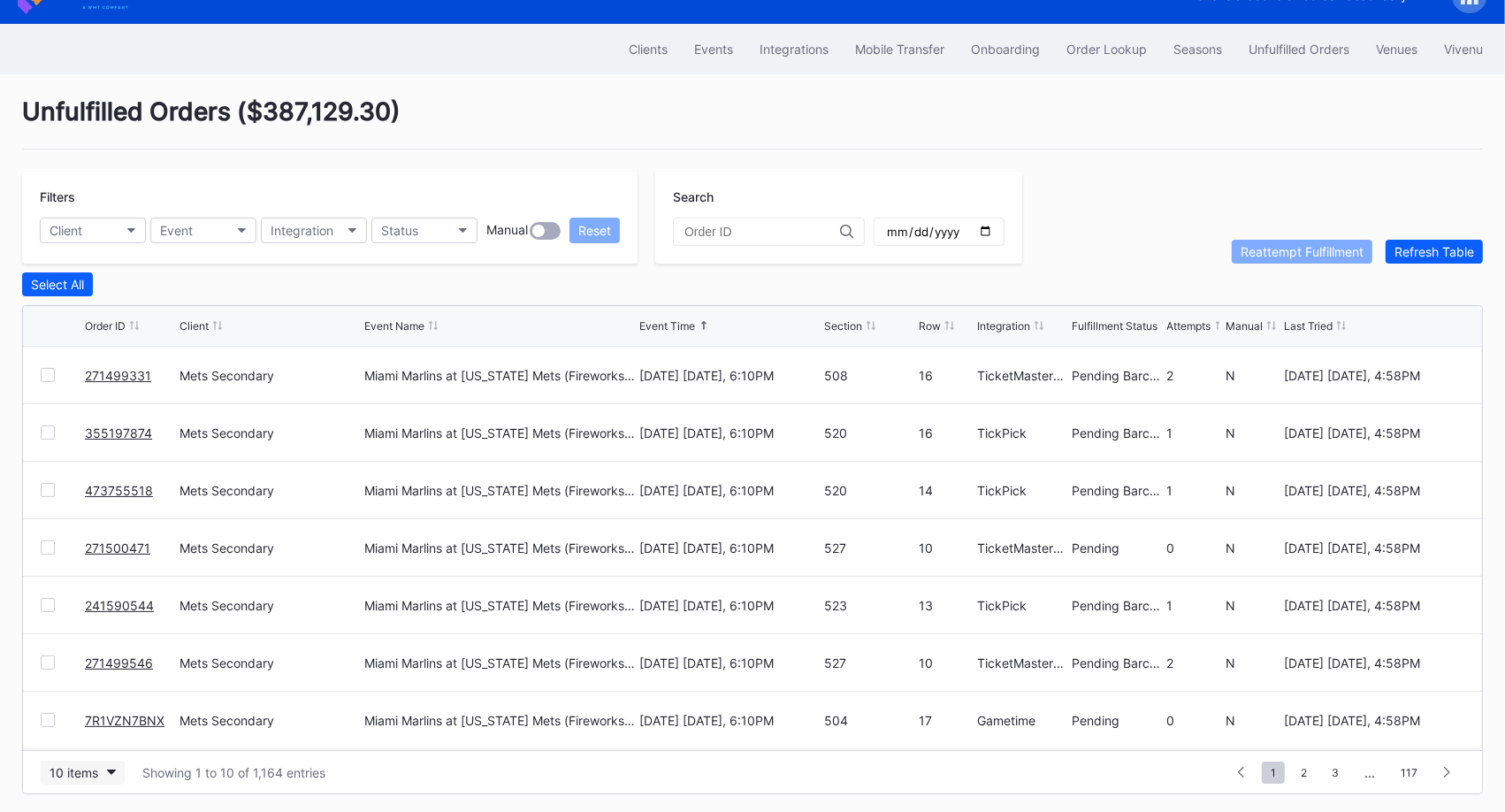
click at [99, 771] on button "10 items" at bounding box center [82, 772] width 84 height 24
click at [97, 668] on div "50 items" at bounding box center [82, 657] width 84 height 32
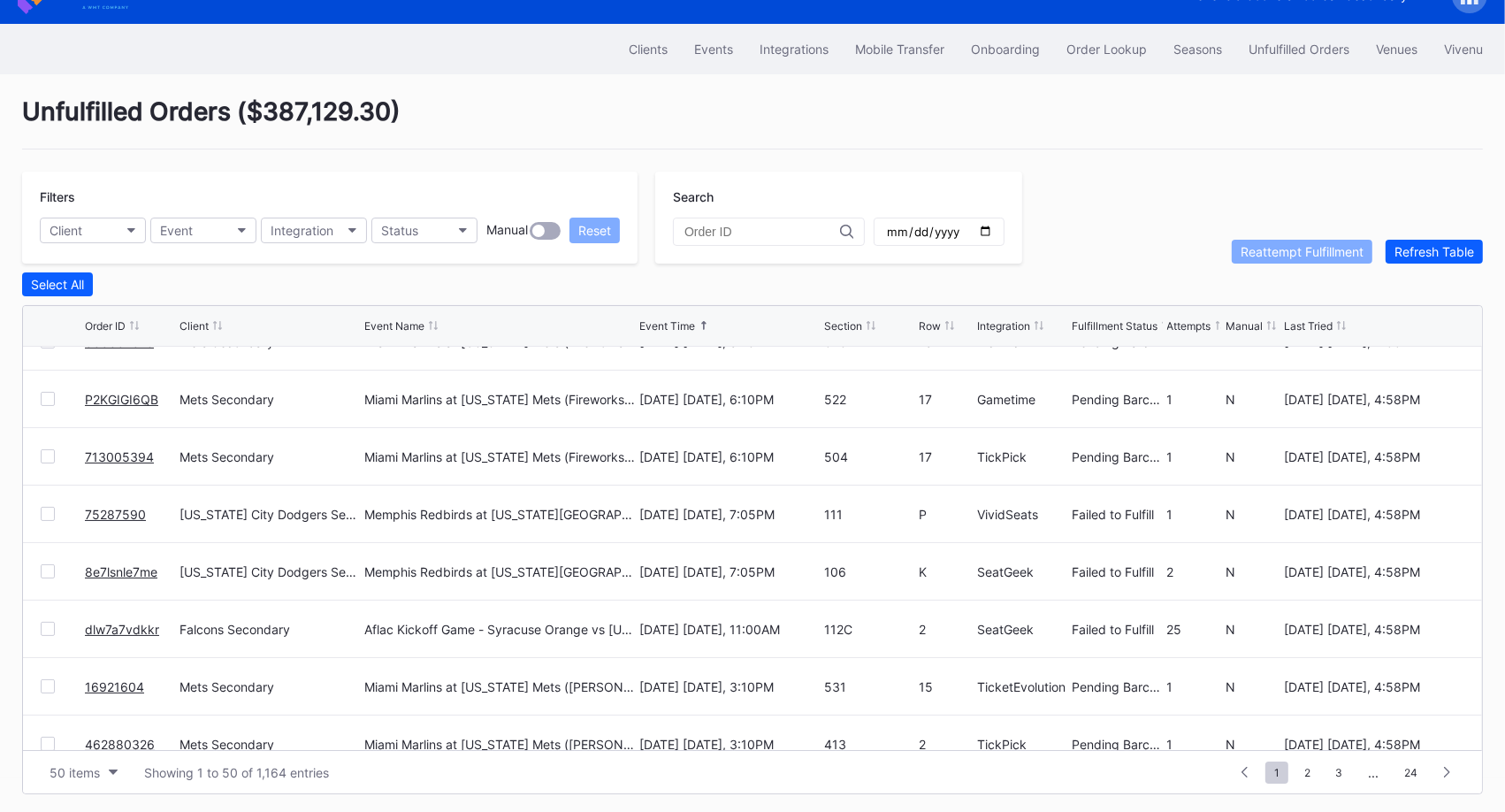
scroll to position [1012, 0]
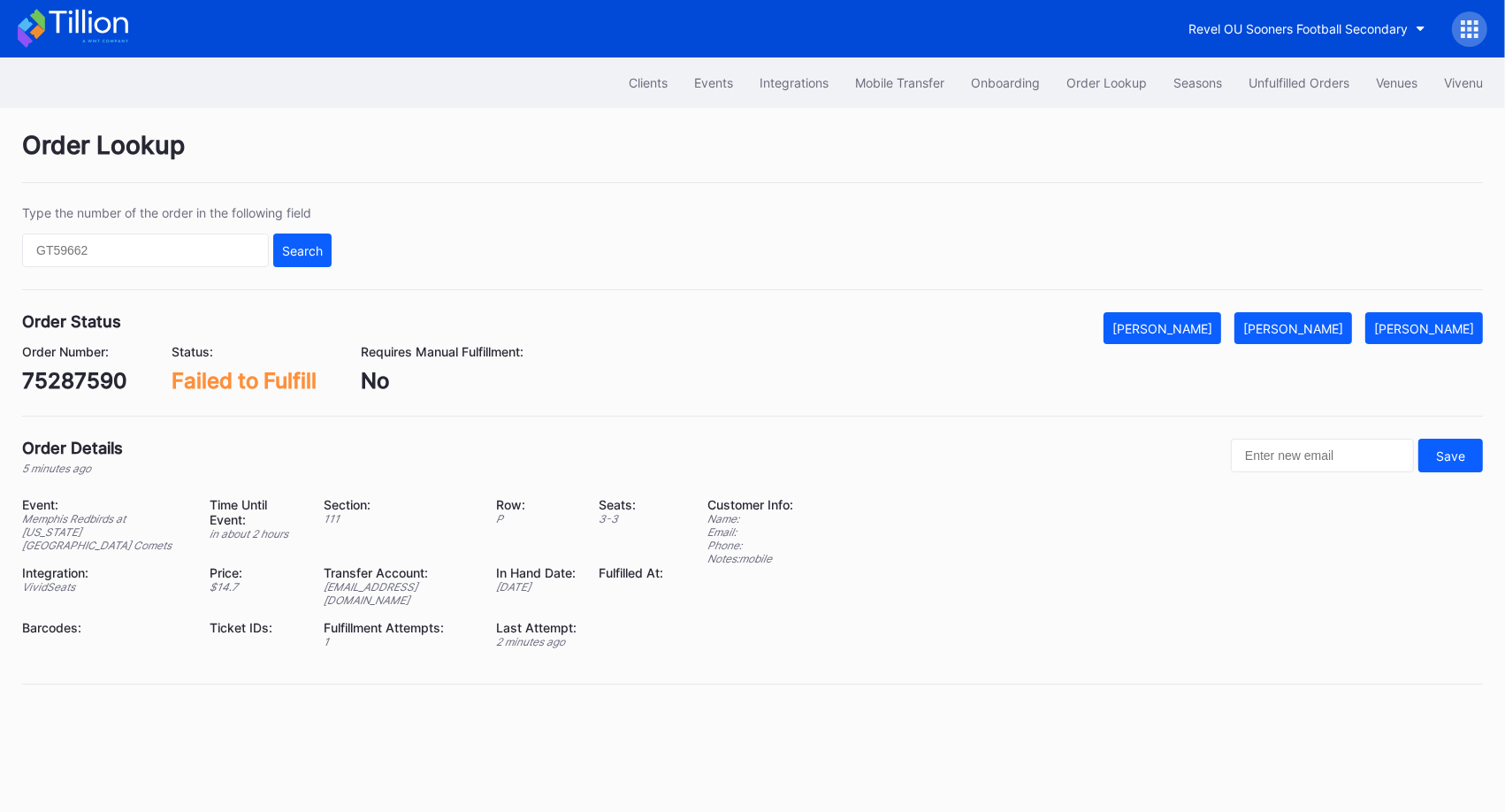
click at [69, 382] on div "75287590" at bounding box center [75, 381] width 106 height 26
copy div "75287590"
click at [1335, 323] on div "Mark Fulfilled" at bounding box center [1294, 329] width 100 height 15
click at [114, 385] on div "8e7lsnle7me" at bounding box center [86, 381] width 128 height 26
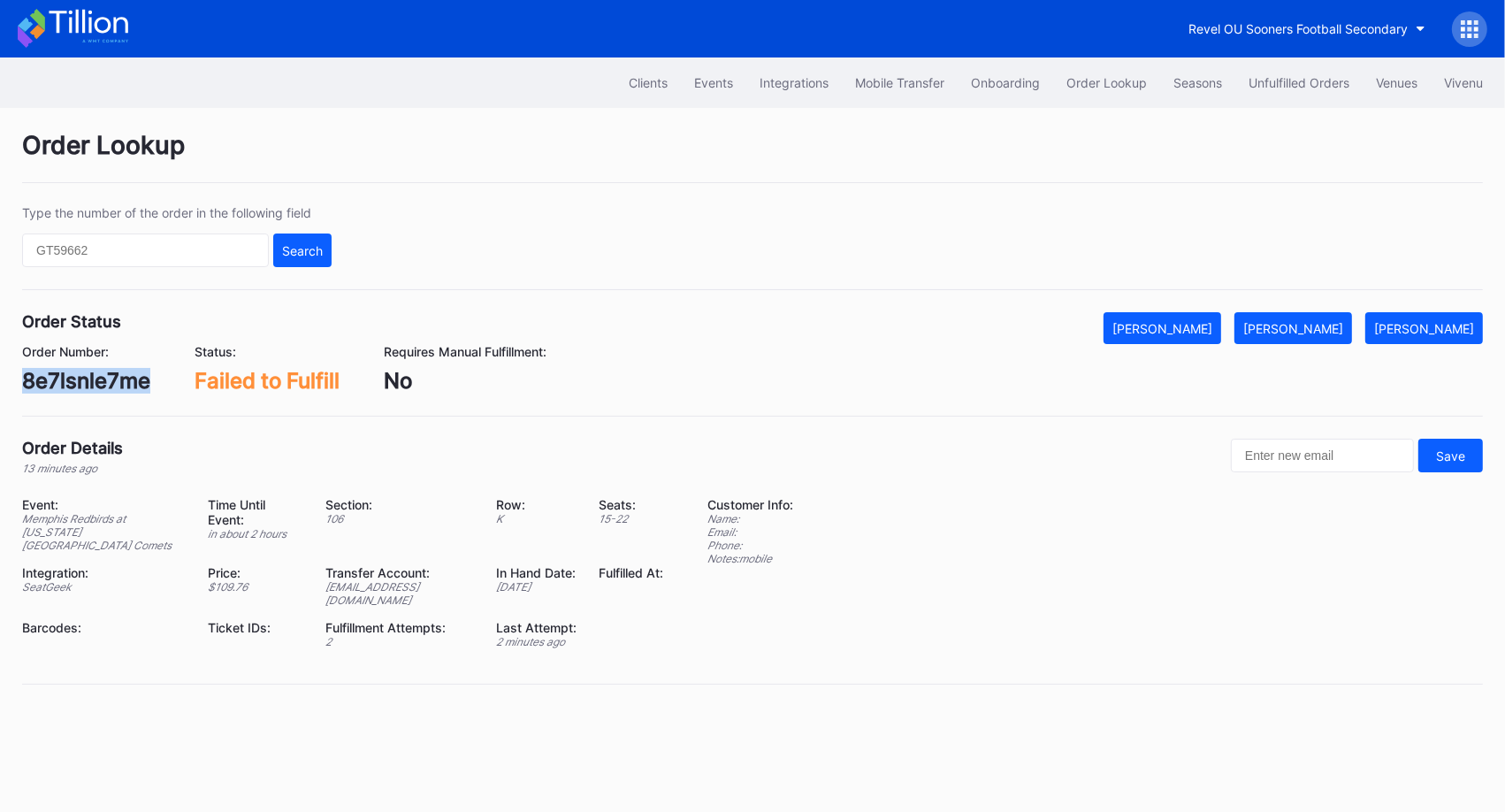
click at [114, 385] on div "8e7lsnle7me" at bounding box center [86, 381] width 128 height 26
copy div "8e7lsnle7me"
click at [1333, 332] on div "Mark Fulfilled" at bounding box center [1294, 329] width 100 height 15
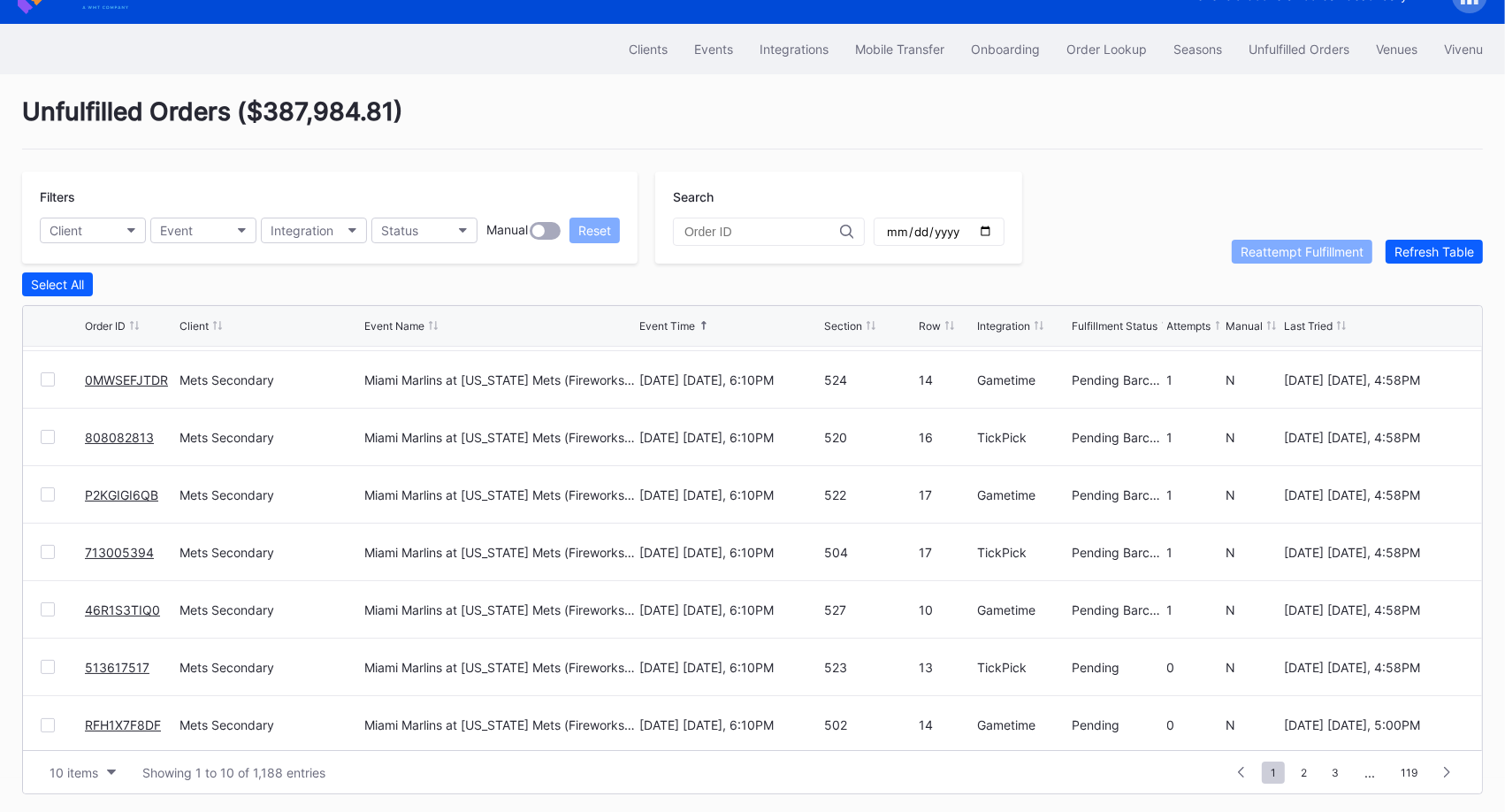
scroll to position [170, 0]
click at [1303, 769] on span "2" at bounding box center [1304, 772] width 24 height 22
click at [1306, 765] on span "3" at bounding box center [1303, 772] width 25 height 22
click at [1311, 772] on span "4" at bounding box center [1304, 772] width 25 height 22
click at [1304, 769] on span "5" at bounding box center [1305, 772] width 24 height 22
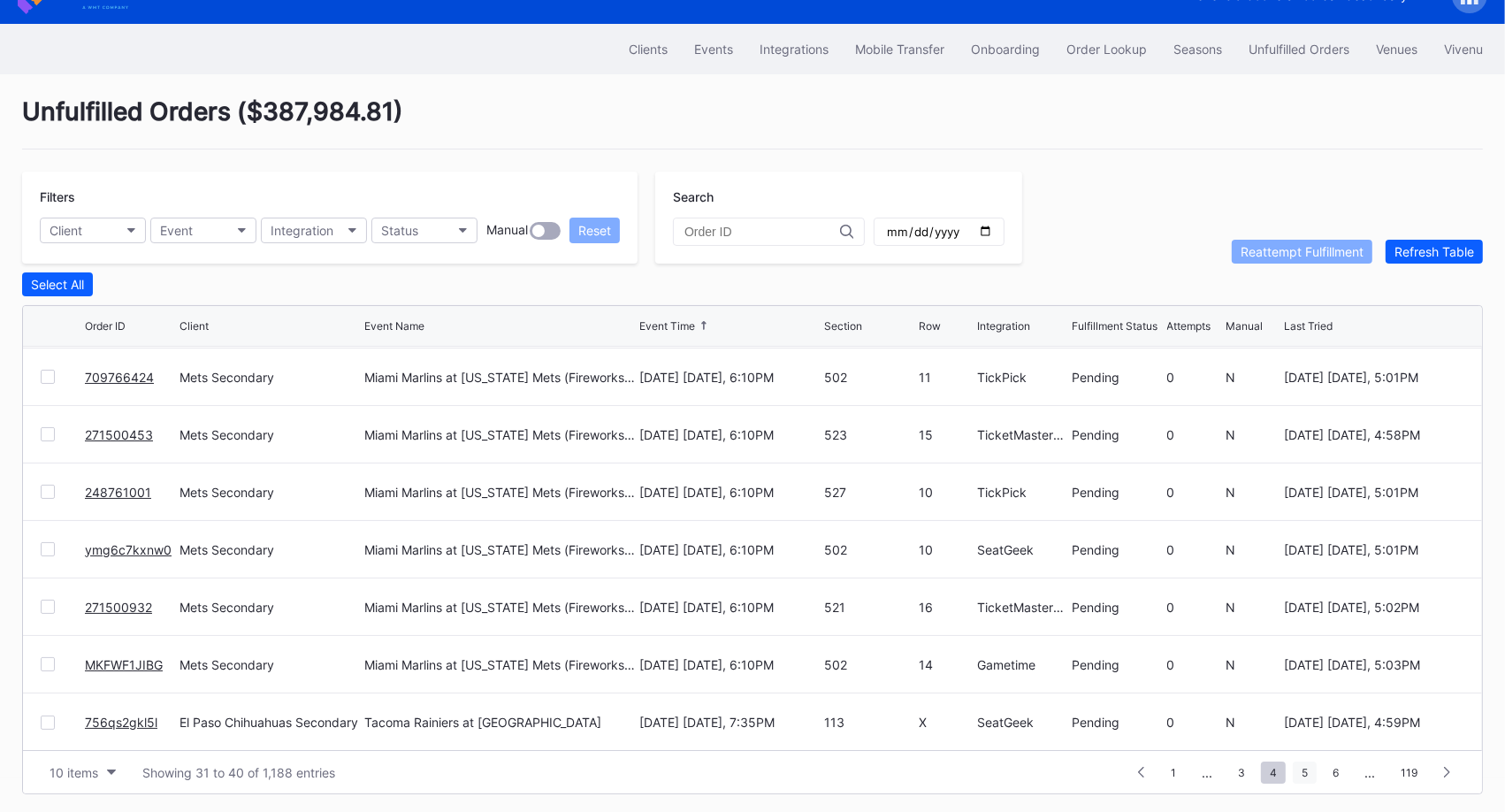
scroll to position [0, 0]
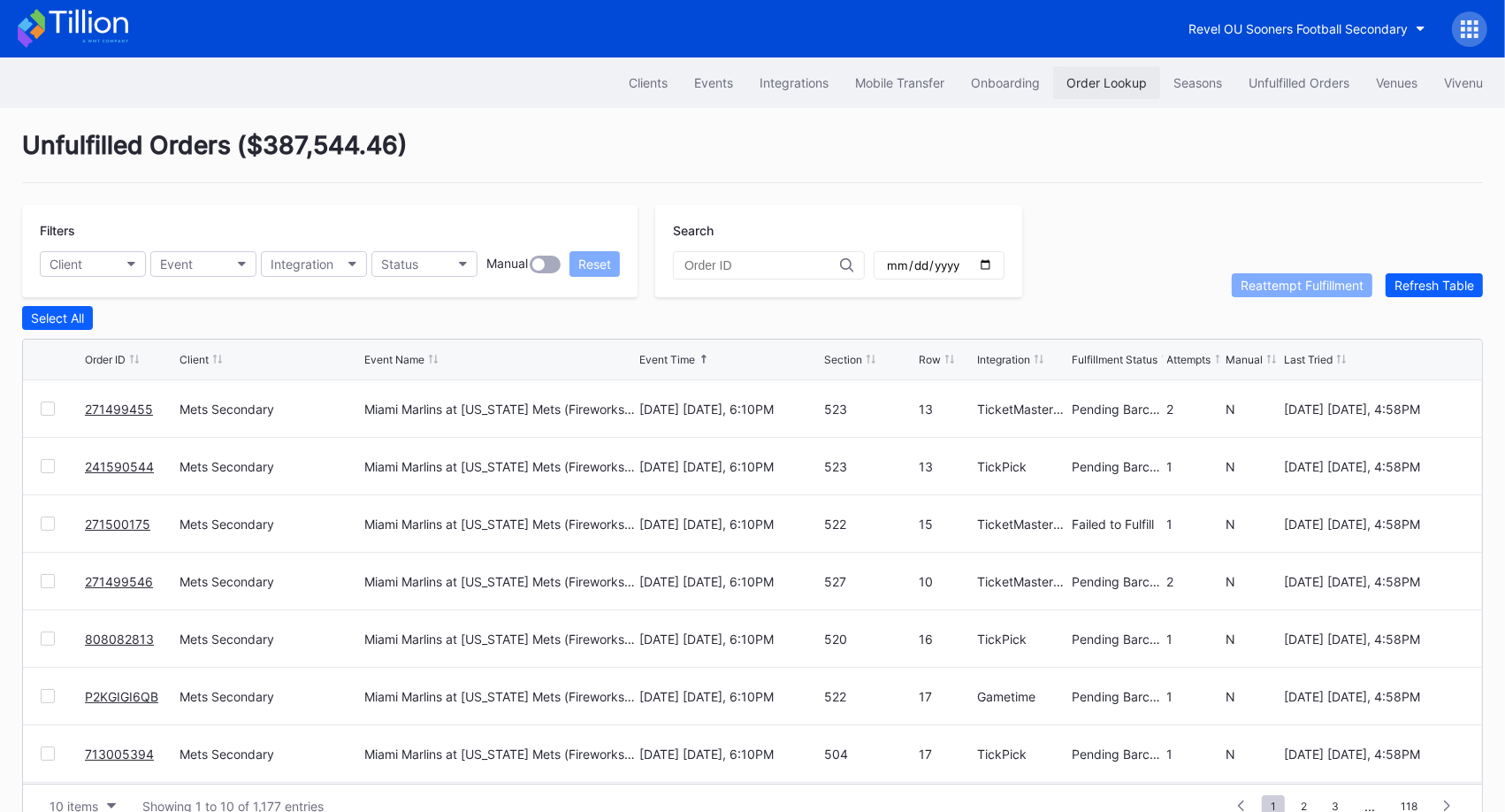
click at [1105, 80] on div "Order Lookup" at bounding box center [1107, 82] width 81 height 15
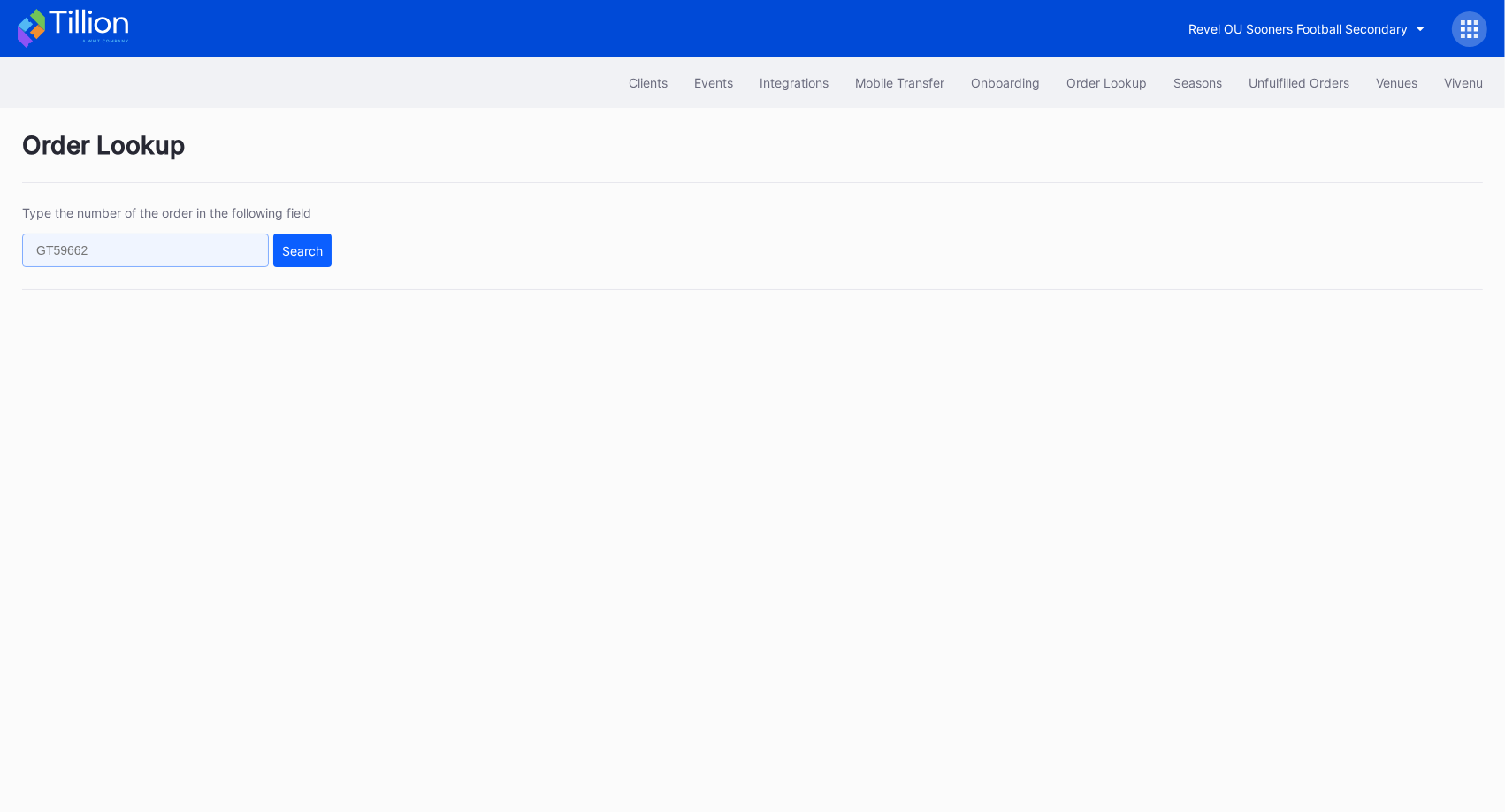
click at [185, 260] on input "text" at bounding box center [145, 250] width 246 height 33
paste input "75222854"
type input "75222854"
click at [316, 245] on div "Search" at bounding box center [303, 251] width 41 height 15
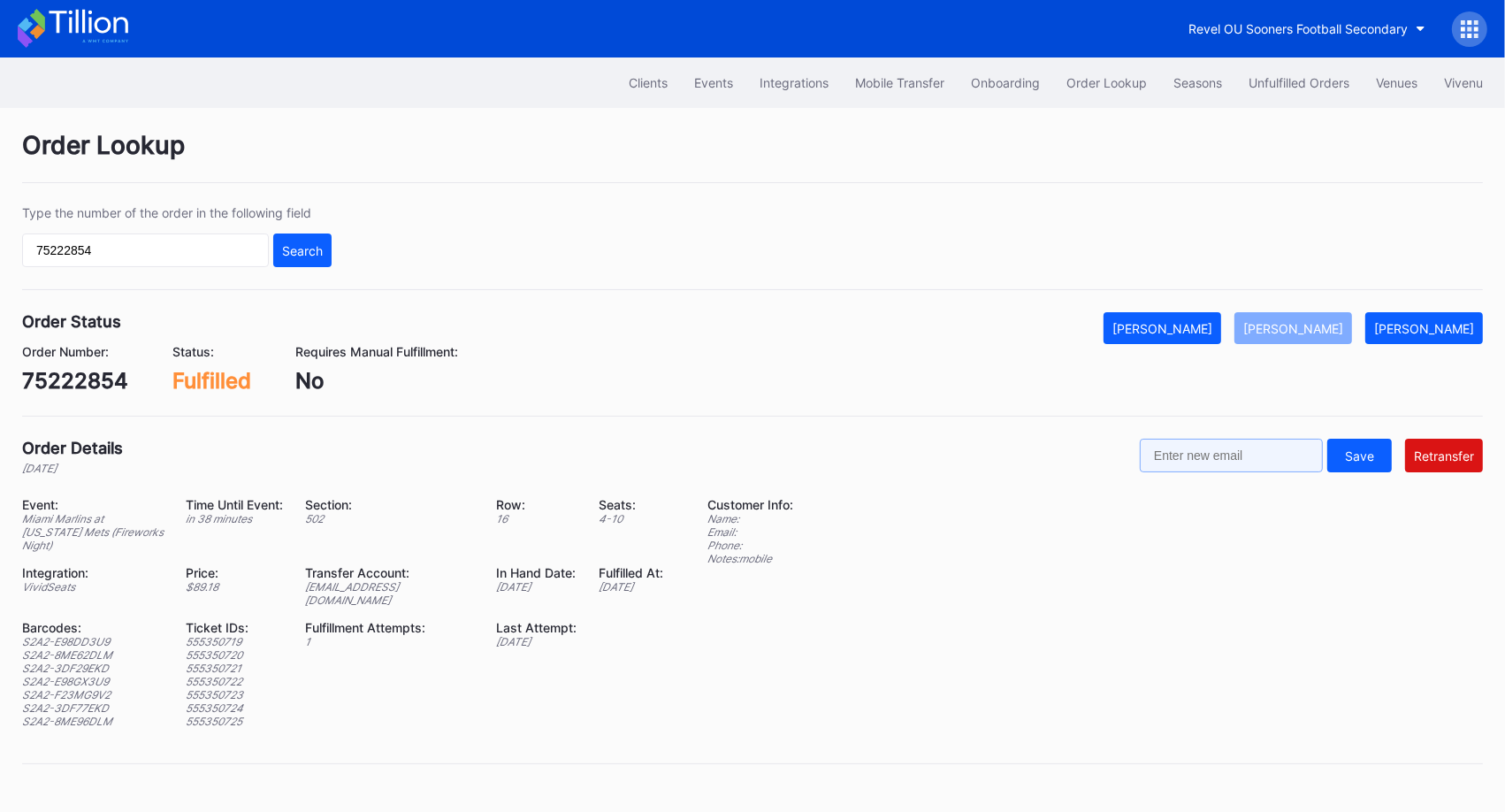
click at [1244, 460] on input "text" at bounding box center [1232, 456] width 183 height 33
paste input "[EMAIL_ADDRESS][DOMAIN_NAME]"
type input "[EMAIL_ADDRESS][DOMAIN_NAME]"
click at [1461, 457] on div "Retransfer" at bounding box center [1444, 456] width 60 height 15
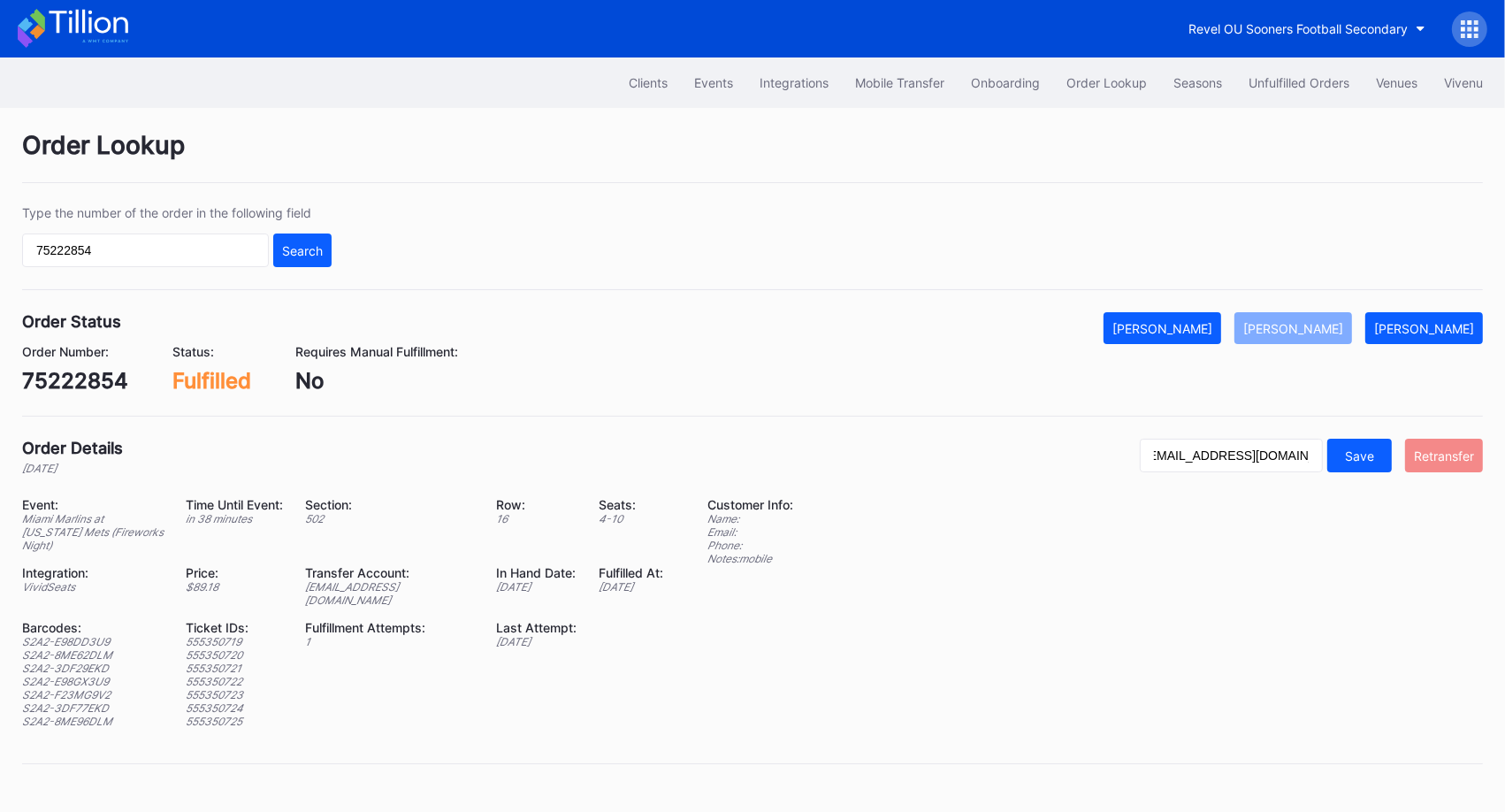
scroll to position [0, 0]
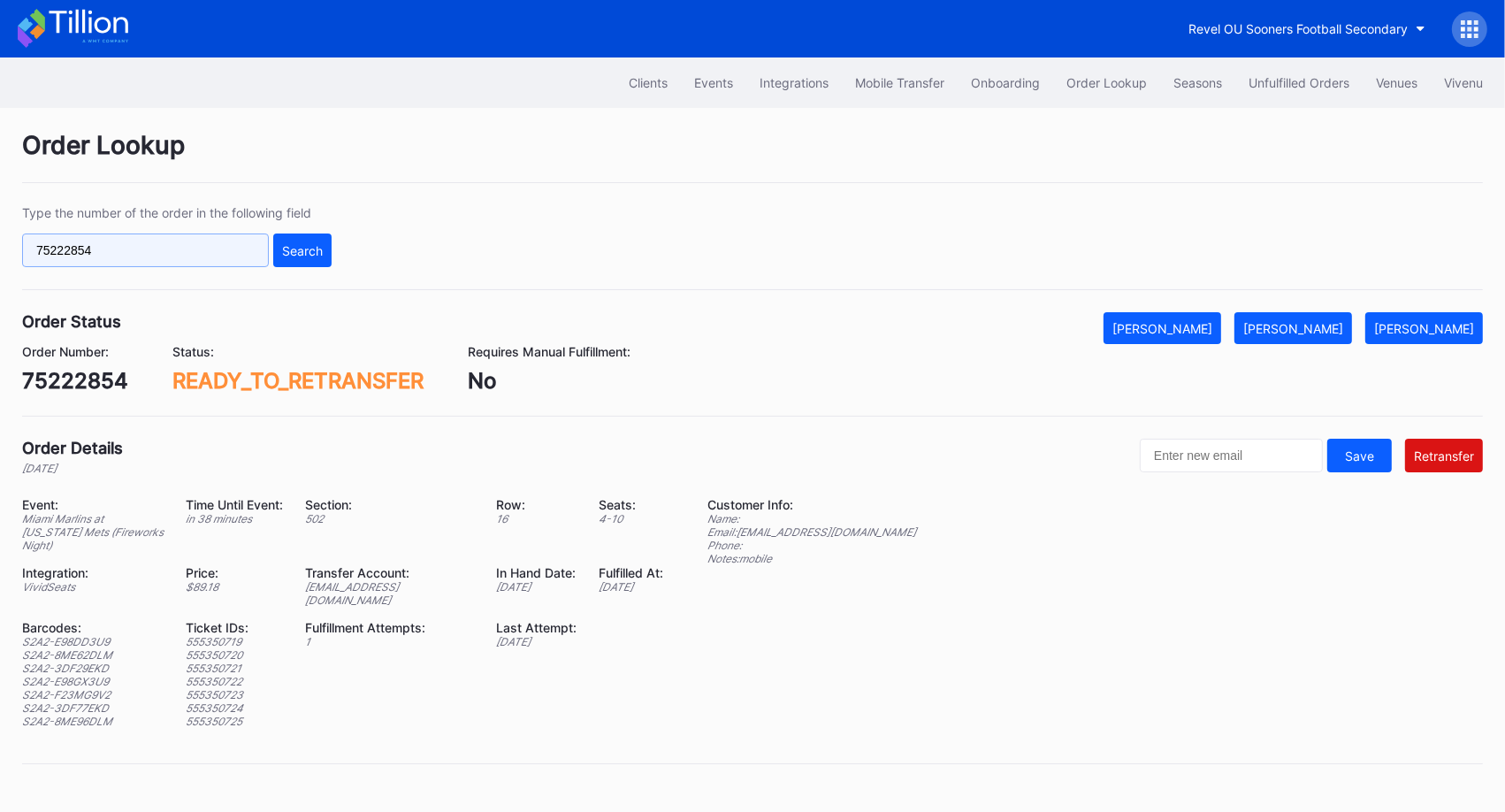
click at [180, 258] on input "75222854" at bounding box center [145, 250] width 246 height 33
paste input "50610585"
type input "50610585"
click at [307, 250] on div "Search" at bounding box center [303, 251] width 41 height 15
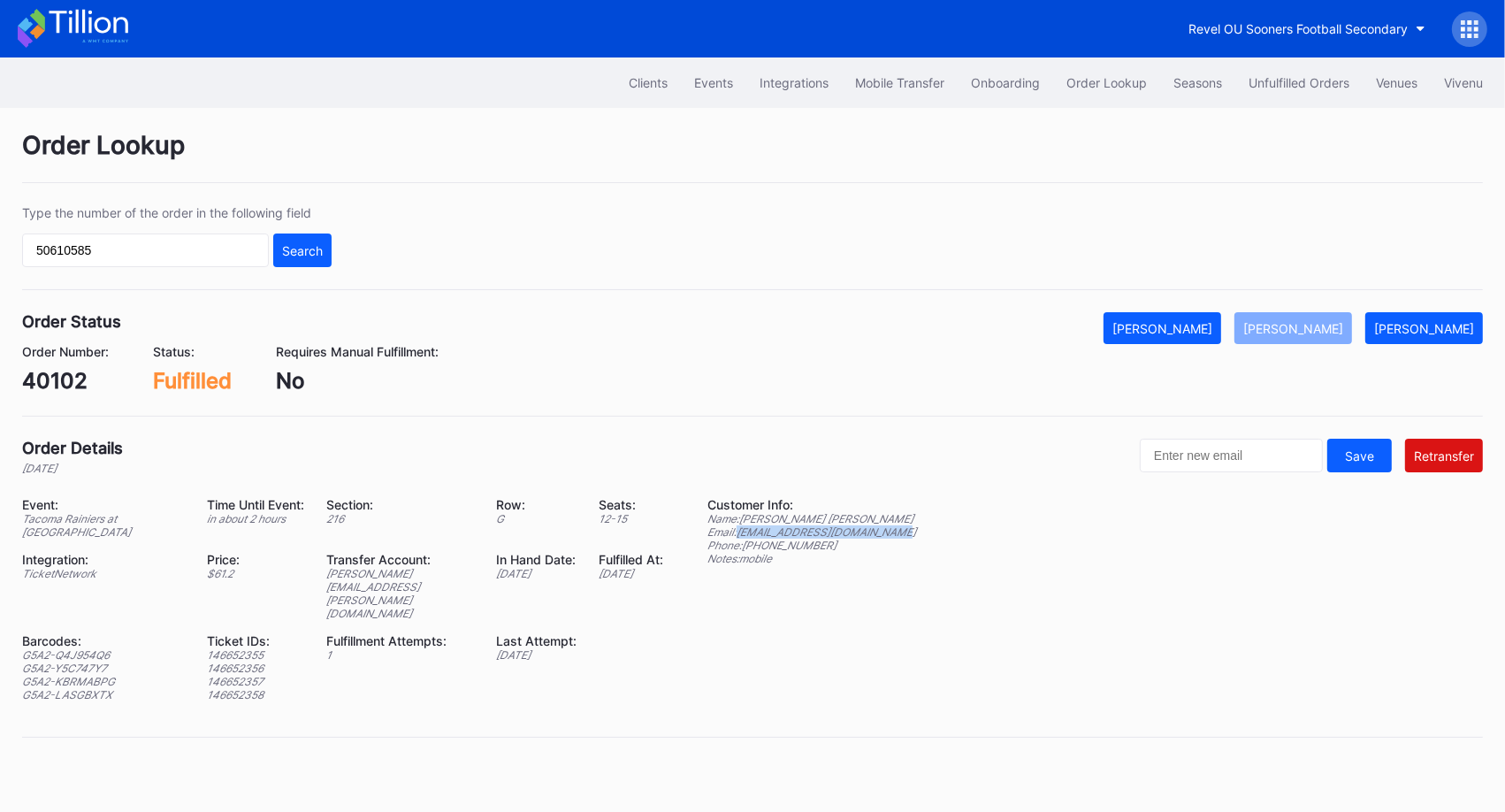
drag, startPoint x: 914, startPoint y: 528, endPoint x: 741, endPoint y: 534, distance: 173.1
click at [739, 533] on div "Event: Tacoma Rainiers at [GEOGRAPHIC_DATA] Chihuahuas Time Until Event: in abo…" at bounding box center [752, 606] width 1461 height 218
copy div "[EMAIL_ADDRESS][DOMAIN_NAME]"
click at [1285, 87] on div "Unfulfilled Orders" at bounding box center [1298, 82] width 101 height 15
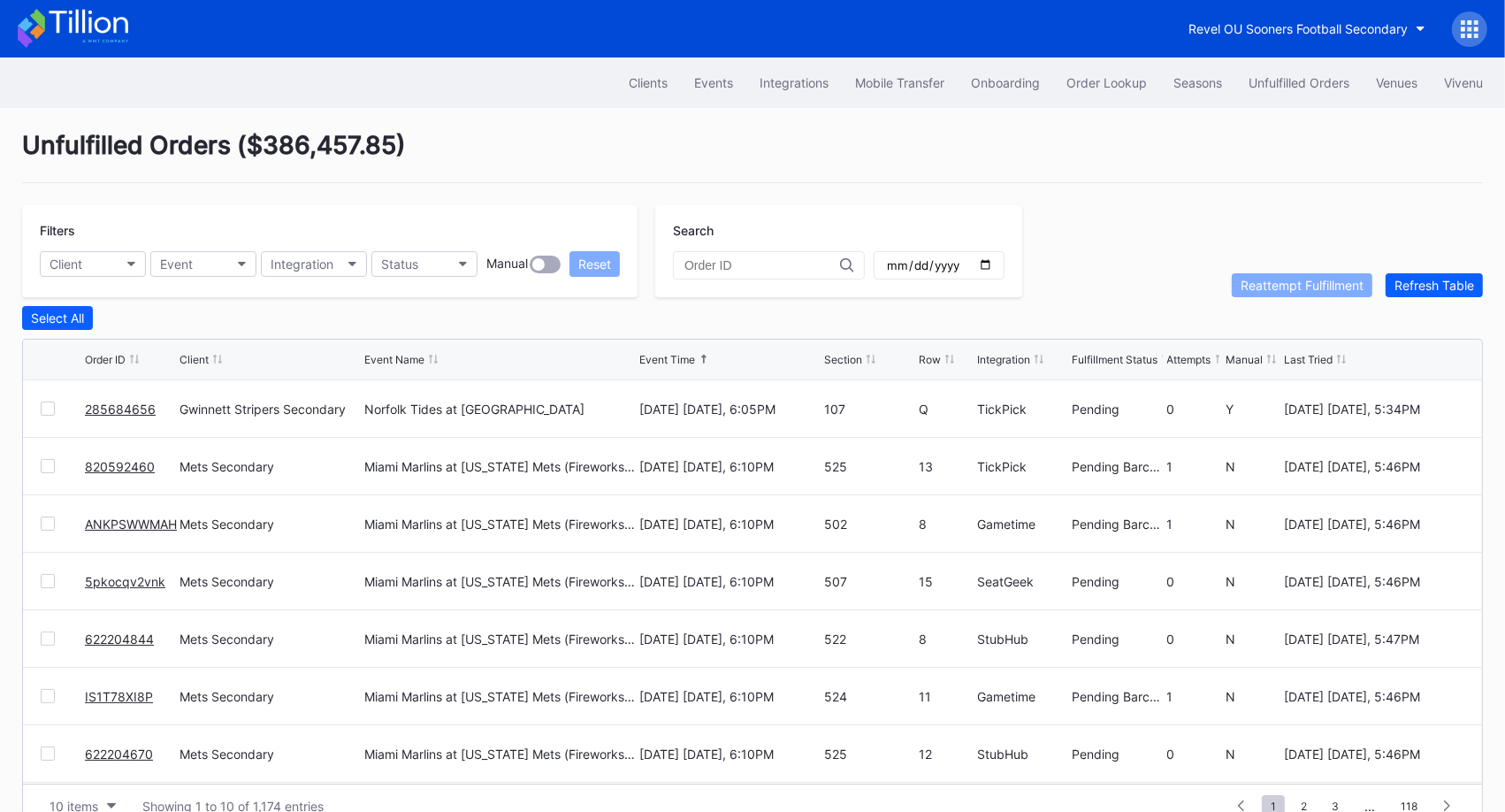
click at [105, 406] on link "285684656" at bounding box center [120, 409] width 70 height 15
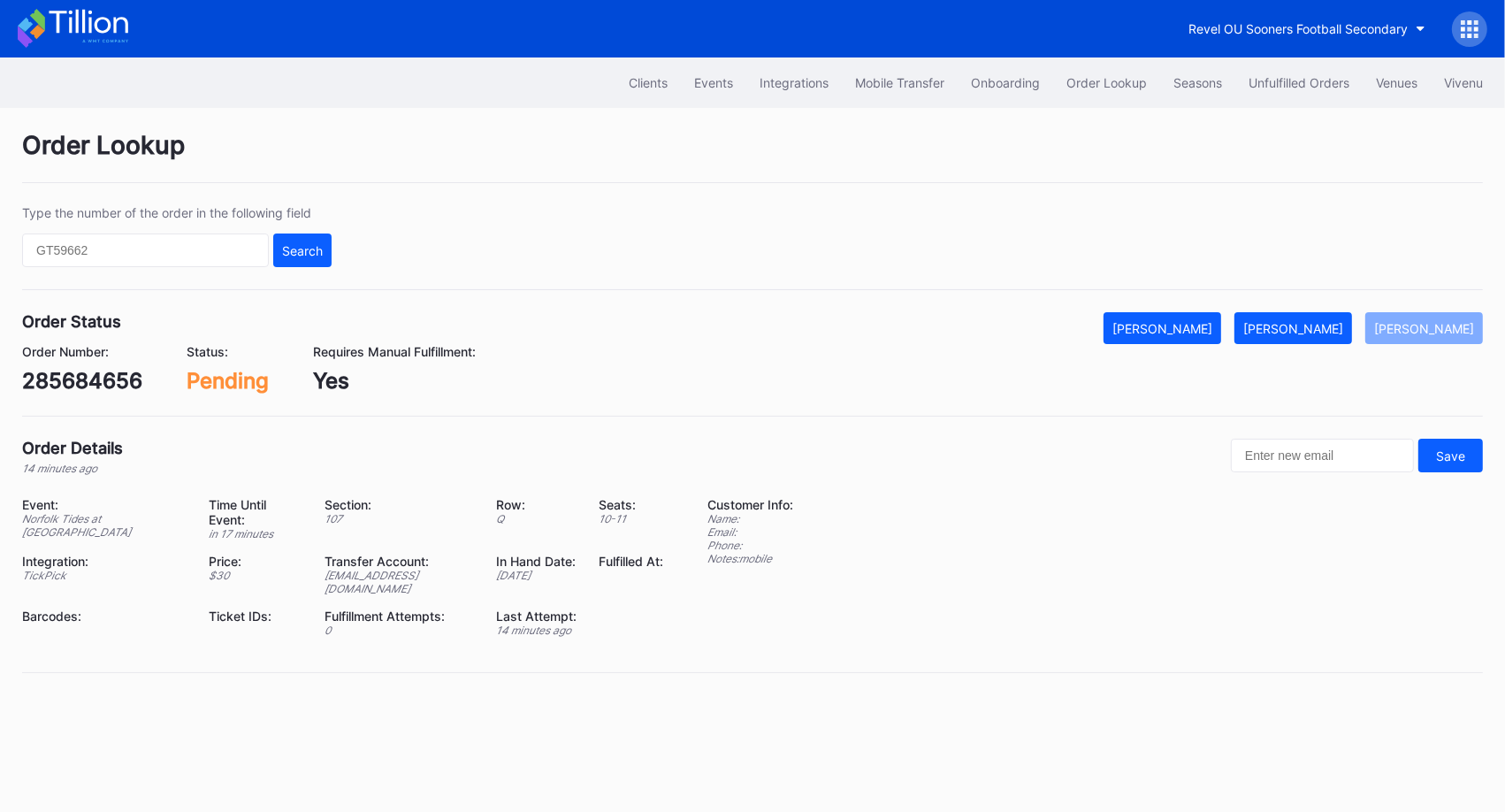
click at [107, 382] on div "285684656" at bounding box center [82, 381] width 120 height 26
copy div "285684656"
click at [1303, 337] on button "[PERSON_NAME]" at bounding box center [1293, 328] width 118 height 31
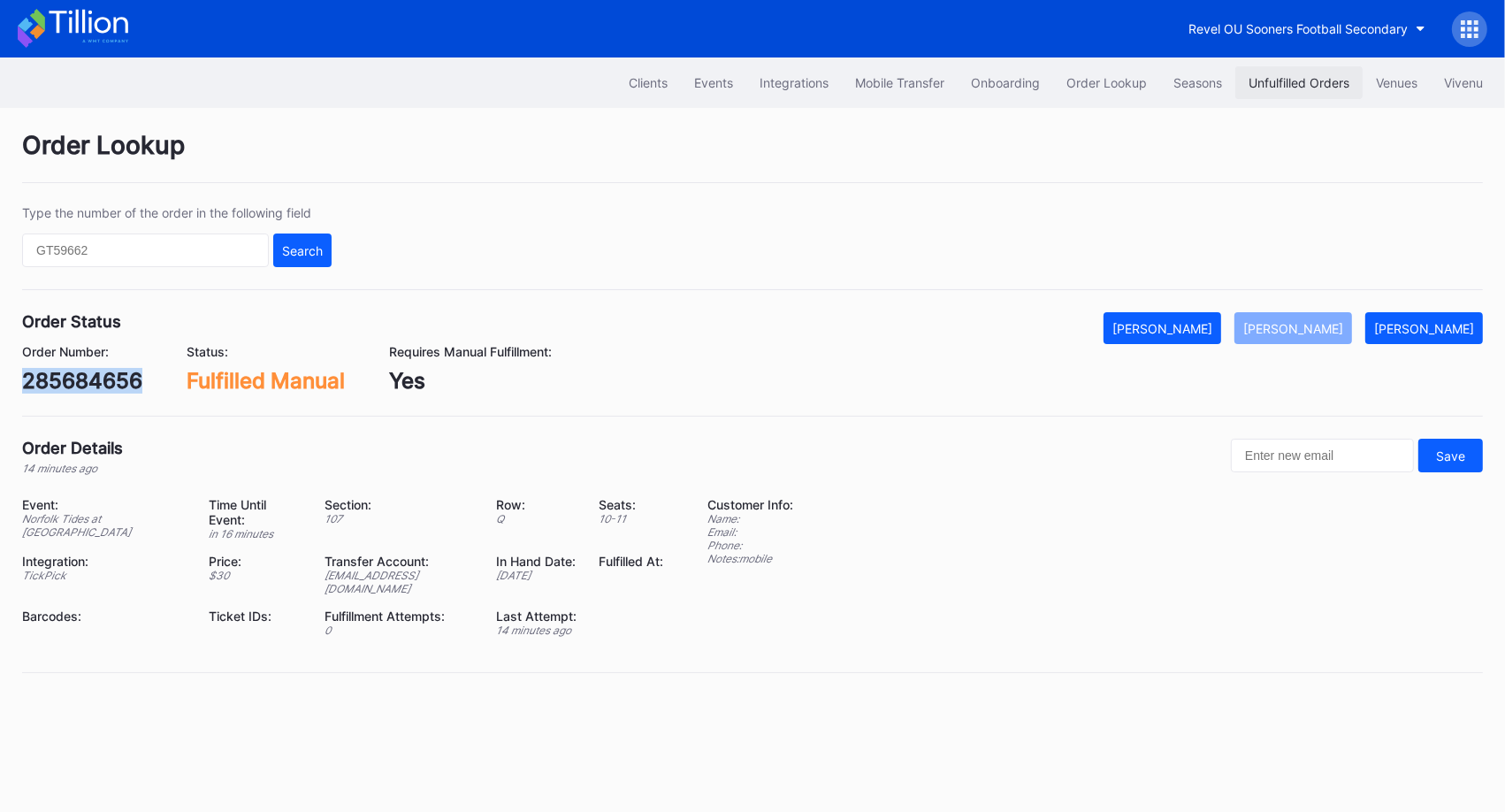
click at [1265, 76] on div "Unfulfilled Orders" at bounding box center [1298, 82] width 101 height 15
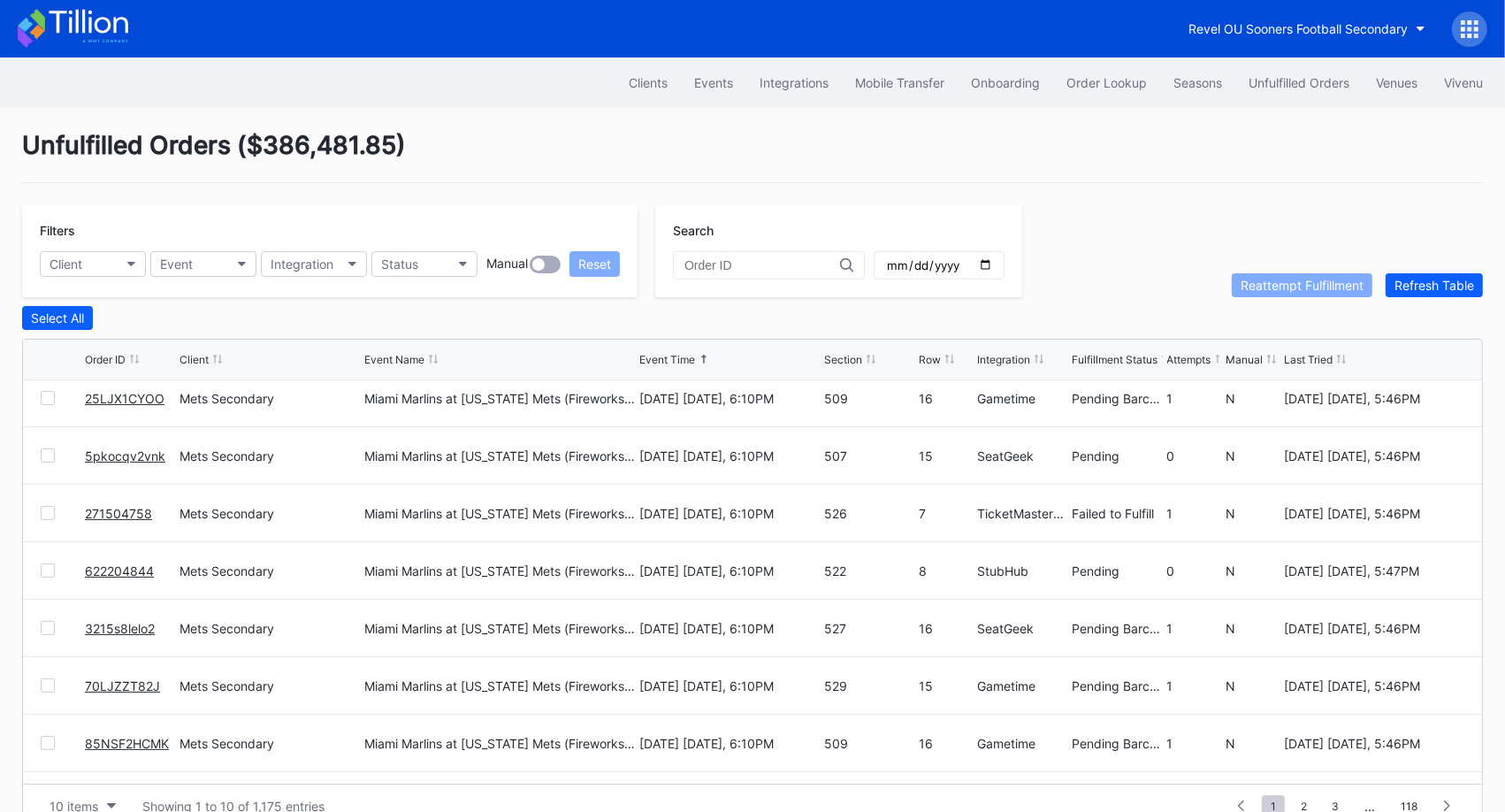
scroll to position [170, 0]
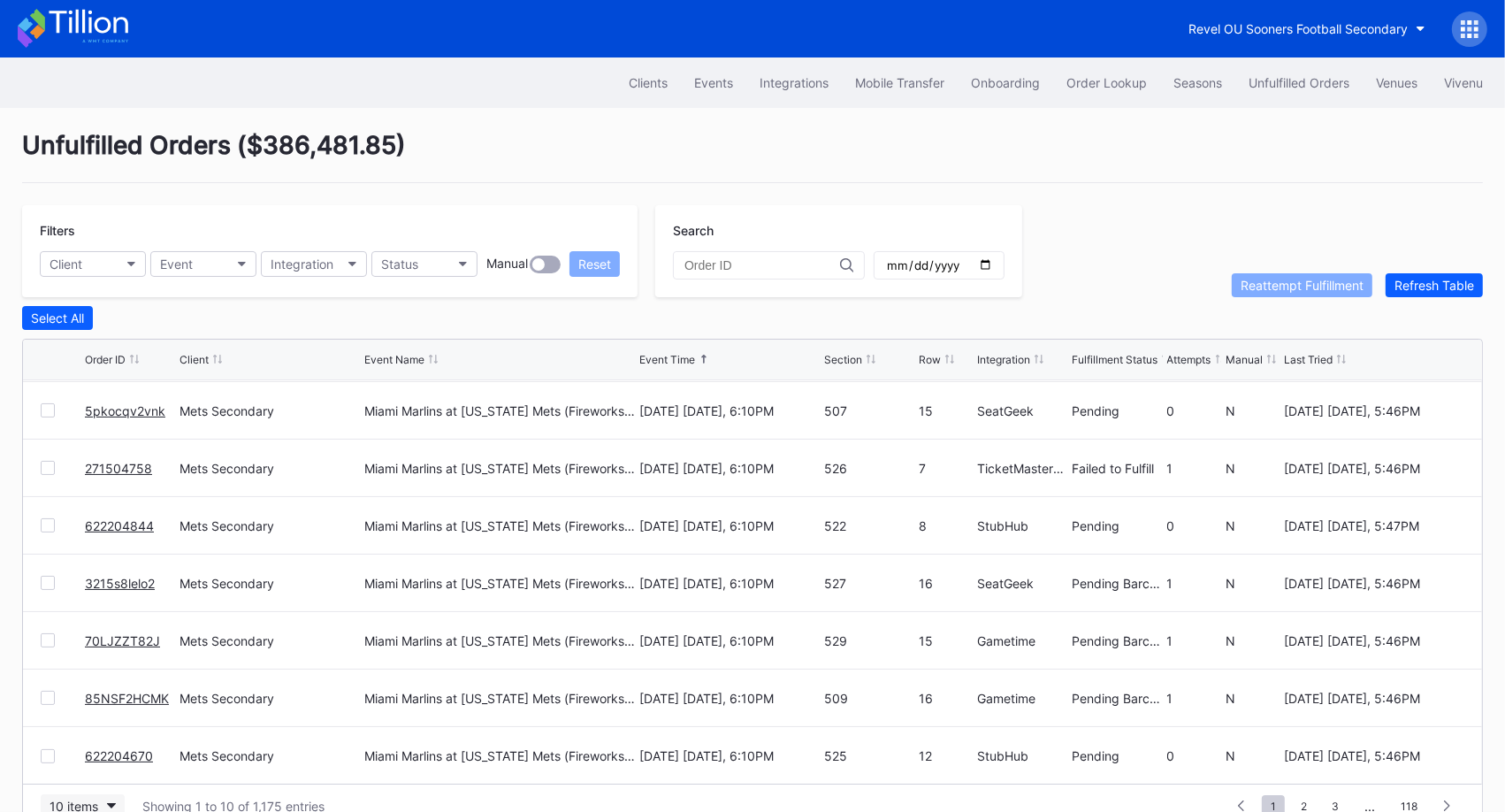
click at [80, 801] on div "10 items" at bounding box center [73, 806] width 49 height 15
click at [88, 697] on div "50 items" at bounding box center [79, 692] width 50 height 15
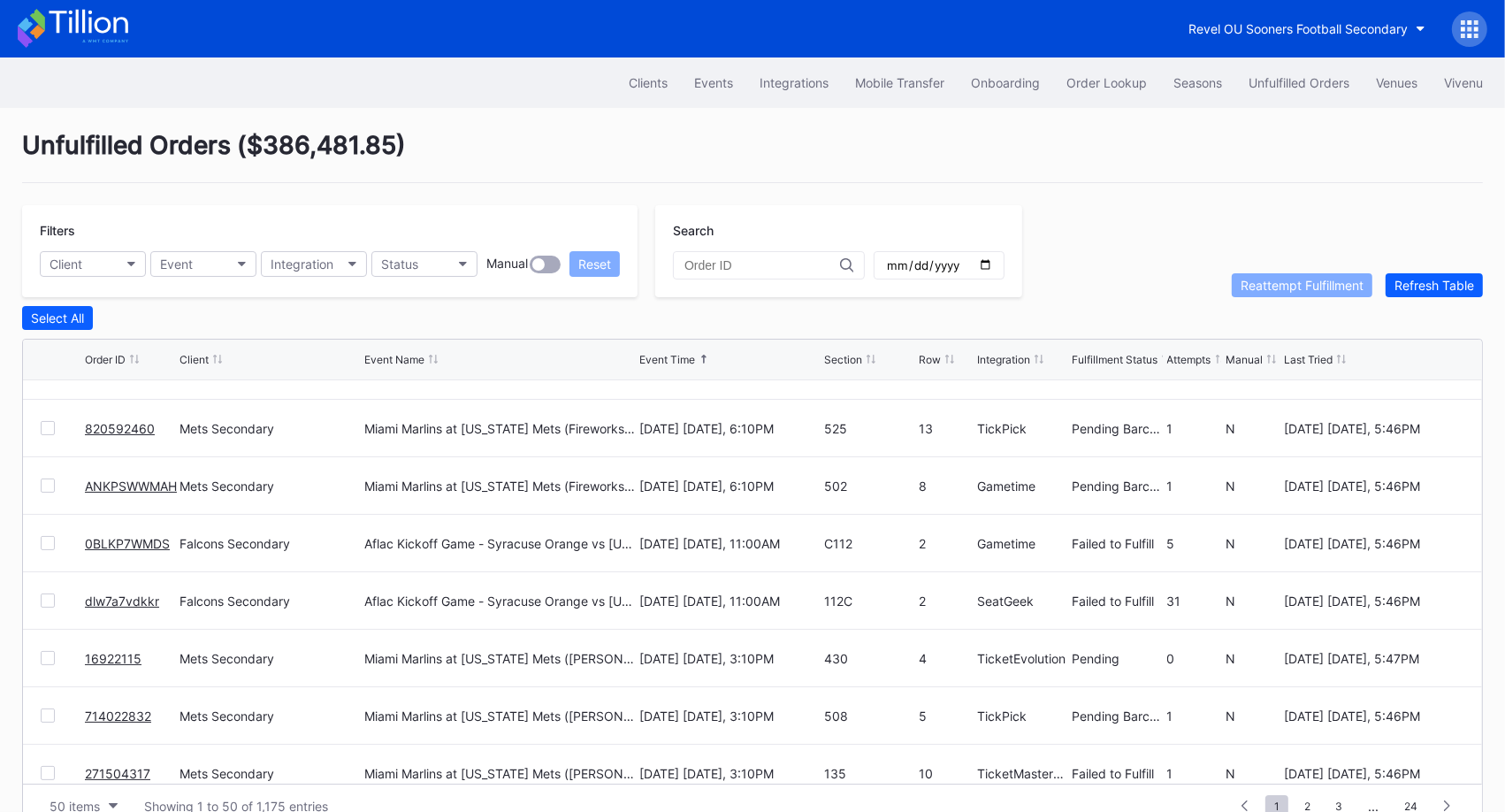
scroll to position [1213, 0]
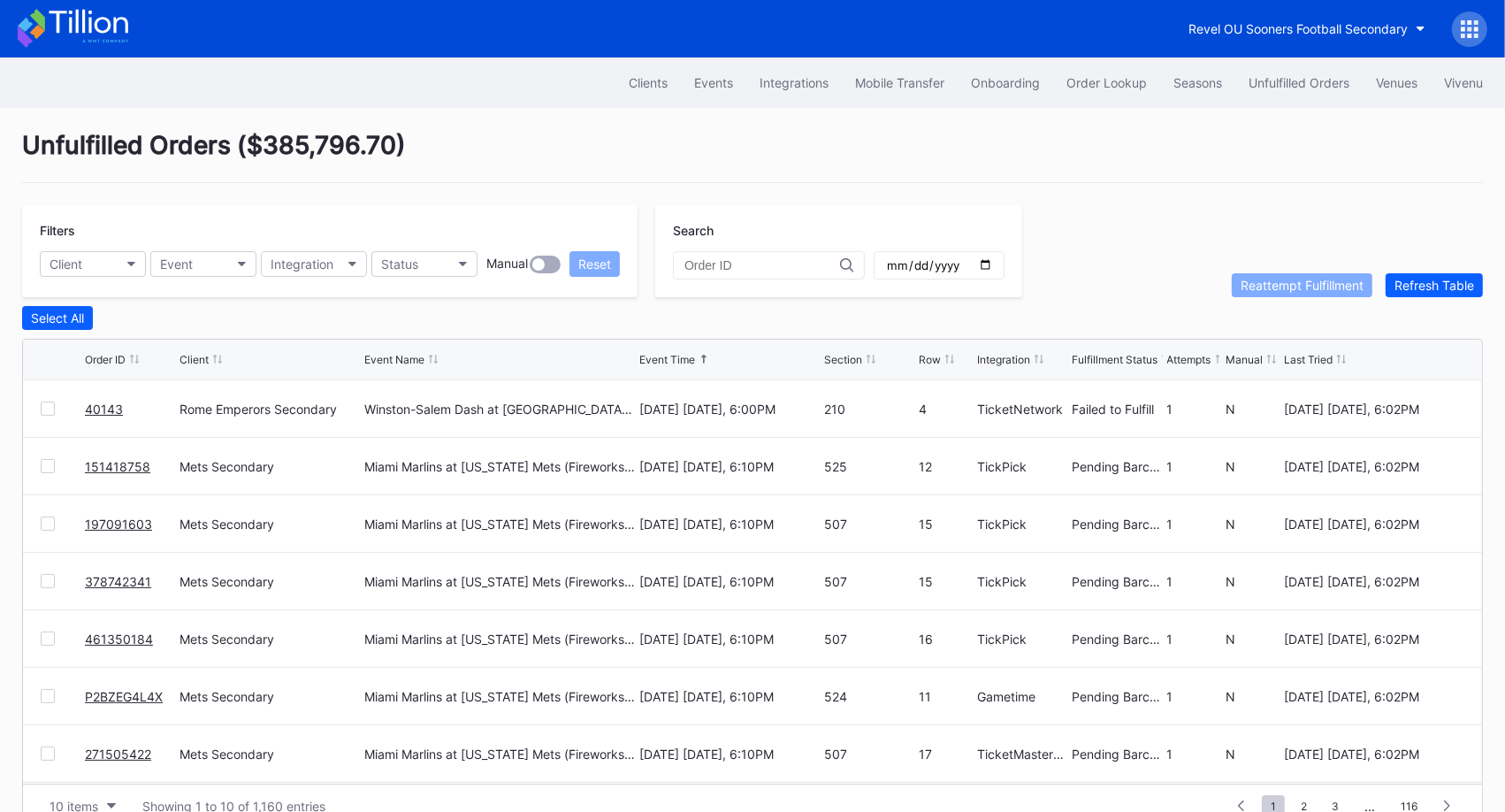
click at [110, 402] on link "40143" at bounding box center [104, 409] width 38 height 15
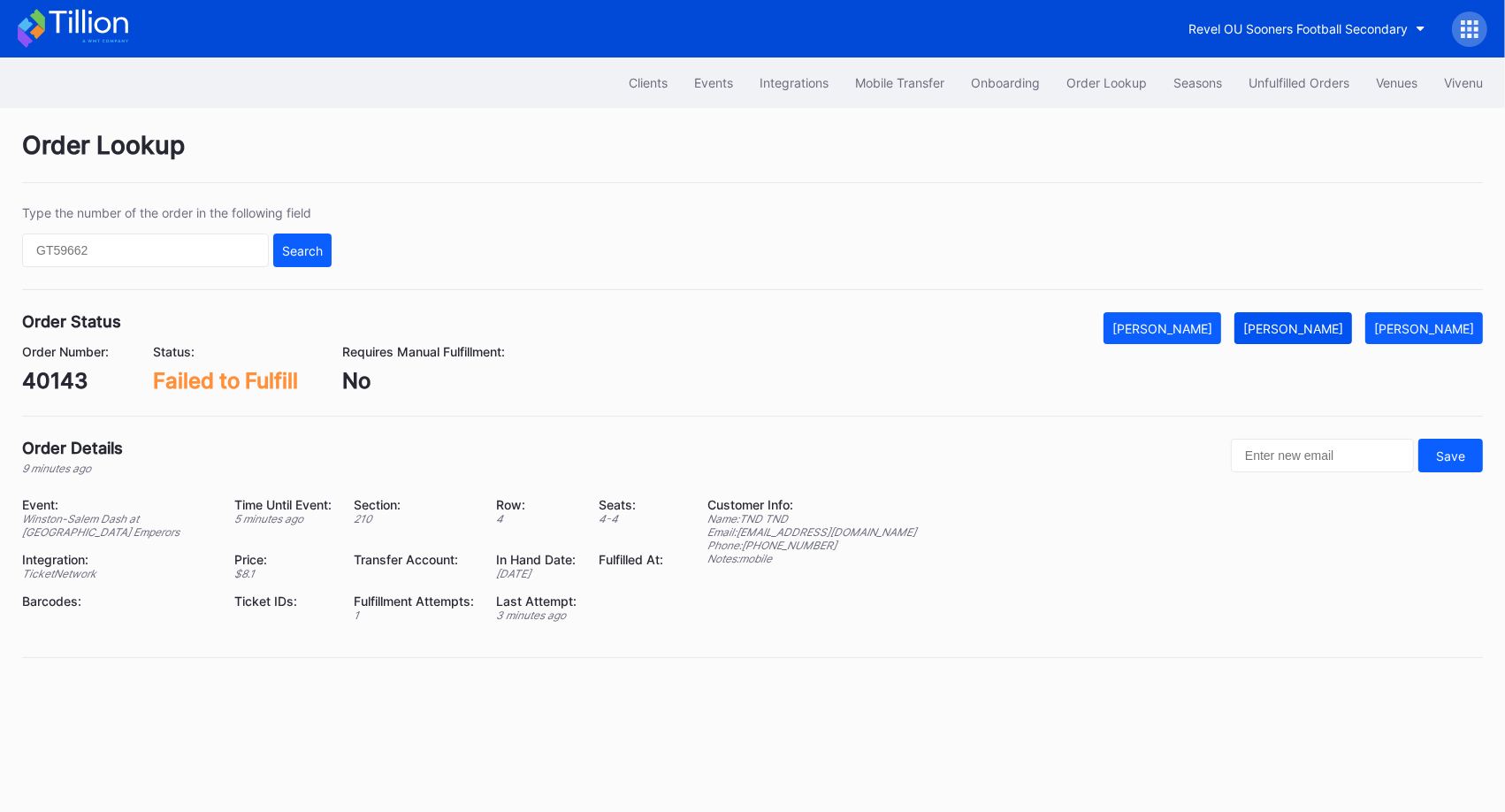
click at [1341, 328] on div "[PERSON_NAME]" at bounding box center [1294, 329] width 100 height 15
click at [1287, 81] on div "Unfulfilled Orders" at bounding box center [1298, 82] width 101 height 15
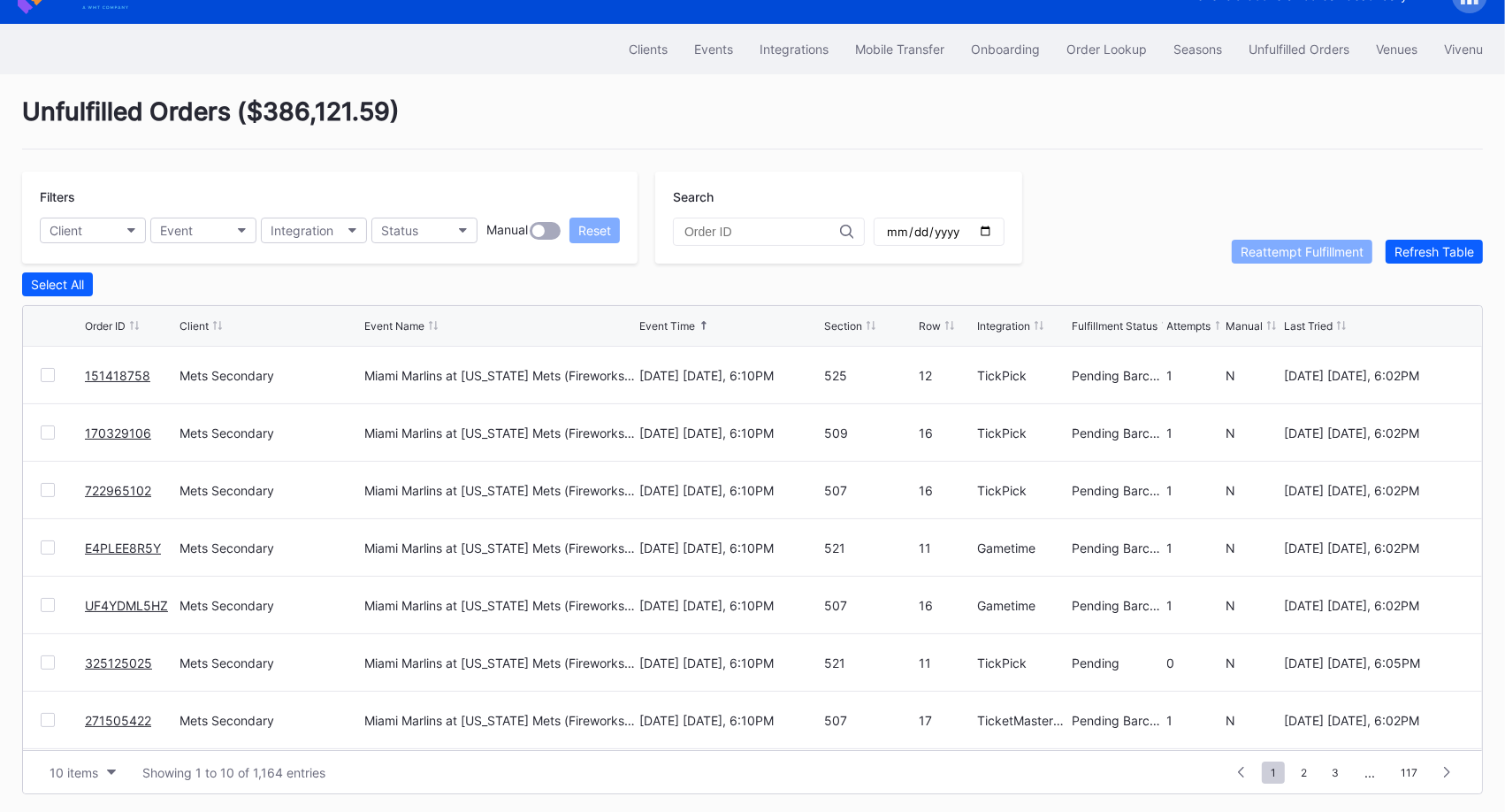
scroll to position [4, 0]
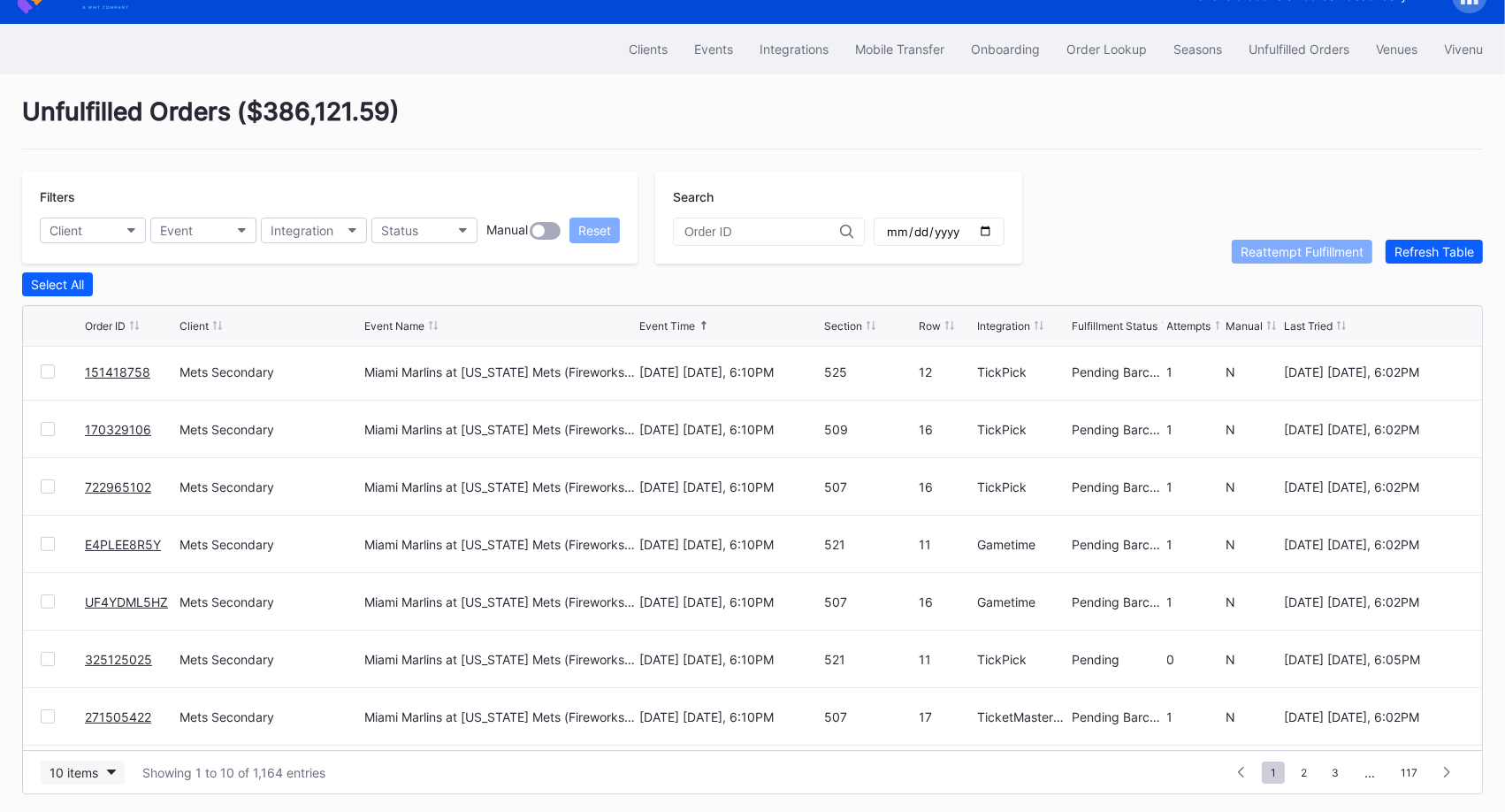
click at [94, 772] on div "10 items" at bounding box center [73, 772] width 49 height 15
click at [88, 657] on div "50 items" at bounding box center [79, 658] width 50 height 15
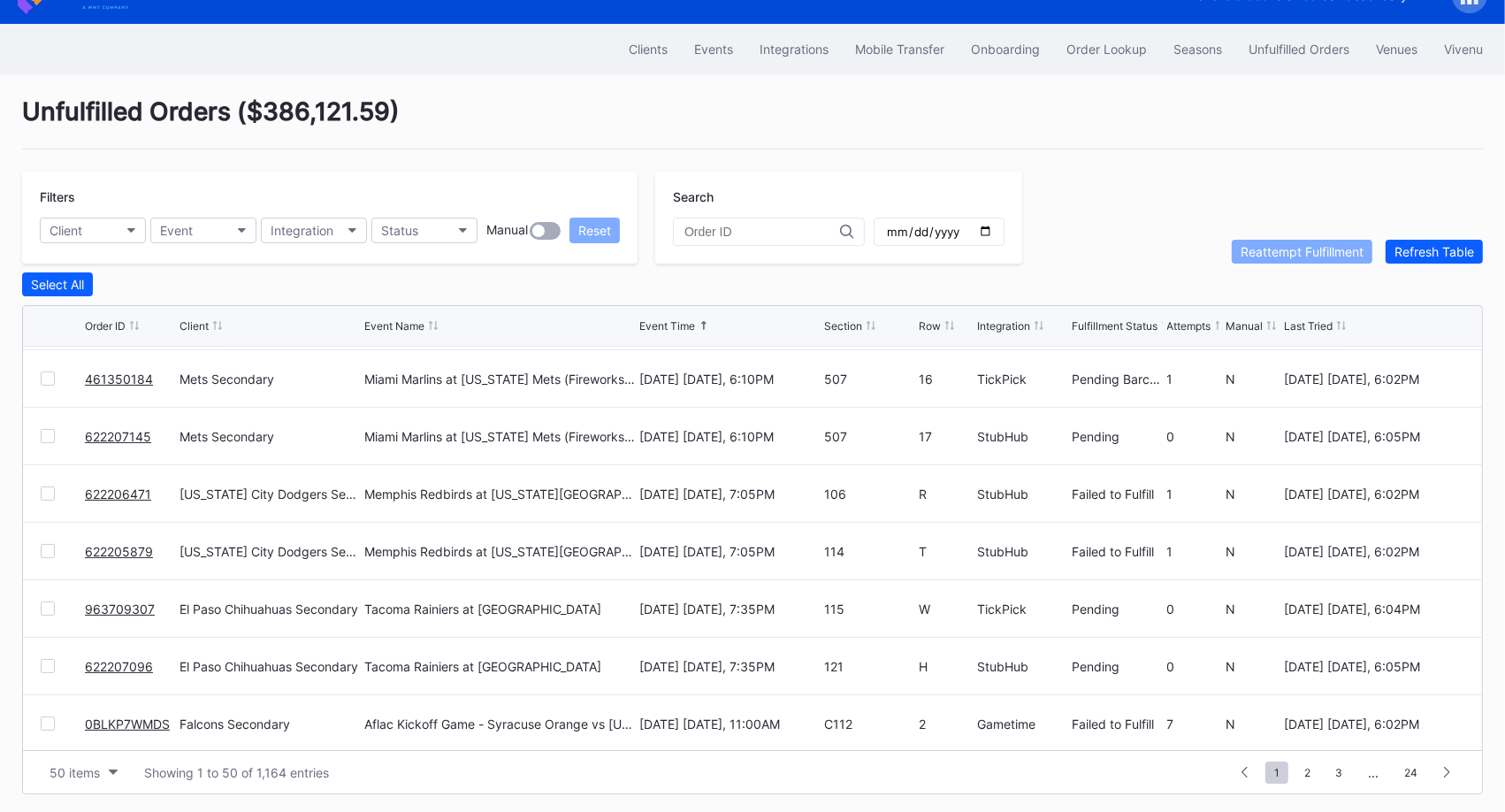
scroll to position [818, 0]
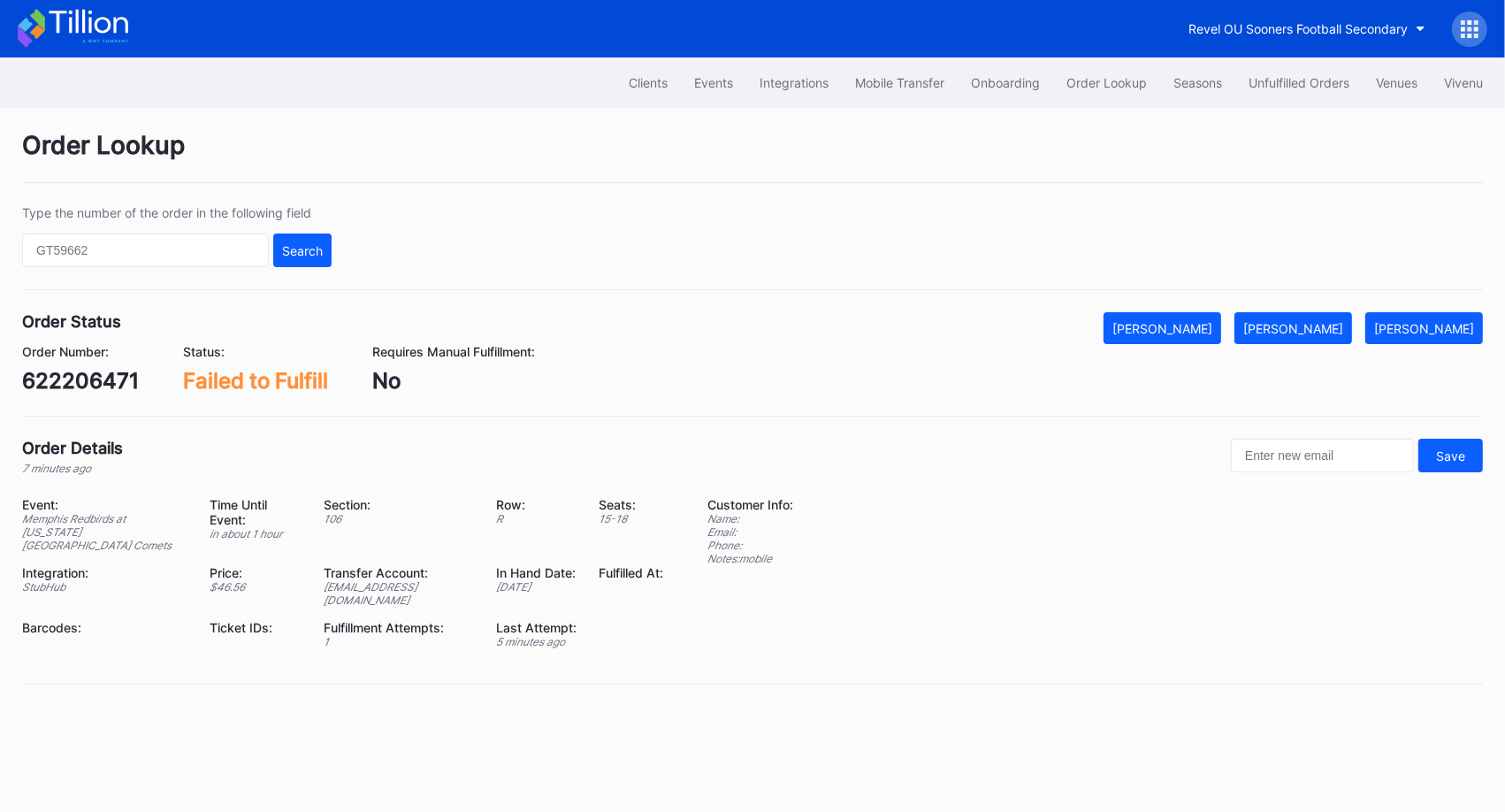
click at [106, 386] on div "622206471" at bounding box center [81, 381] width 117 height 26
copy div "622206471"
click at [1335, 322] on div "[PERSON_NAME]" at bounding box center [1294, 329] width 100 height 15
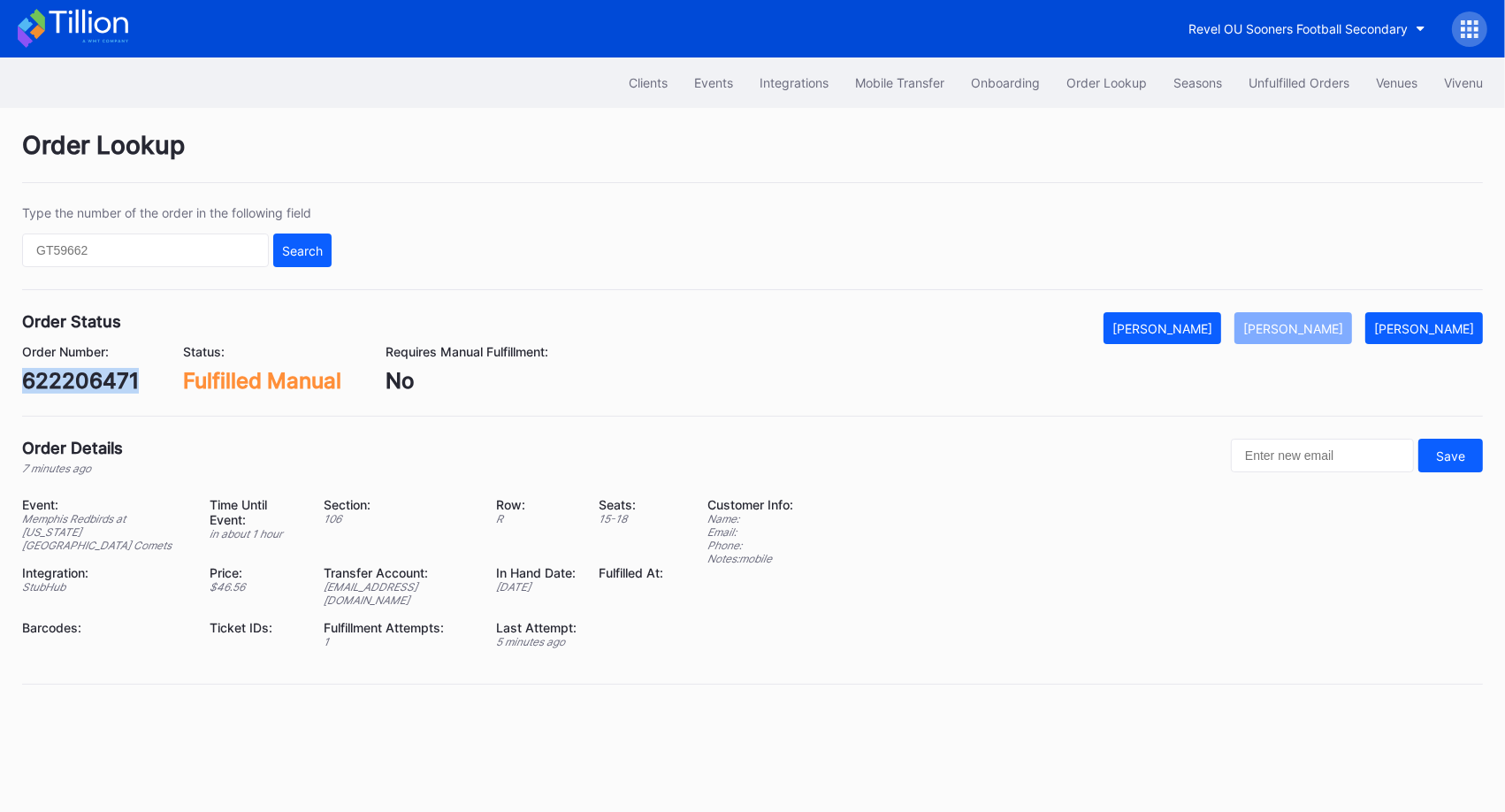
copy div "622206471"
click at [119, 390] on div "622205879" at bounding box center [82, 381] width 119 height 26
copy div "622205879"
click at [1331, 315] on button "[PERSON_NAME]" at bounding box center [1293, 328] width 118 height 31
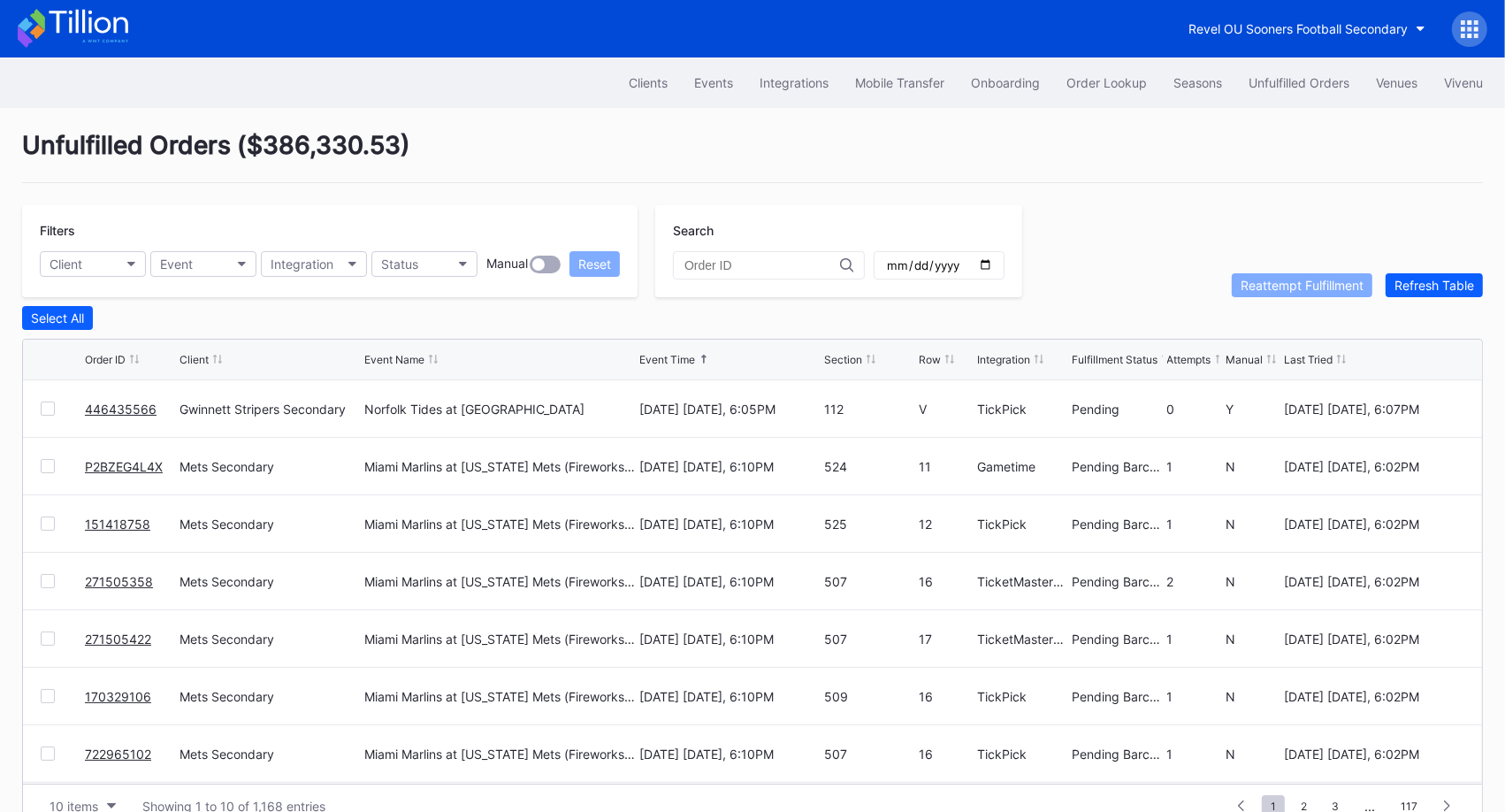
click at [114, 402] on link "446435566" at bounding box center [120, 409] width 71 height 15
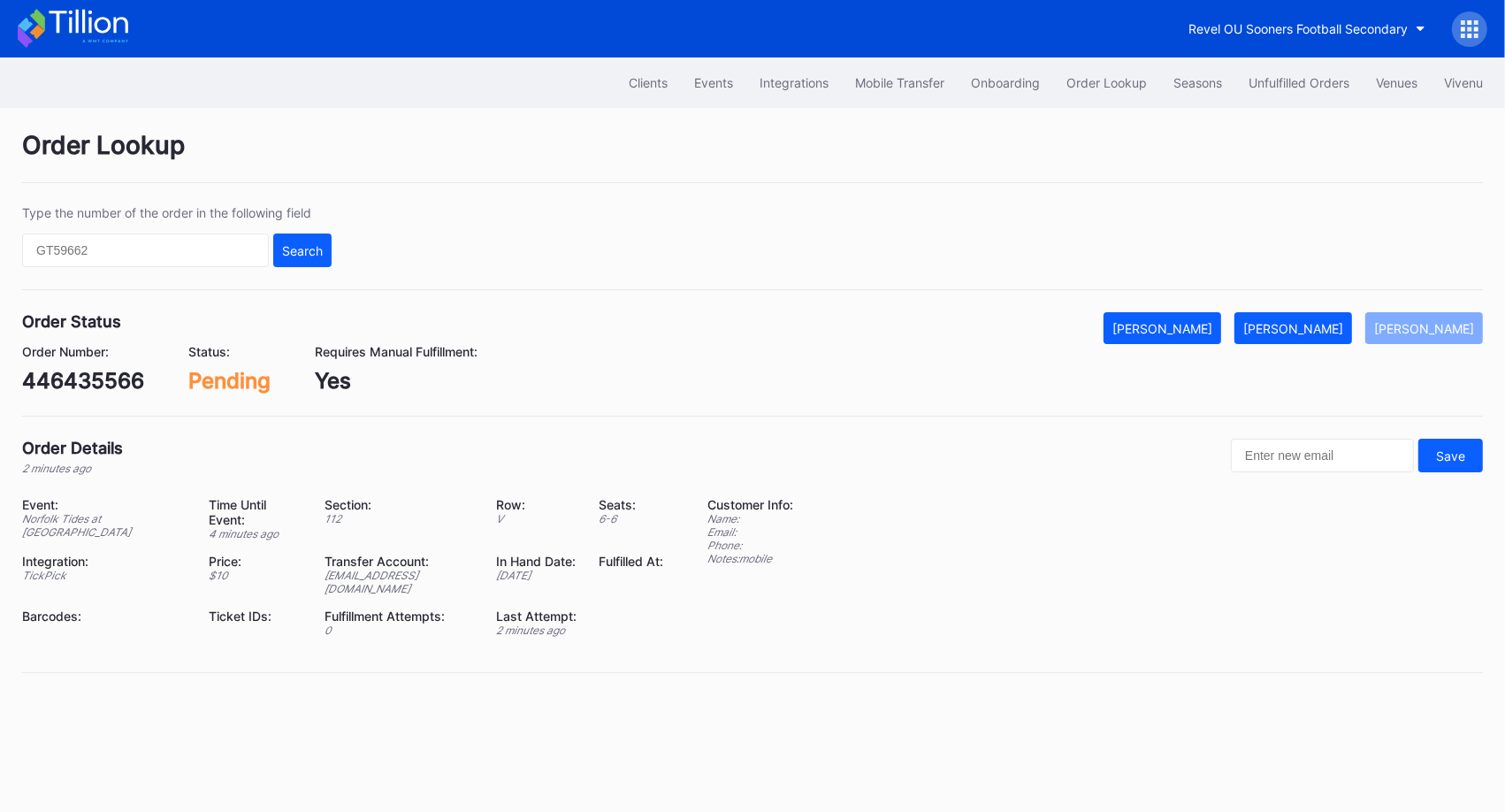
click at [94, 381] on div "446435566" at bounding box center [83, 381] width 122 height 26
copy div "446435566"
click at [1336, 324] on div "[PERSON_NAME]" at bounding box center [1294, 329] width 100 height 15
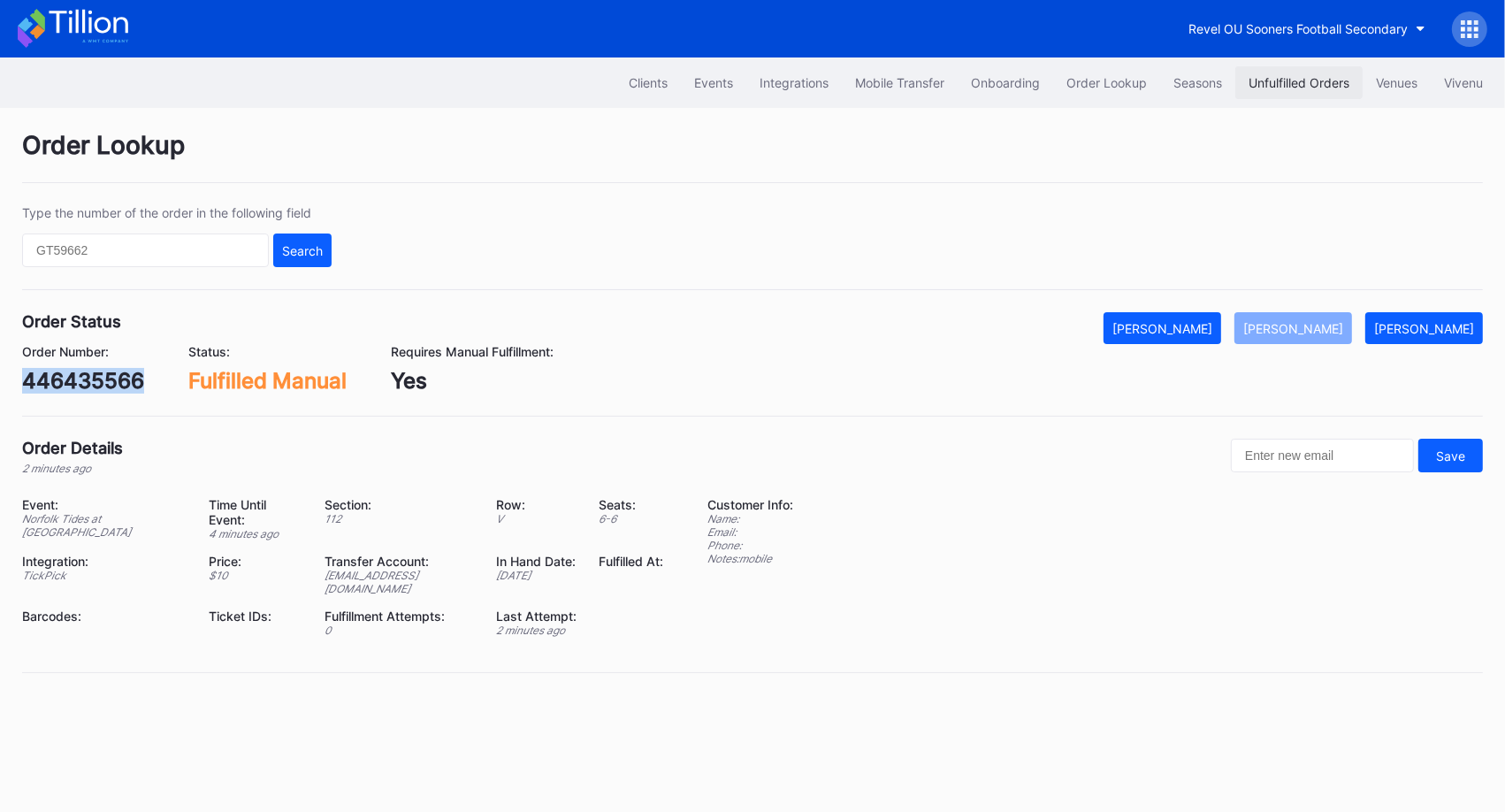
click at [1301, 80] on div "Unfulfilled Orders" at bounding box center [1298, 82] width 101 height 15
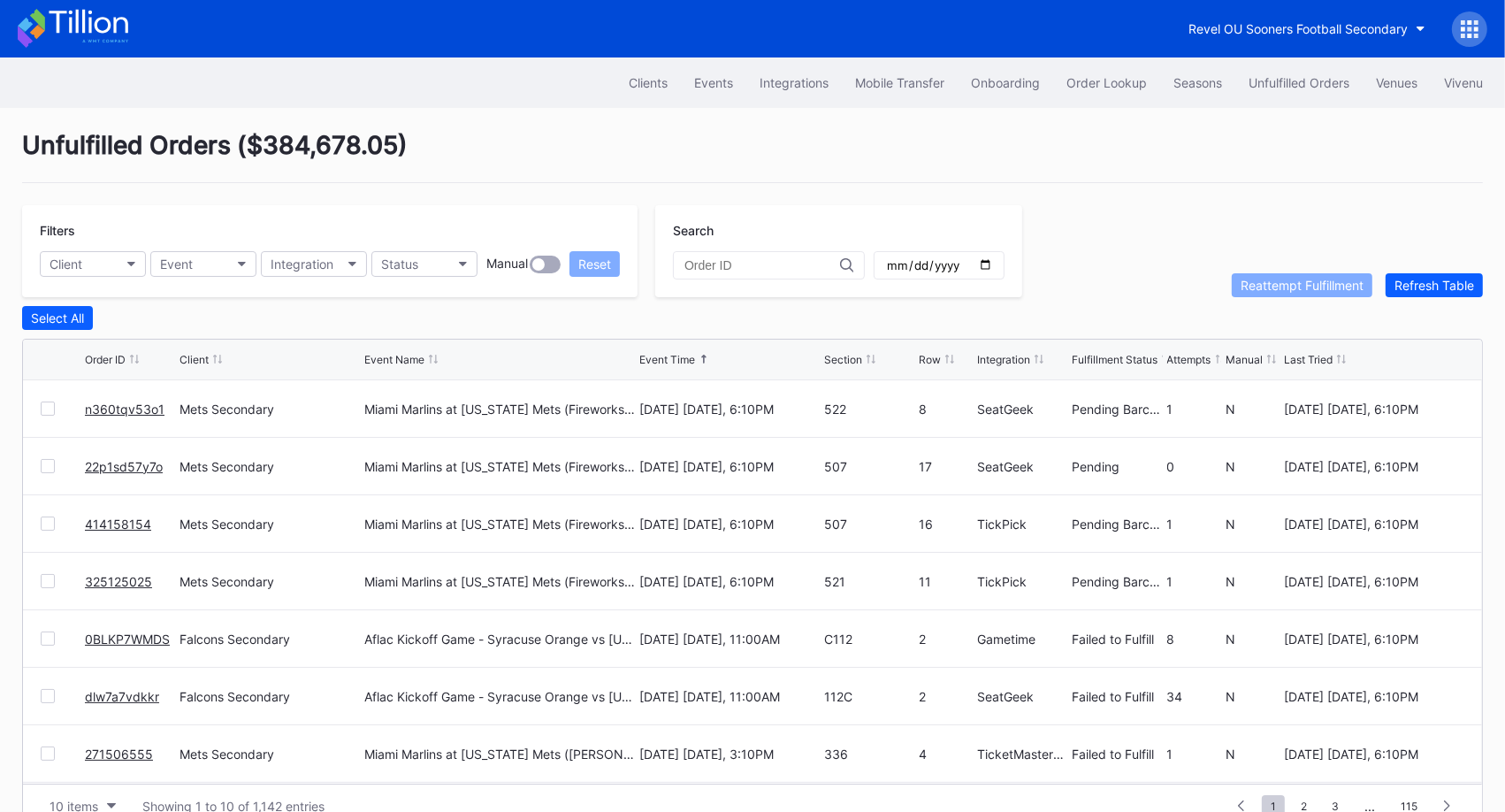
scroll to position [33, 0]
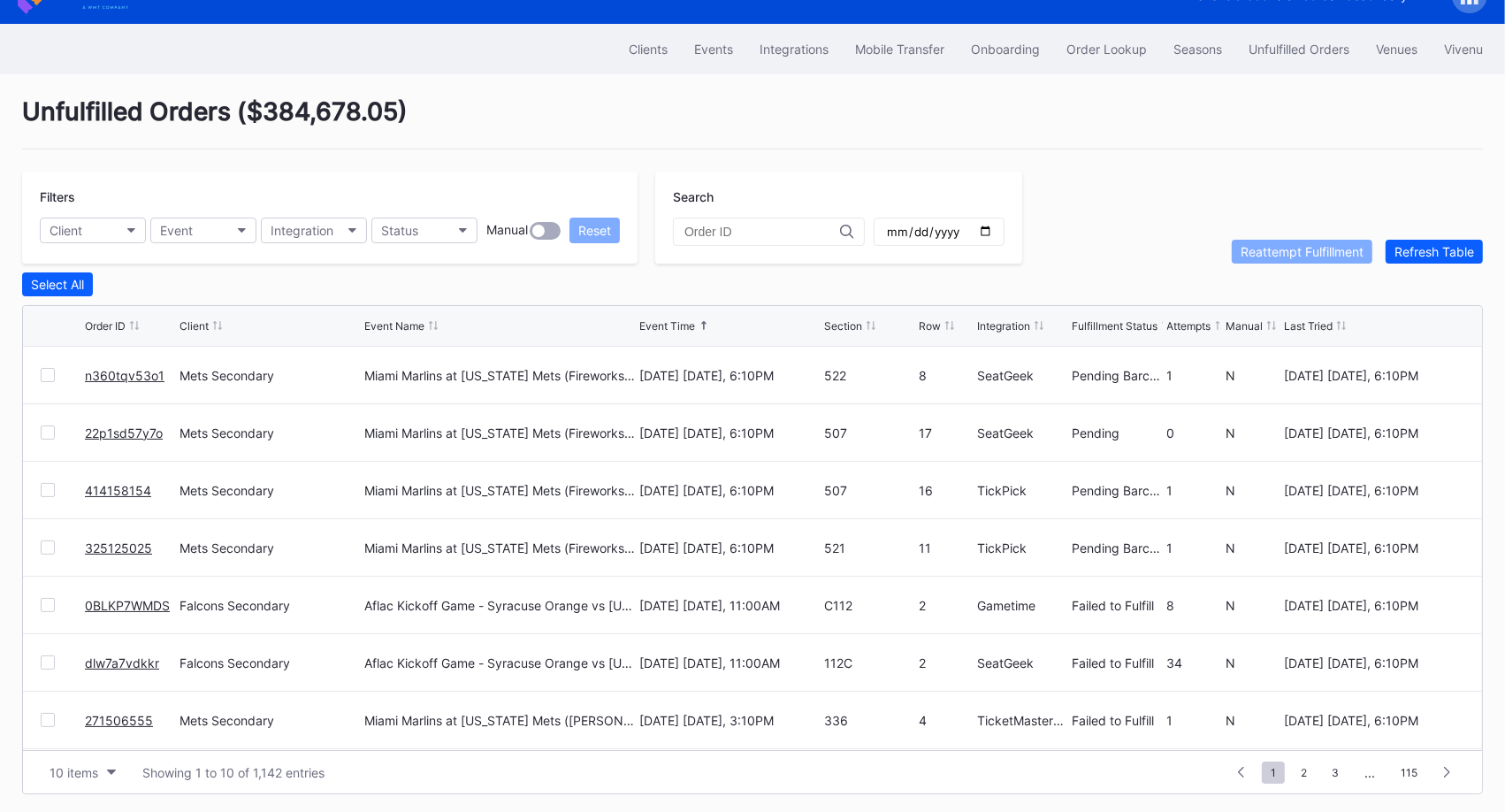
click at [119, 602] on link "0BLKP7WMDS" at bounding box center [128, 605] width 85 height 15
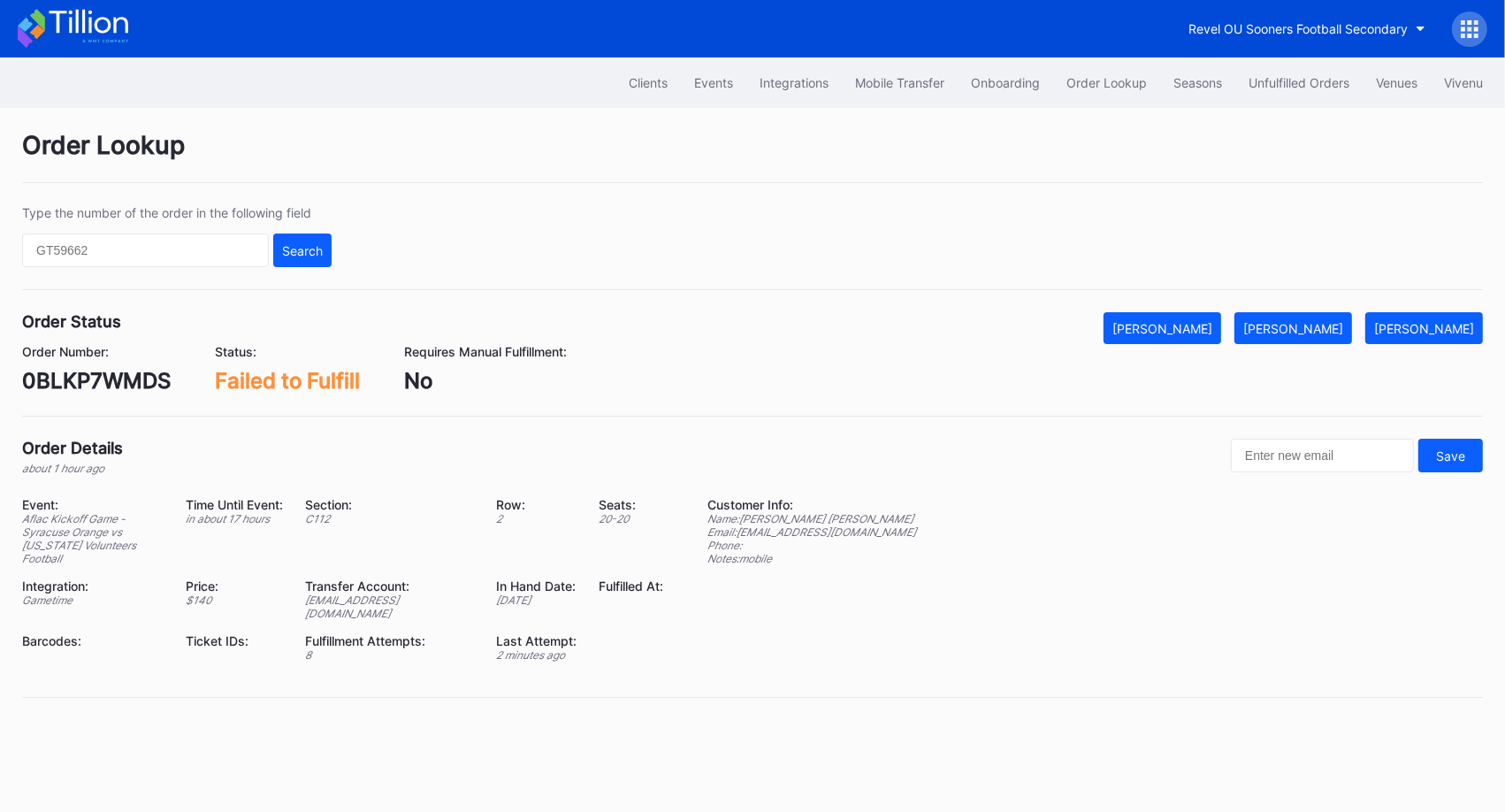
click at [108, 384] on div "0BLKP7WMDS" at bounding box center [96, 381] width 148 height 26
copy div "0BLKP7WMDS"
click at [1330, 318] on button "Mark Fulfilled" at bounding box center [1293, 328] width 118 height 31
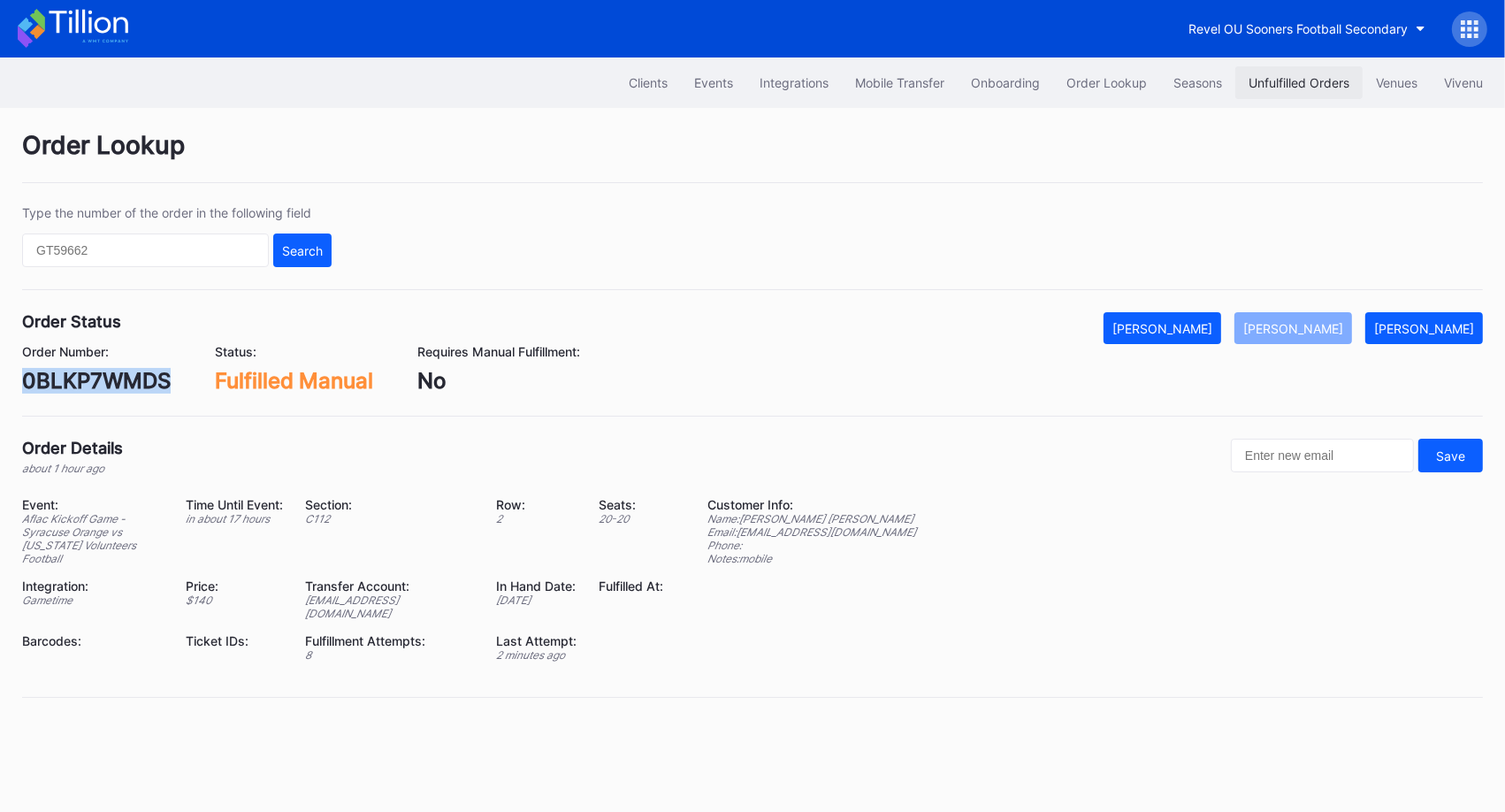
click at [1314, 83] on div "Unfulfilled Orders" at bounding box center [1298, 82] width 101 height 15
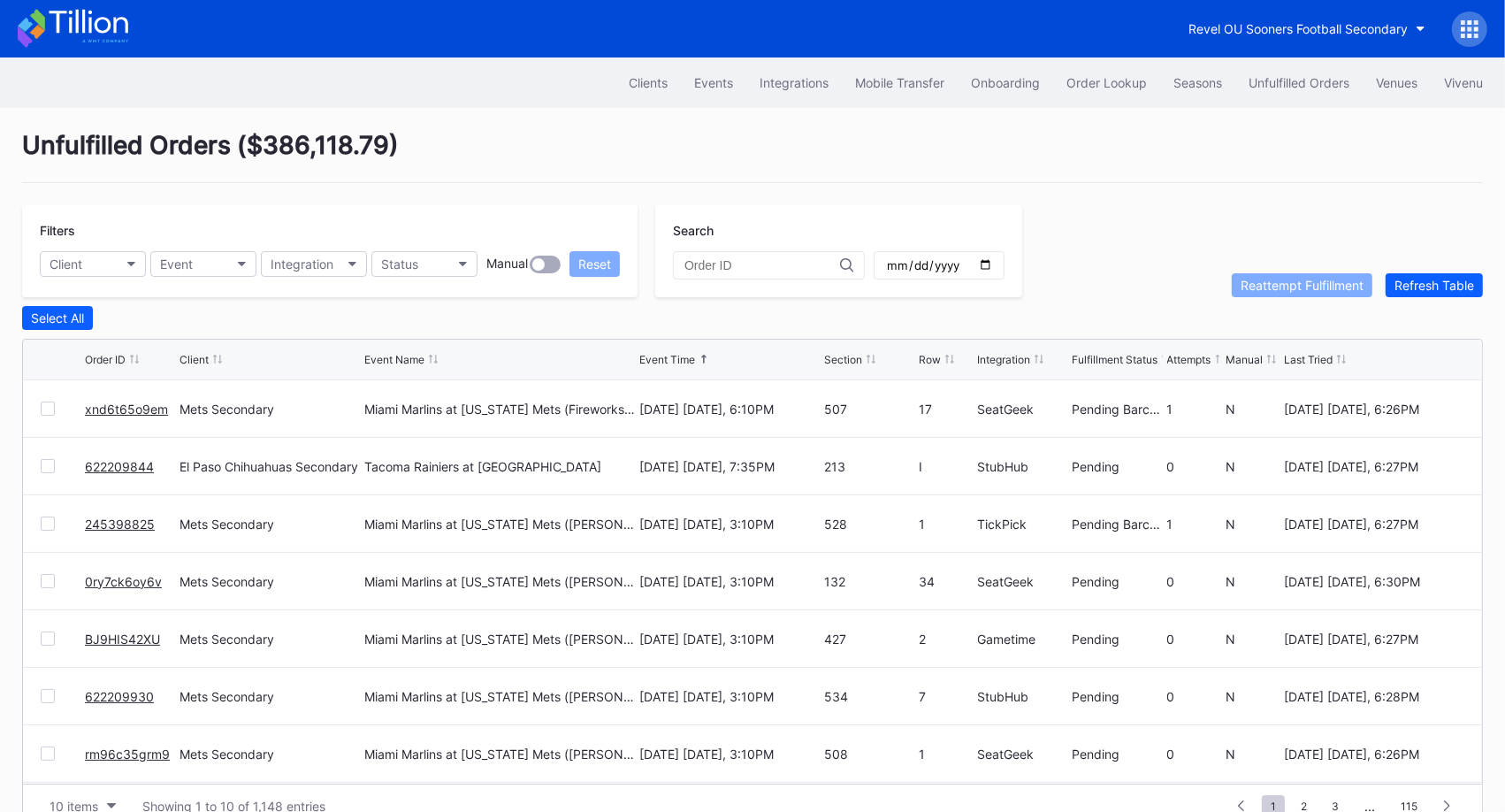
click at [1204, 195] on div "Unfulfilled Orders ( $386,118.79 ) Filters Client Event Integration Status Manu…" at bounding box center [752, 478] width 1505 height 742
click at [1028, 169] on div "Unfulfilled Orders ( $386,118.79 )" at bounding box center [752, 156] width 1461 height 53
click at [130, 404] on link "514592832" at bounding box center [119, 409] width 69 height 15
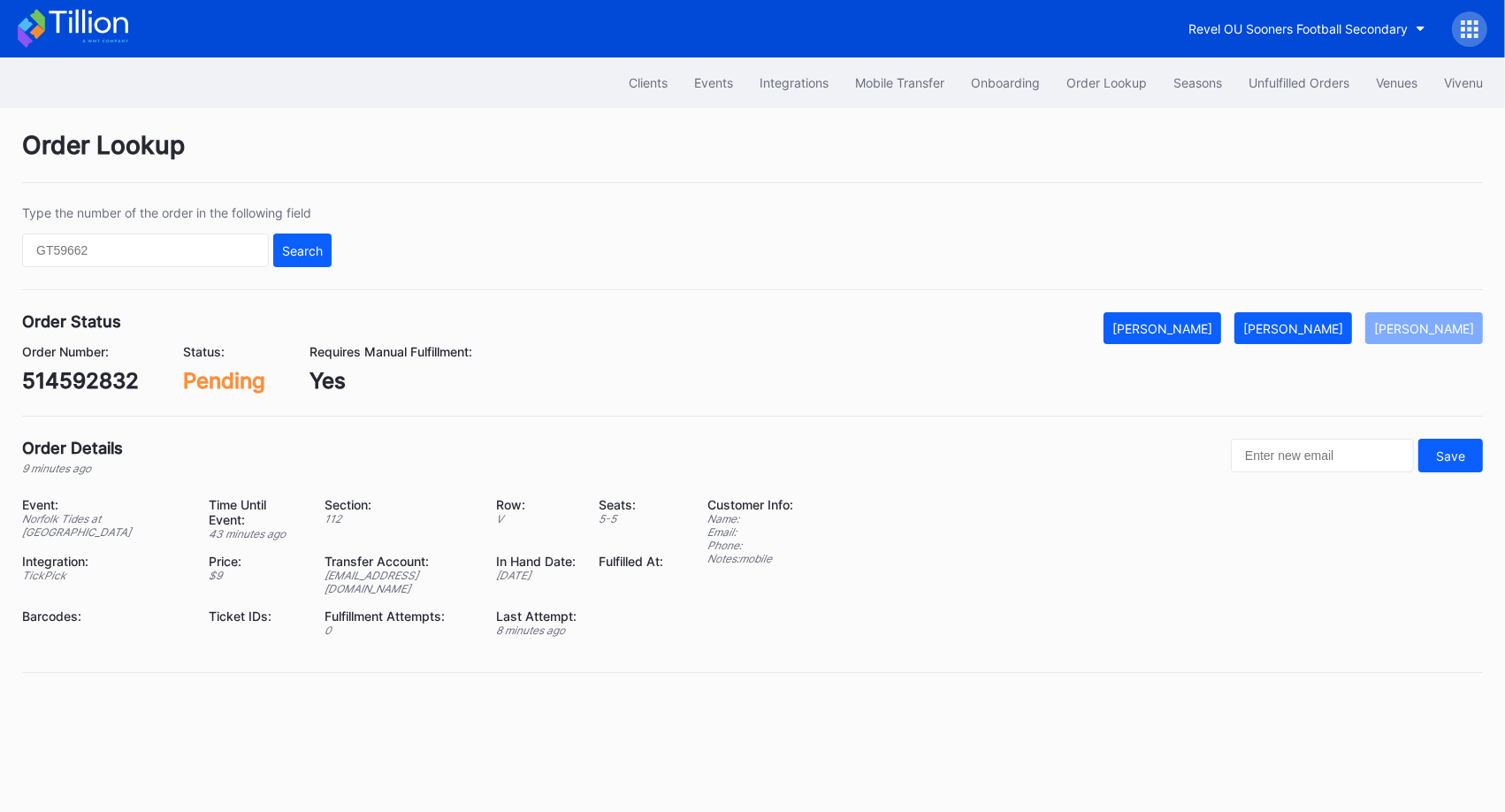
click at [84, 381] on div "514592832" at bounding box center [81, 381] width 117 height 26
copy div "514592832"
click at [1332, 323] on div "Mark Fulfilled" at bounding box center [1294, 329] width 100 height 15
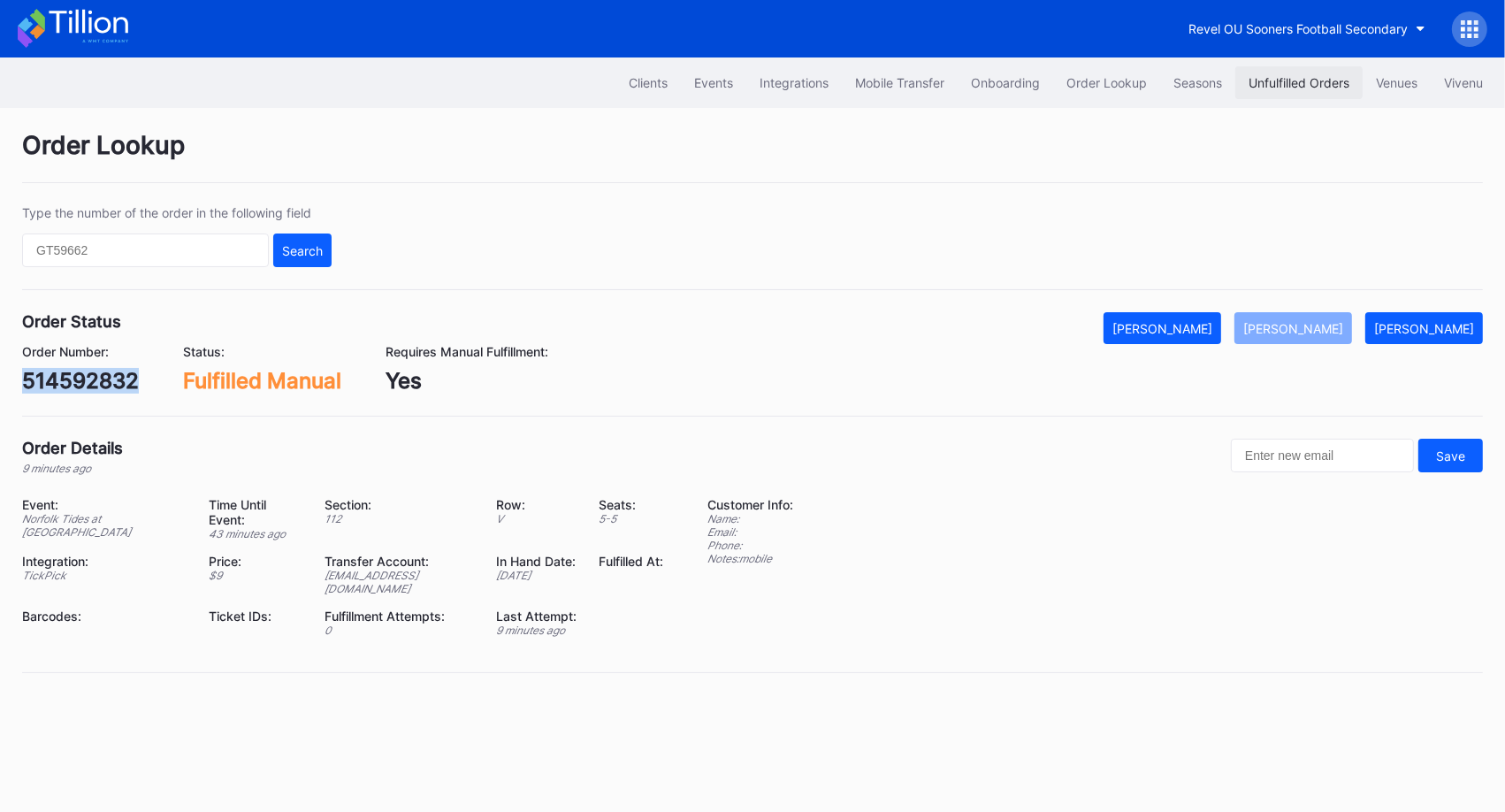
click at [1254, 78] on div "Unfulfilled Orders" at bounding box center [1298, 82] width 101 height 15
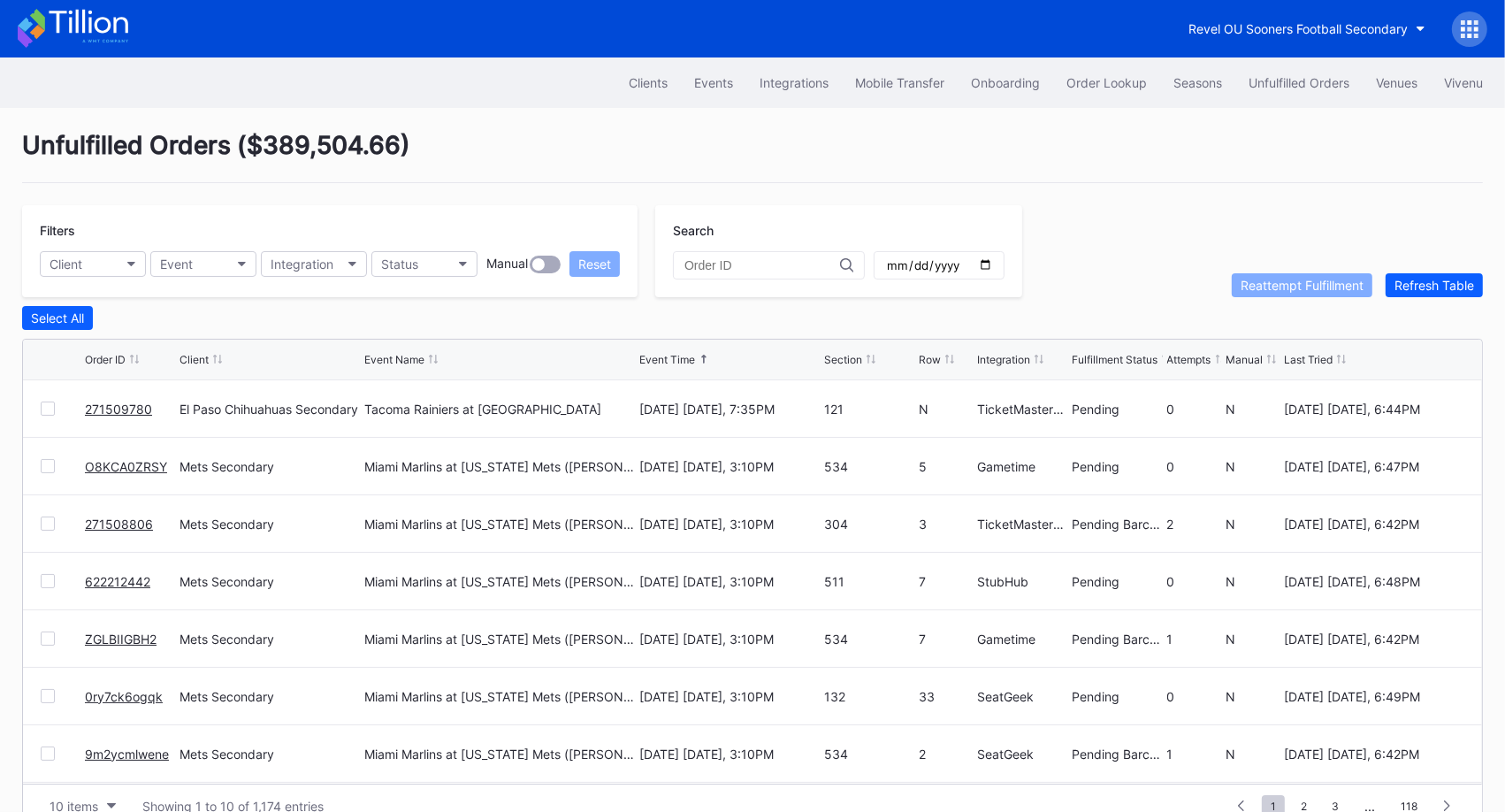
click at [904, 156] on div "Unfulfilled Orders ( $389,504.66 )" at bounding box center [752, 156] width 1461 height 53
click at [1148, 74] on button "Order Lookup" at bounding box center [1107, 82] width 107 height 32
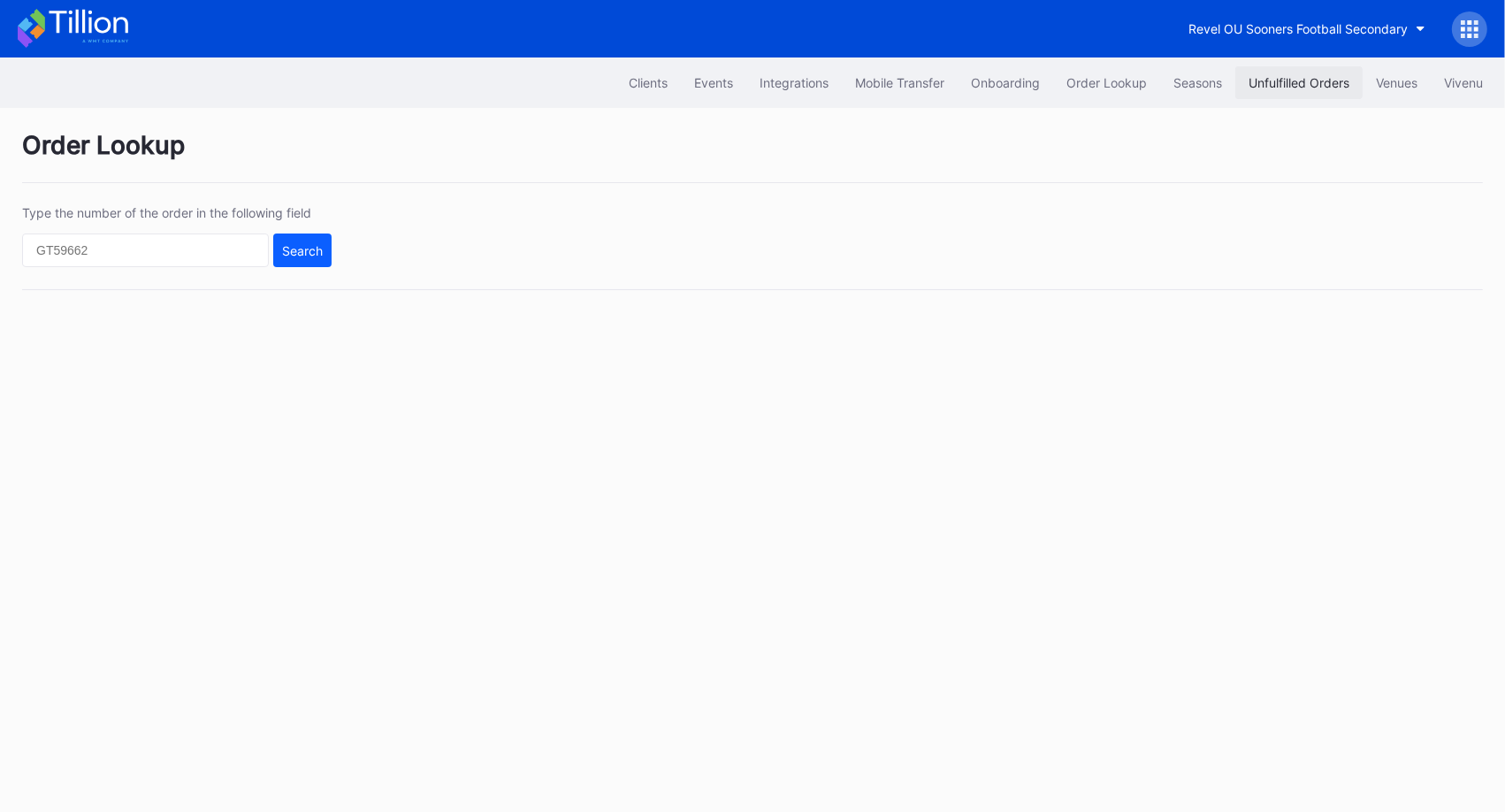
click at [1298, 88] on div "Unfulfilled Orders" at bounding box center [1298, 82] width 101 height 15
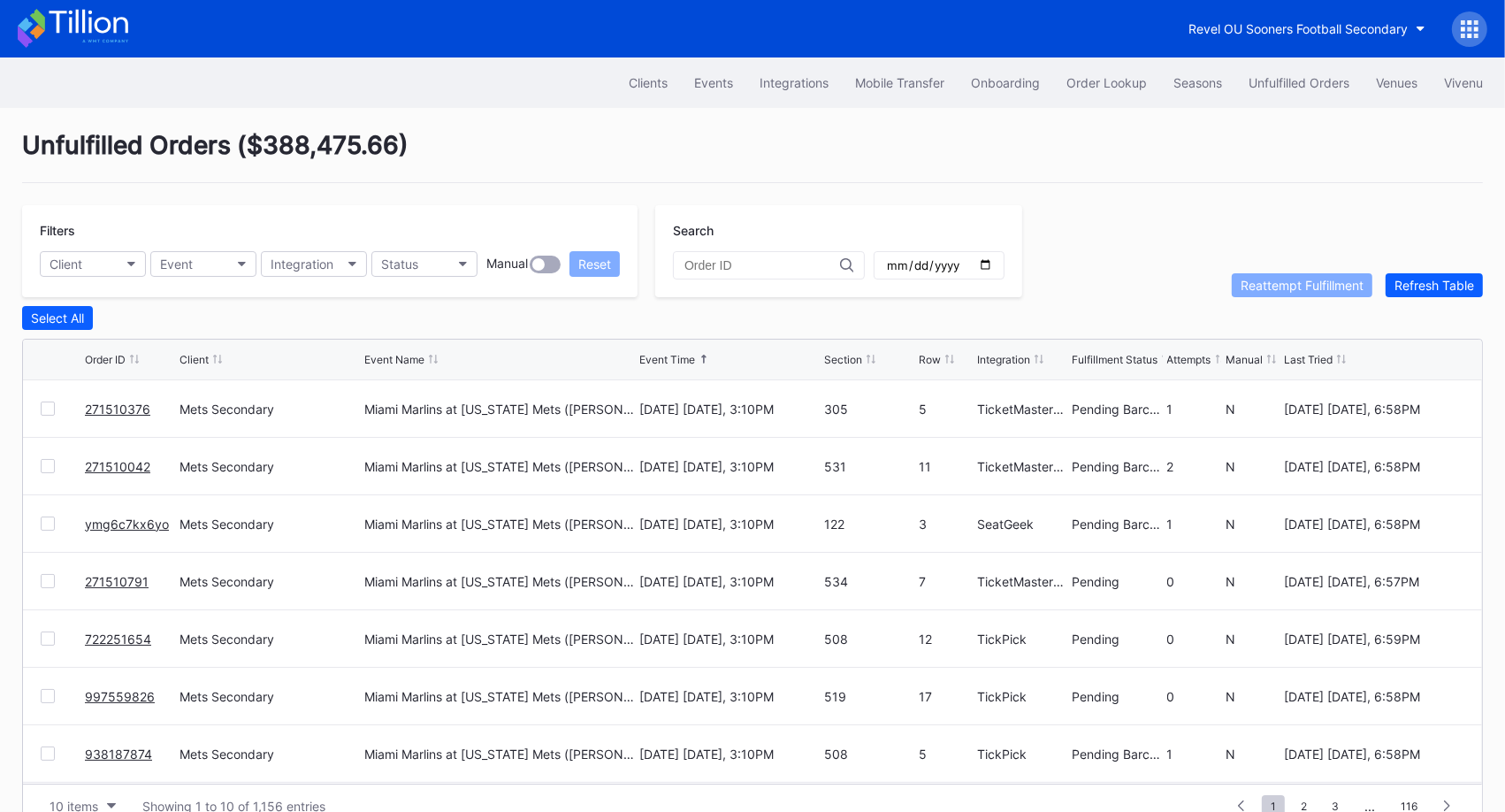
click at [297, 126] on div "Unfulfilled Orders ( $388,475.66 ) Filters Client Event Integration Status Manu…" at bounding box center [752, 478] width 1505 height 742
click at [848, 197] on div "Unfulfilled Orders ( $389,811.22 ) Filters Client Event Integration Status Manu…" at bounding box center [752, 478] width 1505 height 742
click at [1138, 185] on div "Unfulfilled Orders ( $390,162.34 ) Filters Client Event Integration Status Manu…" at bounding box center [752, 478] width 1505 height 742
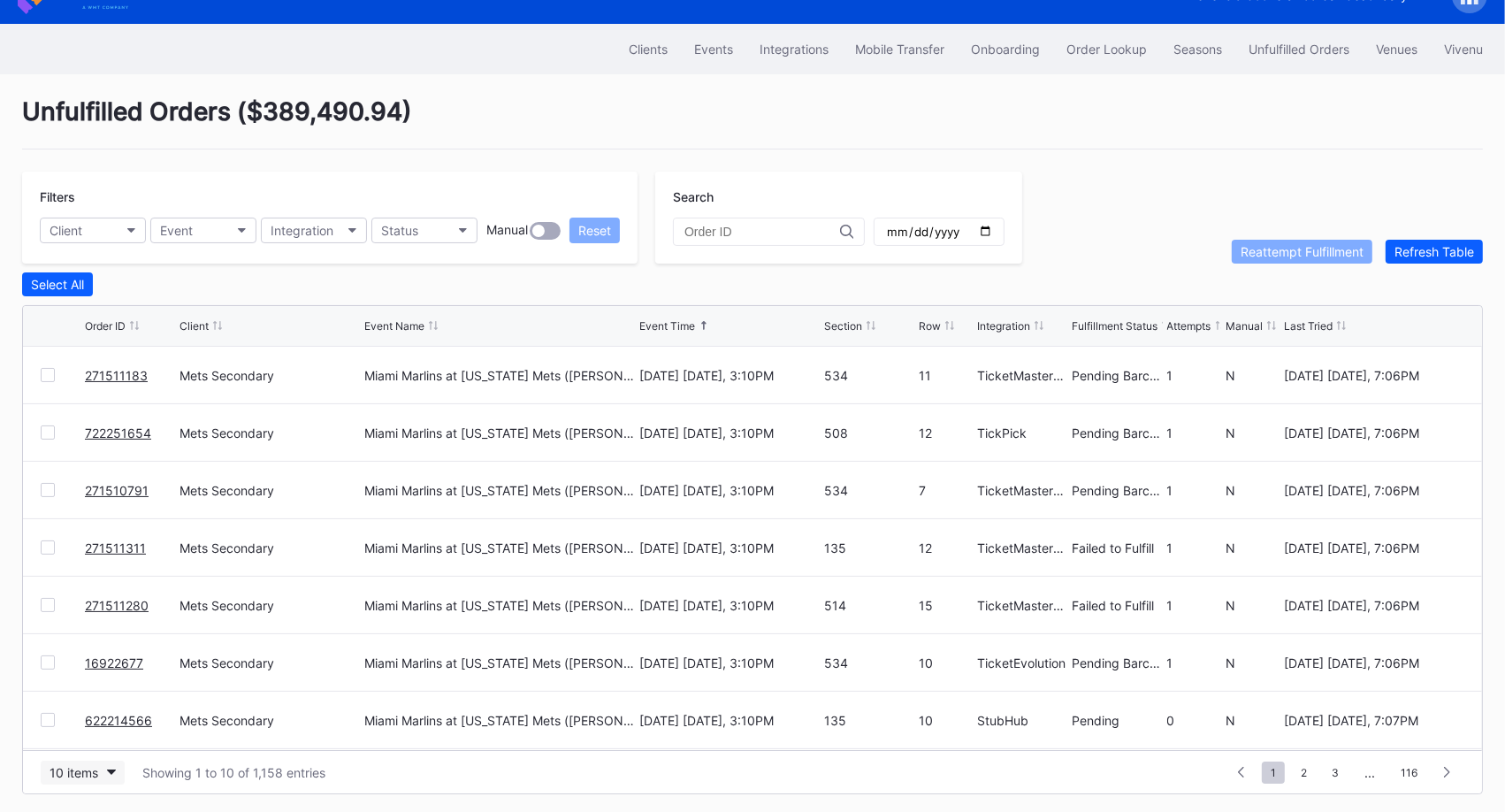
click at [72, 774] on button "10 items" at bounding box center [82, 772] width 84 height 24
click at [96, 665] on div "50 items" at bounding box center [79, 658] width 50 height 15
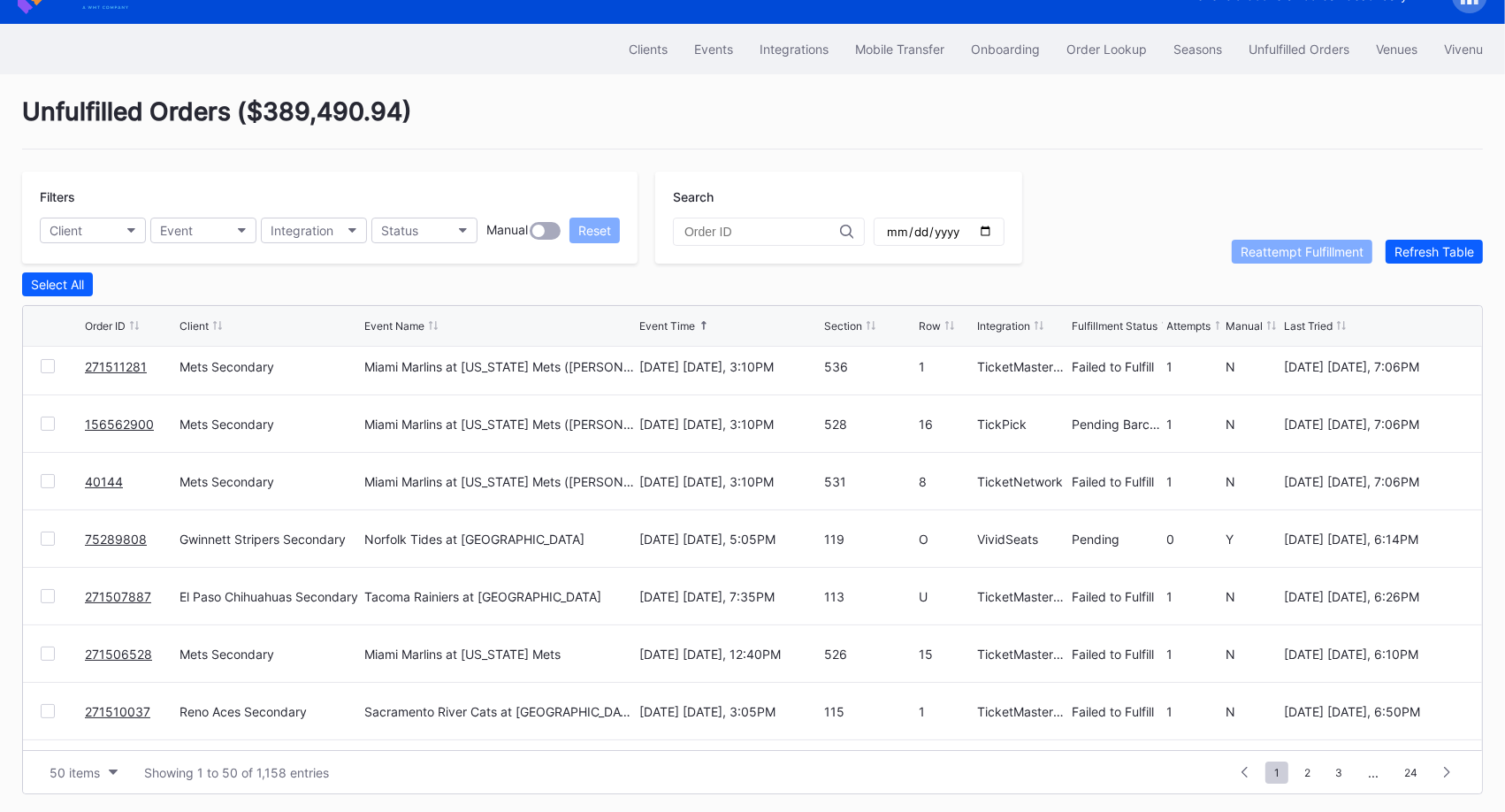
scroll to position [652, 0]
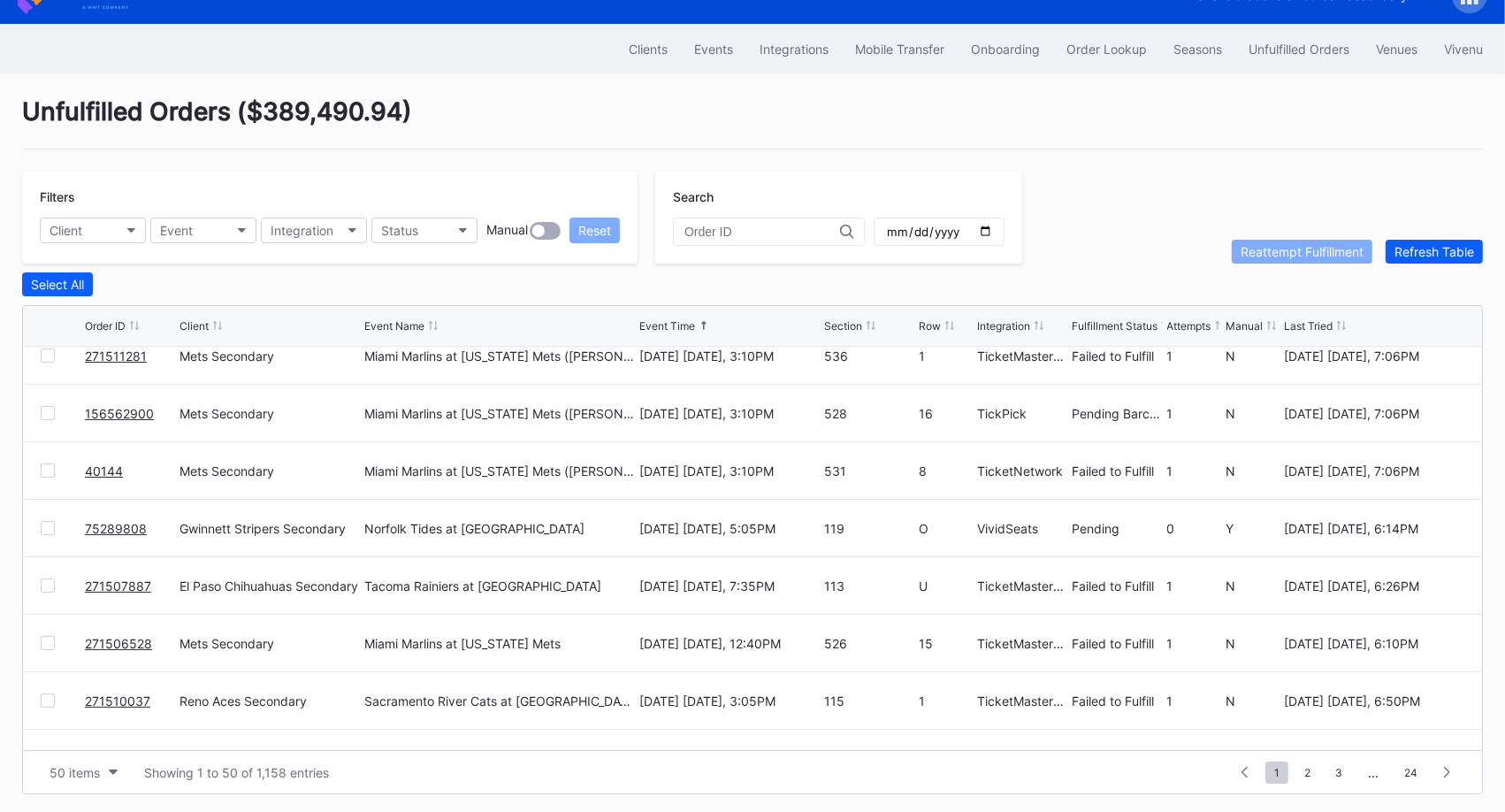
click at [48, 582] on div at bounding box center [47, 584] width 14 height 14
click at [1323, 244] on div "Reattempt Fulfillment" at bounding box center [1302, 252] width 123 height 15
click at [114, 520] on link "75289808" at bounding box center [116, 528] width 62 height 15
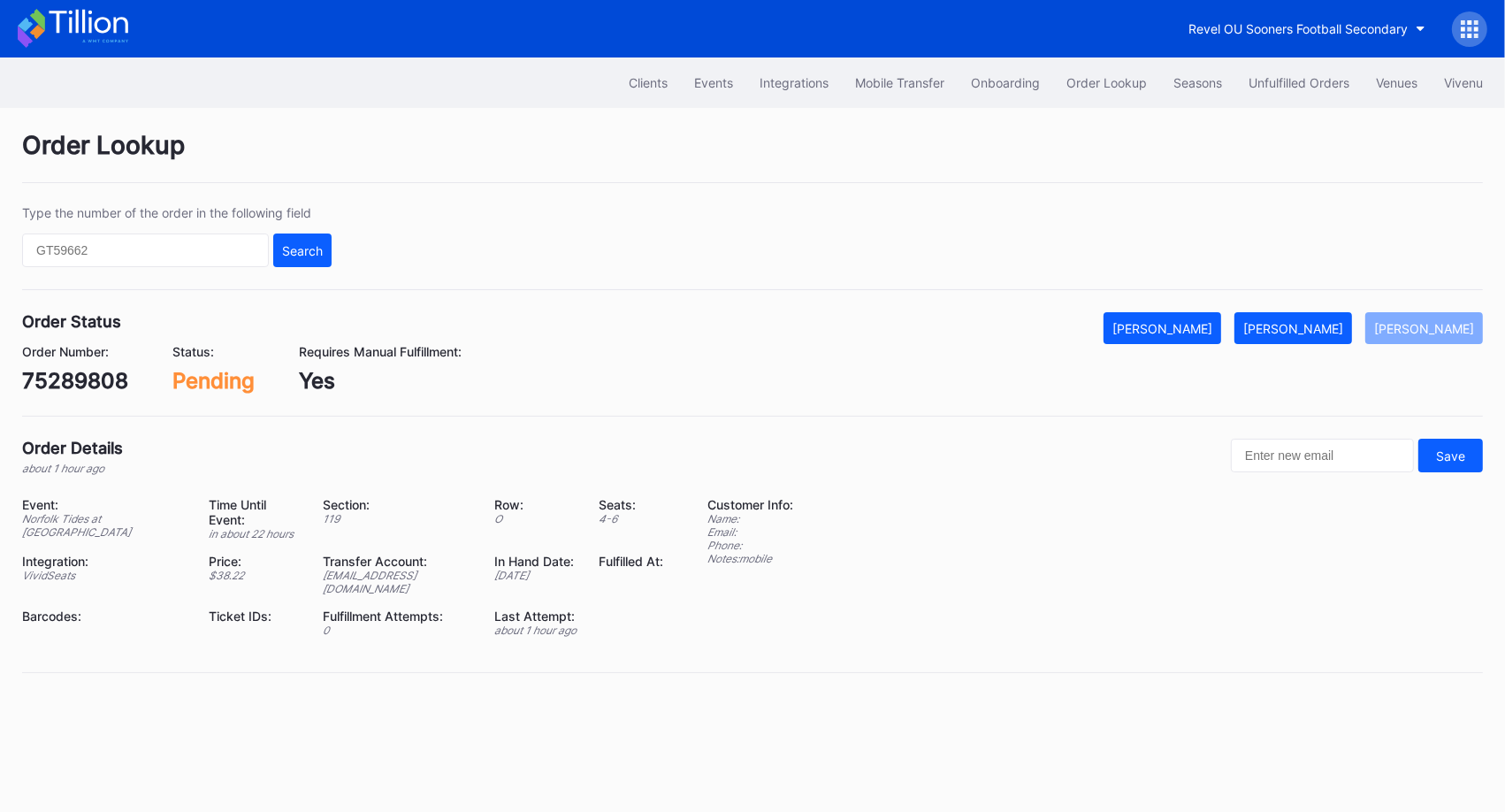
click at [101, 378] on div "75289808" at bounding box center [75, 381] width 107 height 26
copy div "75289808"
click at [1288, 331] on div "Mark Fulfilled" at bounding box center [1294, 329] width 100 height 15
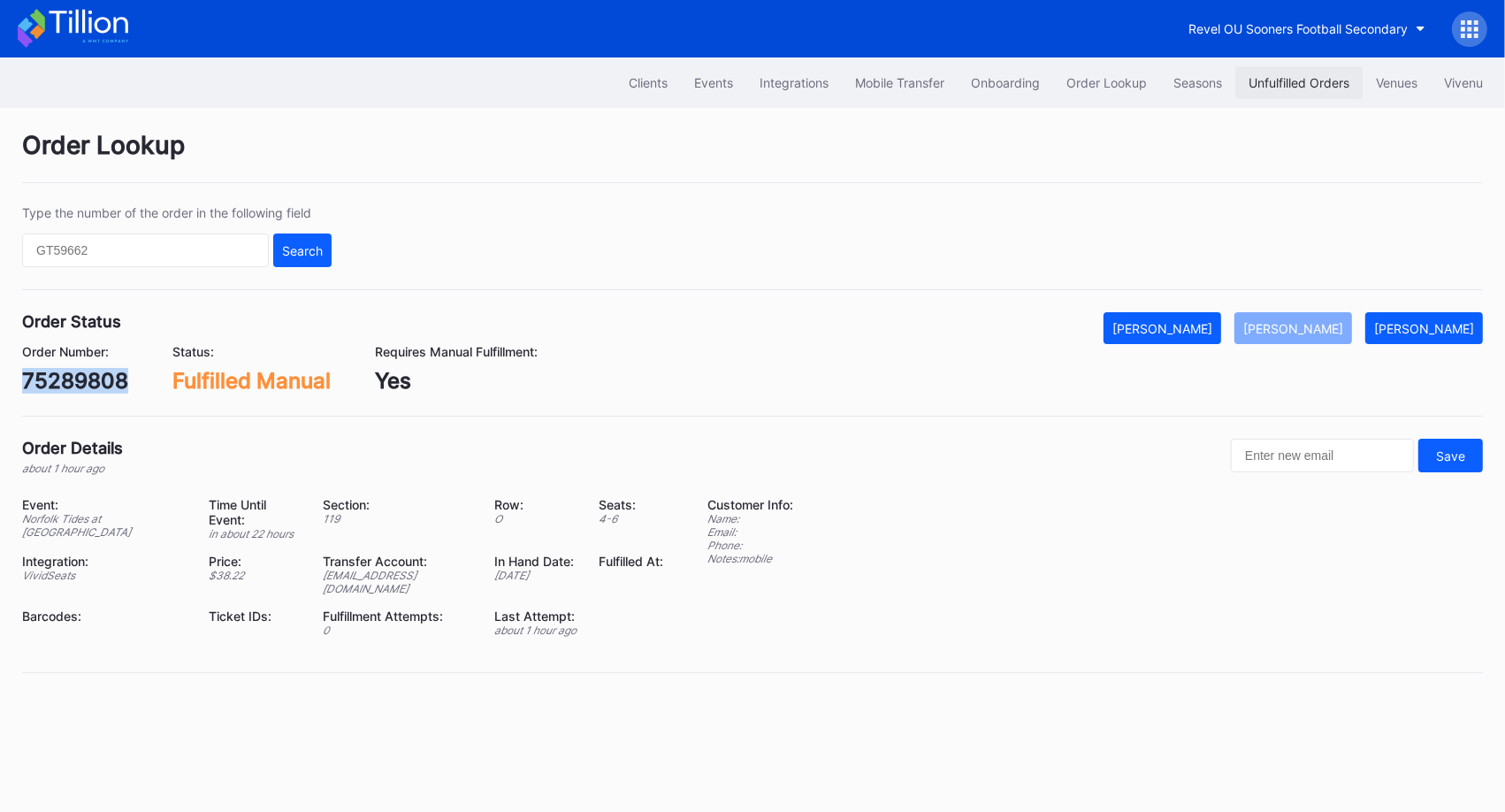
click at [1291, 78] on div "Unfulfilled Orders" at bounding box center [1298, 82] width 101 height 15
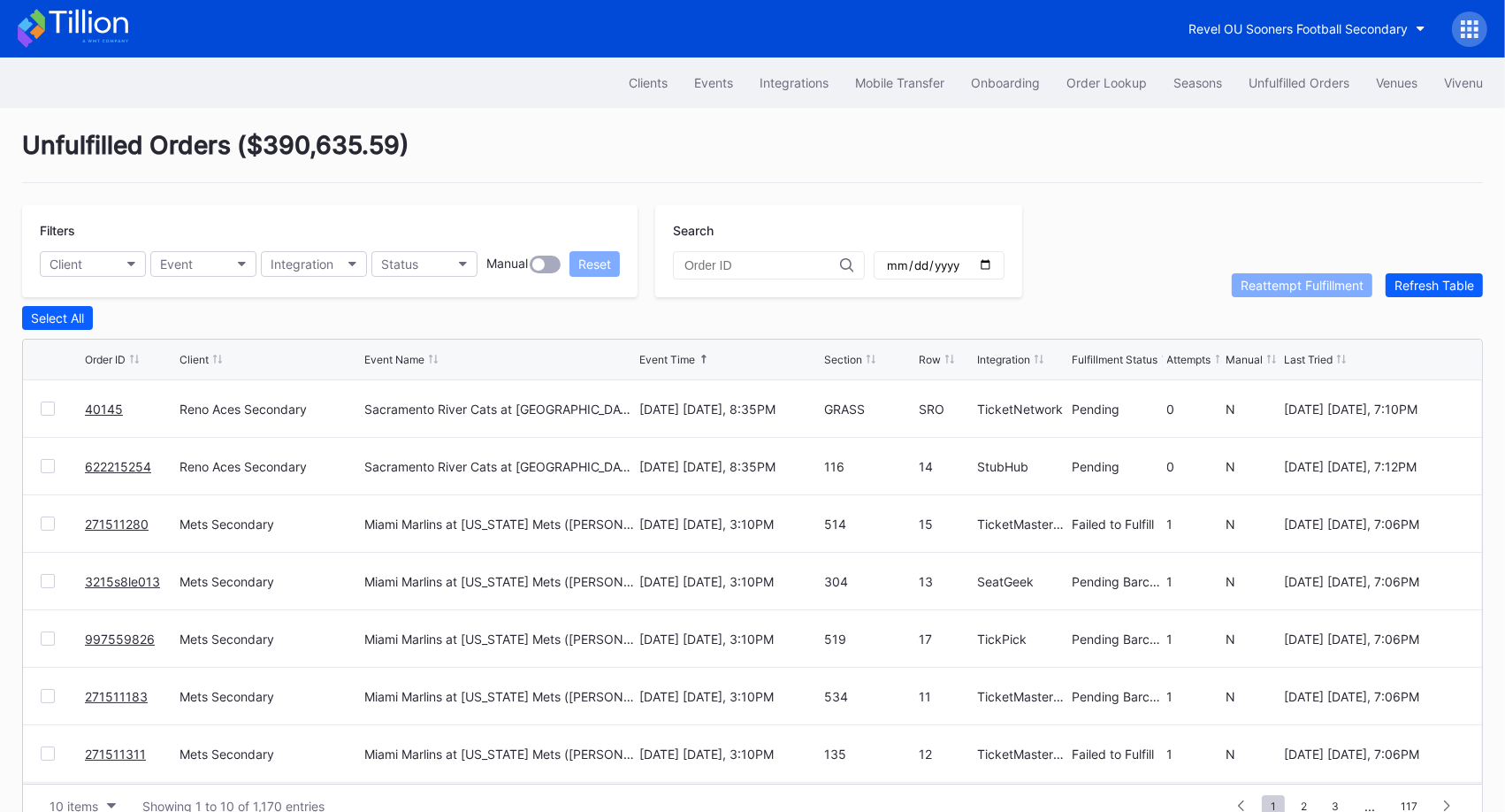
click at [1225, 132] on div "Unfulfilled Orders ( $390,635.59 )" at bounding box center [752, 156] width 1461 height 53
click at [1109, 233] on div "Filters Client Event Integration Status Manual Reset Search Reattempt Fulfillme…" at bounding box center [752, 251] width 1461 height 92
